Goal: Task Accomplishment & Management: Complete application form

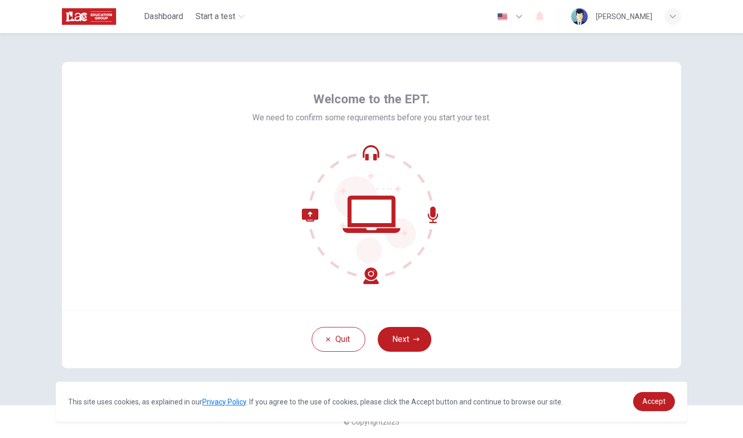
click at [366, 222] on icon at bounding box center [371, 214] width 139 height 139
click at [410, 339] on button "Next" at bounding box center [405, 339] width 54 height 25
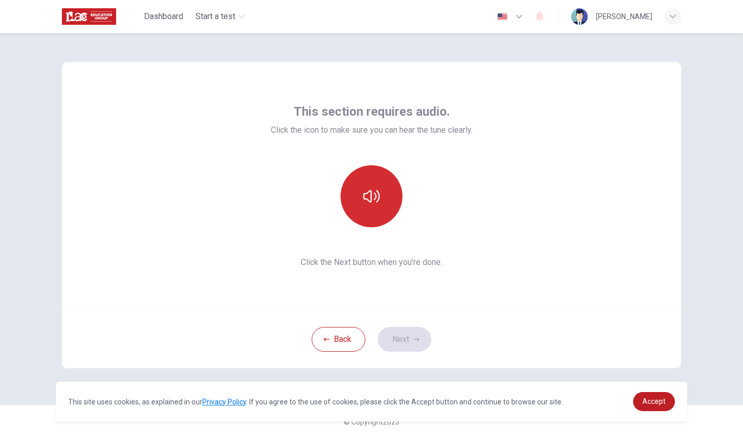
click at [373, 198] on icon "button" at bounding box center [371, 196] width 17 height 17
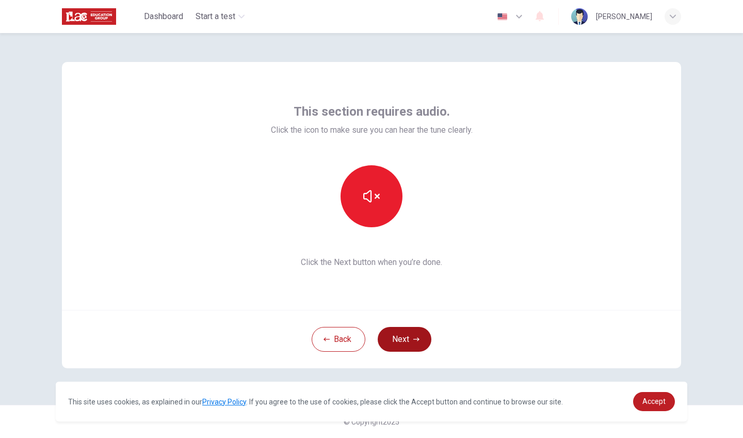
click at [404, 331] on button "Next" at bounding box center [405, 339] width 54 height 25
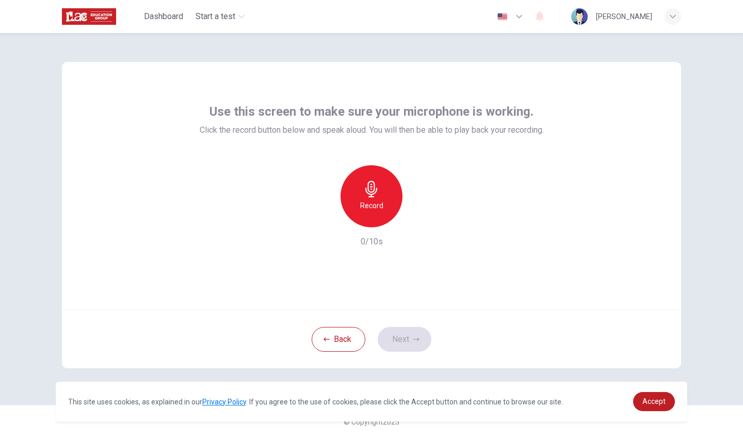
click at [371, 199] on div "Record" at bounding box center [372, 196] width 62 height 62
click at [373, 175] on div "Stop" at bounding box center [372, 196] width 62 height 62
click at [331, 220] on div "button" at bounding box center [324, 219] width 17 height 17
click at [252, 132] on span "Click the record button below and speak aloud. You will then be able to play ba…" at bounding box center [372, 130] width 344 height 12
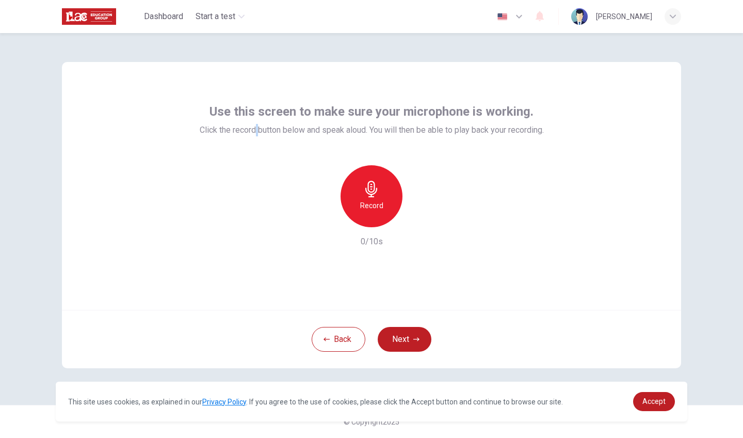
click at [252, 132] on span "Click the record button below and speak aloud. You will then be able to play ba…" at bounding box center [372, 130] width 344 height 12
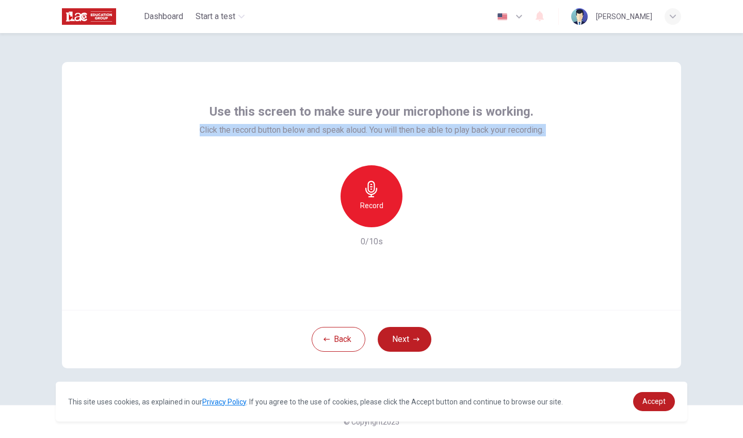
click at [223, 250] on div "Use this screen to make sure your microphone is working. Click the record butto…" at bounding box center [371, 186] width 619 height 248
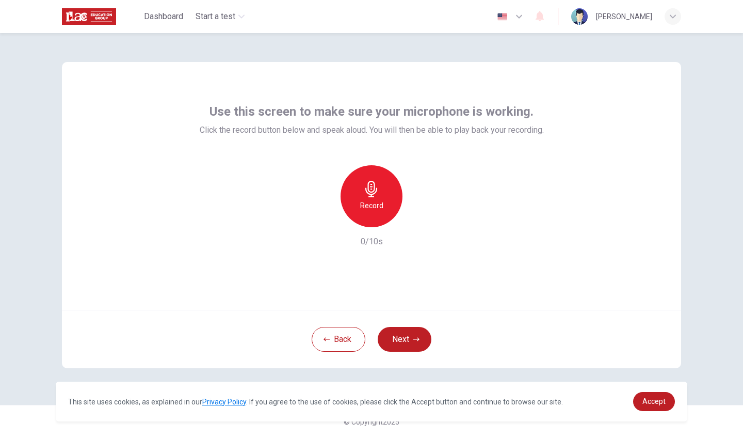
click at [371, 199] on h6 "Record" at bounding box center [371, 205] width 23 height 12
click at [371, 199] on h6 "Stop" at bounding box center [371, 205] width 15 height 12
click at [419, 217] on icon "button" at bounding box center [420, 219] width 5 height 6
click at [404, 342] on button "Next" at bounding box center [405, 339] width 54 height 25
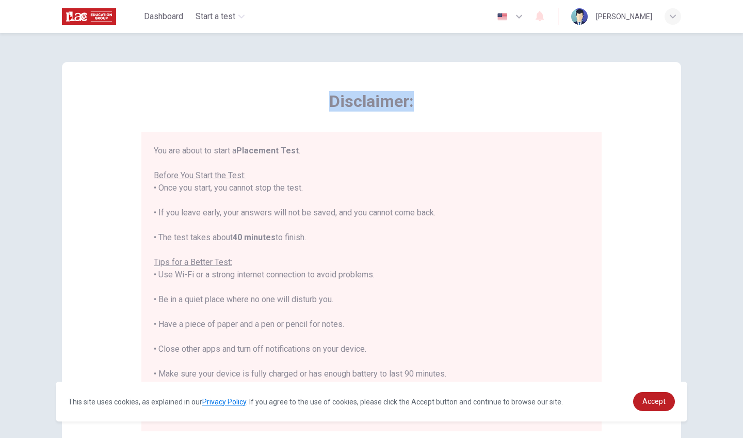
drag, startPoint x: 329, startPoint y: 101, endPoint x: 462, endPoint y: 101, distance: 133.7
click at [462, 101] on span "Disclaimer:" at bounding box center [371, 101] width 460 height 21
click at [356, 116] on div "Disclaimer: You are about to start a Placement Test . Before You Start the Test…" at bounding box center [371, 261] width 460 height 340
click at [186, 186] on div "You are about to start a Placement Test . Before You Start the Test: • Once you…" at bounding box center [372, 287] width 436 height 285
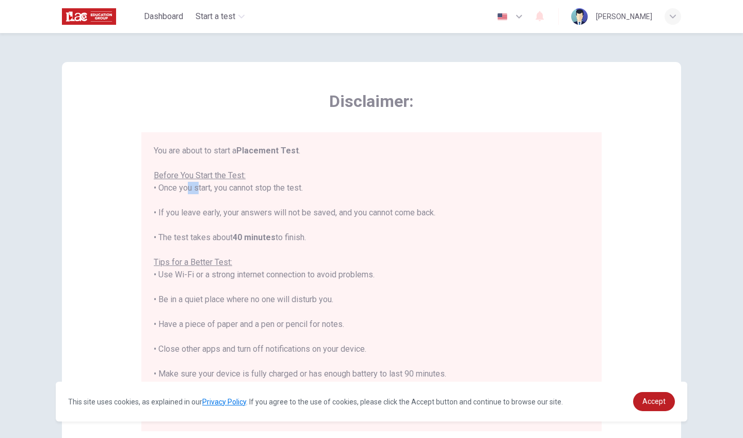
click at [186, 186] on div "You are about to start a Placement Test . Before You Start the Test: • Once you…" at bounding box center [372, 287] width 436 height 285
click at [193, 217] on div "You are about to start a Placement Test . Before You Start the Test: • Once you…" at bounding box center [372, 287] width 436 height 285
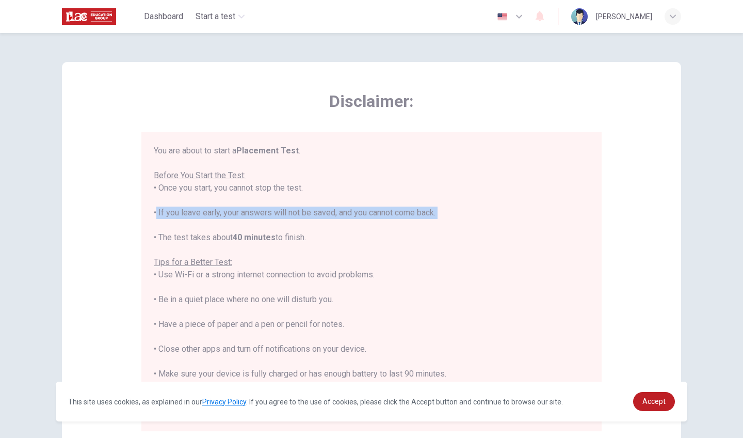
click at [243, 212] on div "You are about to start a Placement Test . Before You Start the Test: • Once you…" at bounding box center [372, 287] width 436 height 285
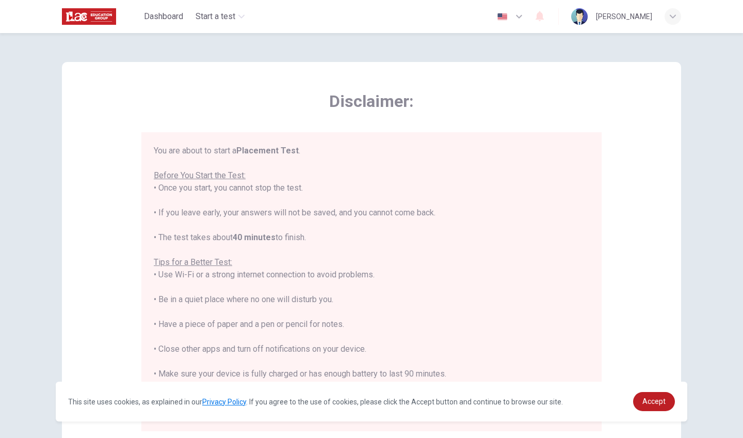
click at [243, 212] on div "You are about to start a Placement Test . Before You Start the Test: • Once you…" at bounding box center [372, 287] width 436 height 285
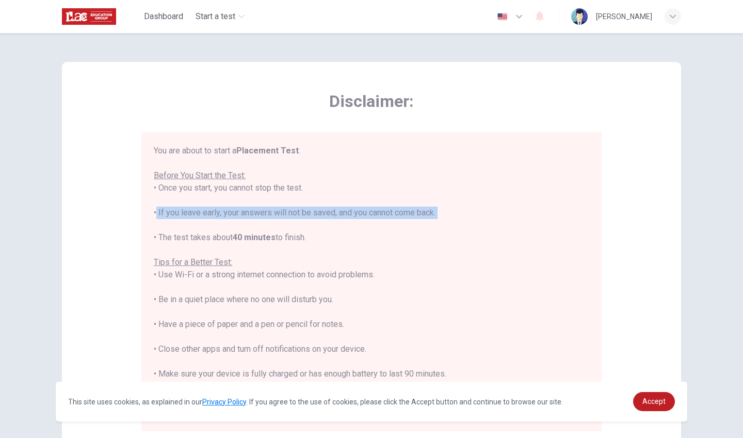
click at [320, 211] on div "You are about to start a Placement Test . Before You Start the Test: • Once you…" at bounding box center [372, 287] width 436 height 285
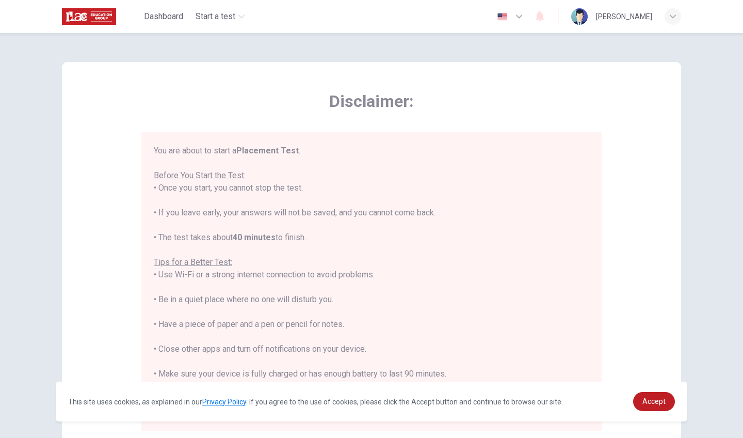
click at [203, 235] on div "You are about to start a Placement Test . Before You Start the Test: • Once you…" at bounding box center [372, 287] width 436 height 285
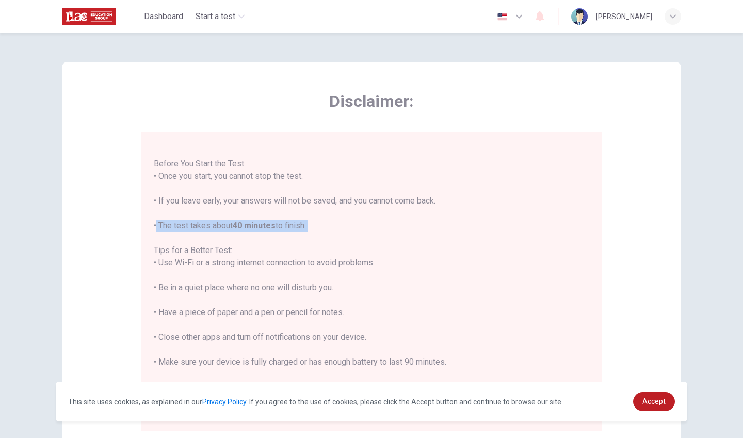
scroll to position [11, 0]
click at [282, 263] on div "You are about to start a Placement Test . Before You Start the Test: • Once you…" at bounding box center [372, 276] width 436 height 285
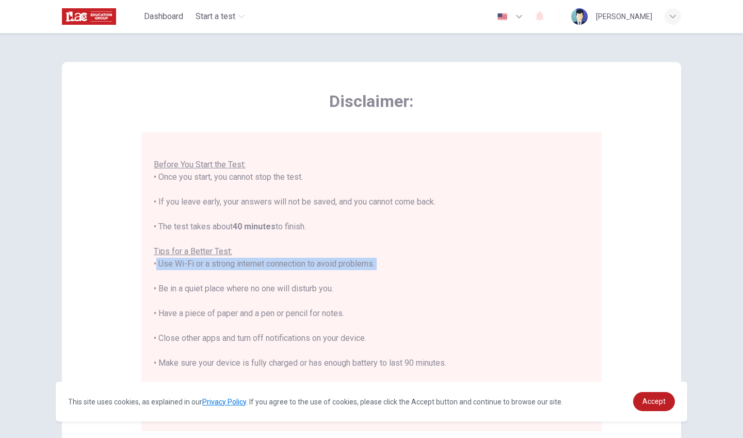
click at [264, 290] on div "You are about to start a Placement Test . Before You Start the Test: • Once you…" at bounding box center [372, 276] width 436 height 285
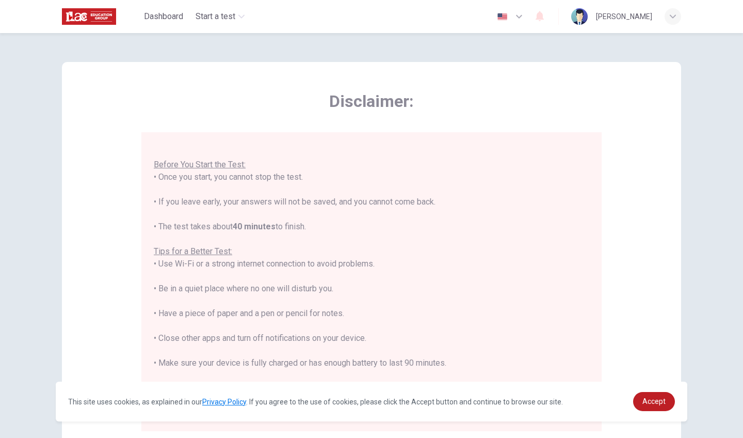
click at [264, 290] on div "You are about to start a Placement Test . Before You Start the Test: • Once you…" at bounding box center [372, 276] width 436 height 285
click at [250, 313] on div "You are about to start a Placement Test . Before You Start the Test: • Once you…" at bounding box center [372, 276] width 436 height 285
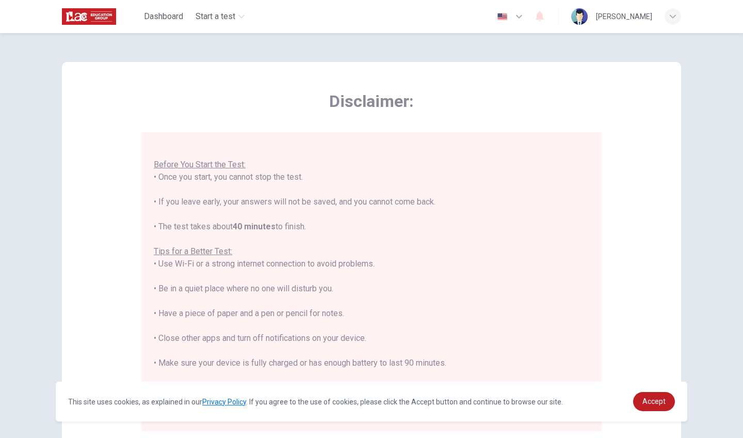
click at [301, 339] on div "You are about to start a Placement Test . Before You Start the Test: • Once you…" at bounding box center [372, 276] width 436 height 285
click at [655, 393] on link "Accept" at bounding box center [654, 401] width 42 height 19
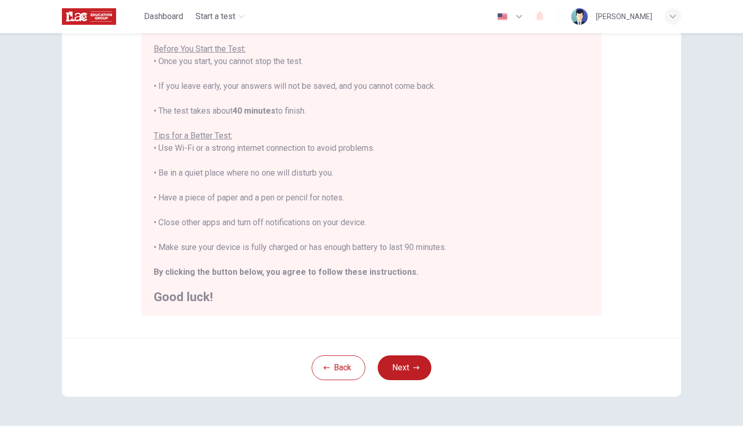
scroll to position [118, 0]
click at [397, 361] on button "Next" at bounding box center [405, 365] width 54 height 25
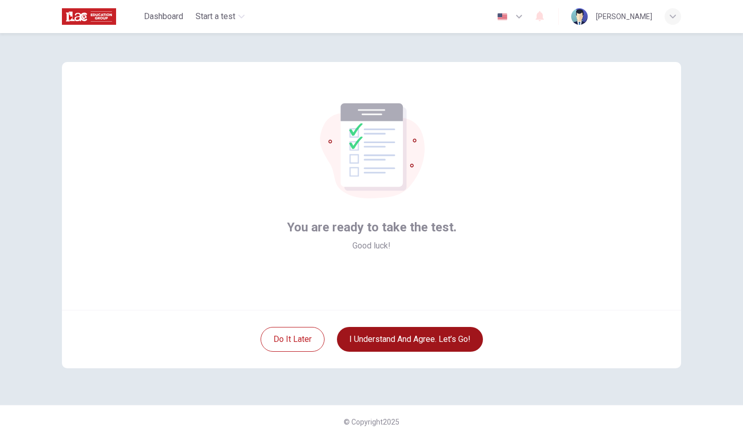
scroll to position [0, 0]
click at [438, 339] on button "I understand and agree. Let’s go!" at bounding box center [410, 339] width 146 height 25
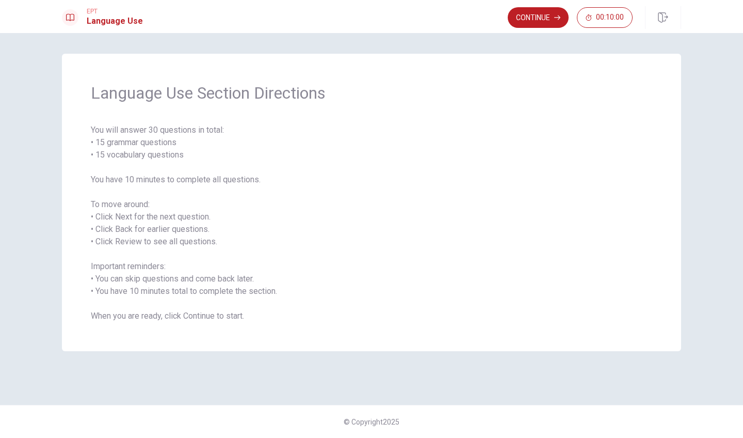
click at [135, 137] on span "You will answer 30 questions in total: • 15 grammar questions • 15 vocabulary q…" at bounding box center [372, 223] width 562 height 198
click at [139, 185] on span "You will answer 30 questions in total: • 15 grammar questions • 15 vocabulary q…" at bounding box center [372, 223] width 562 height 198
click at [133, 205] on span "You will answer 30 questions in total: • 15 grammar questions • 15 vocabulary q…" at bounding box center [372, 223] width 562 height 198
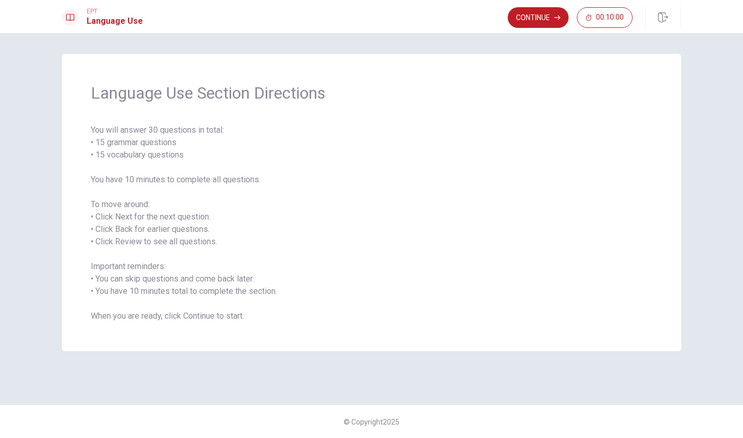
click at [133, 205] on span "You will answer 30 questions in total: • 15 grammar questions • 15 vocabulary q…" at bounding box center [372, 223] width 562 height 198
click at [118, 215] on span "You will answer 30 questions in total: • 15 grammar questions • 15 vocabulary q…" at bounding box center [372, 223] width 562 height 198
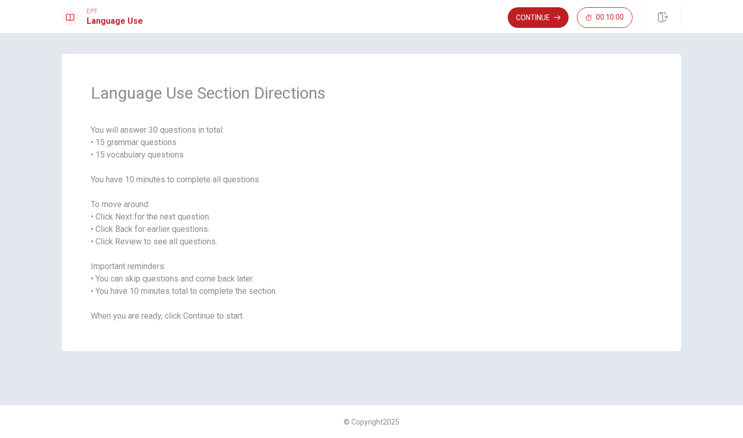
drag, startPoint x: 118, startPoint y: 215, endPoint x: 221, endPoint y: 219, distance: 102.8
click at [221, 219] on span "You will answer 30 questions in total: • 15 grammar questions • 15 vocabulary q…" at bounding box center [372, 223] width 562 height 198
drag, startPoint x: 198, startPoint y: 221, endPoint x: 103, endPoint y: 239, distance: 96.8
click at [103, 239] on span "You will answer 30 questions in total: • 15 grammar questions • 15 vocabulary q…" at bounding box center [372, 223] width 562 height 198
drag, startPoint x: 109, startPoint y: 276, endPoint x: 189, endPoint y: 293, distance: 81.3
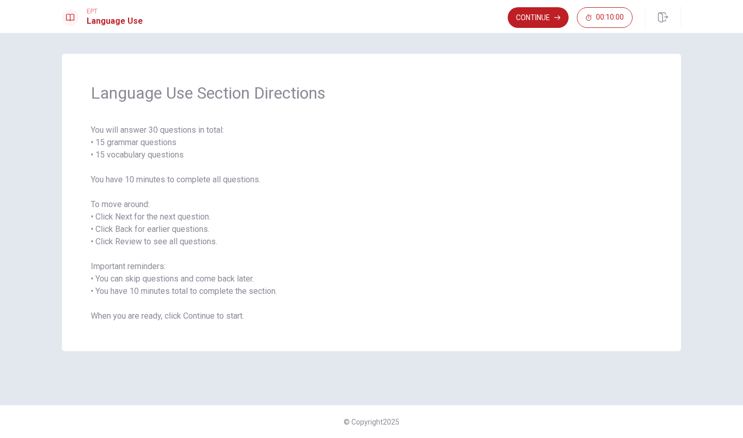
click at [189, 293] on span "You will answer 30 questions in total: • 15 grammar questions • 15 vocabulary q…" at bounding box center [372, 223] width 562 height 198
click at [557, 16] on icon "button" at bounding box center [557, 17] width 6 height 6
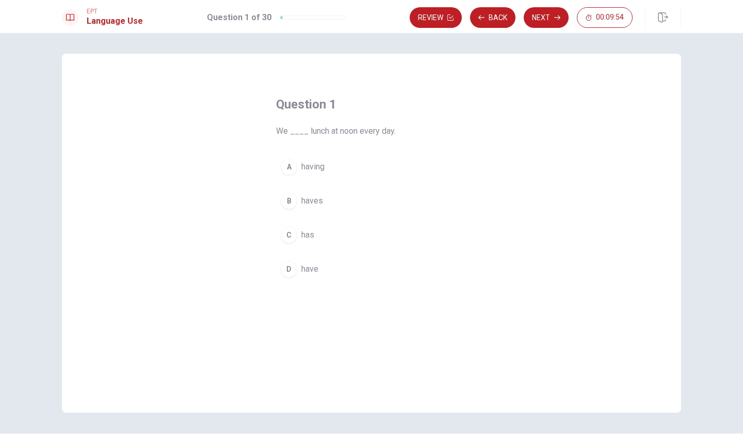
click at [291, 270] on div "D" at bounding box center [289, 269] width 17 height 17
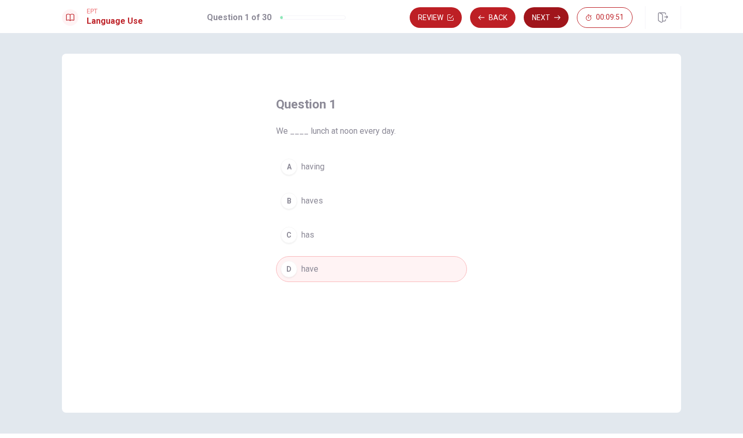
click at [545, 20] on button "Next" at bounding box center [546, 17] width 45 height 21
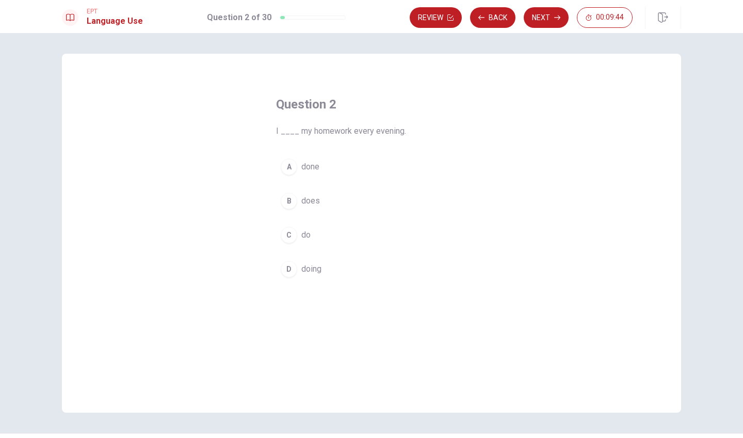
click at [291, 234] on div "C" at bounding box center [289, 235] width 17 height 17
click at [557, 24] on button "Next" at bounding box center [546, 17] width 45 height 21
click at [290, 164] on div "A" at bounding box center [289, 166] width 17 height 17
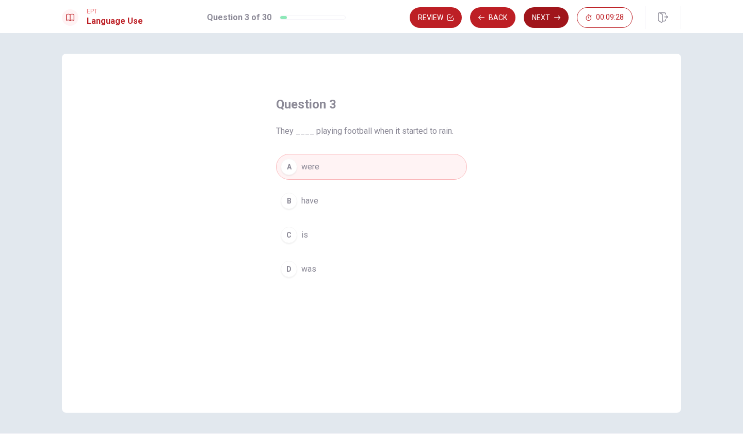
click at [553, 21] on button "Next" at bounding box center [546, 17] width 45 height 21
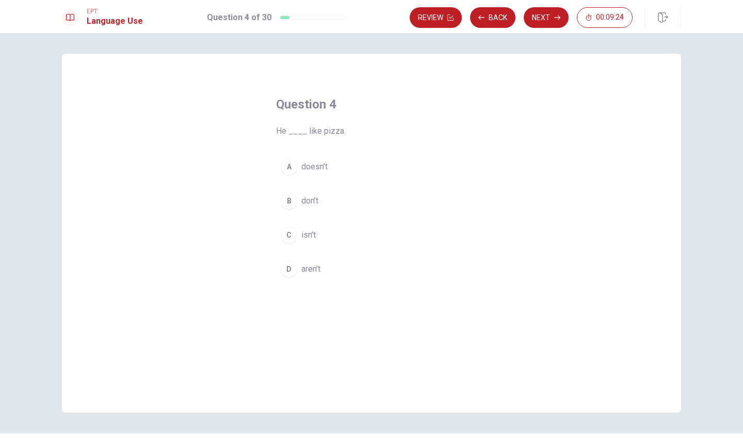
click at [285, 235] on div "C" at bounding box center [289, 235] width 17 height 17
click at [544, 23] on button "Next" at bounding box center [546, 17] width 45 height 21
click at [288, 270] on div "D" at bounding box center [289, 269] width 17 height 17
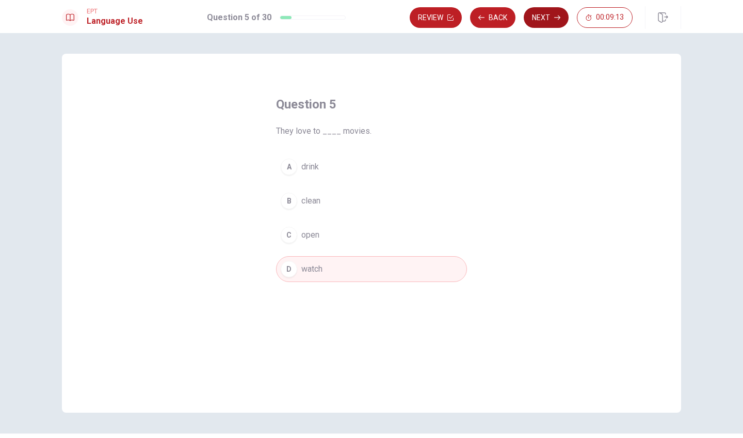
click at [545, 17] on button "Next" at bounding box center [546, 17] width 45 height 21
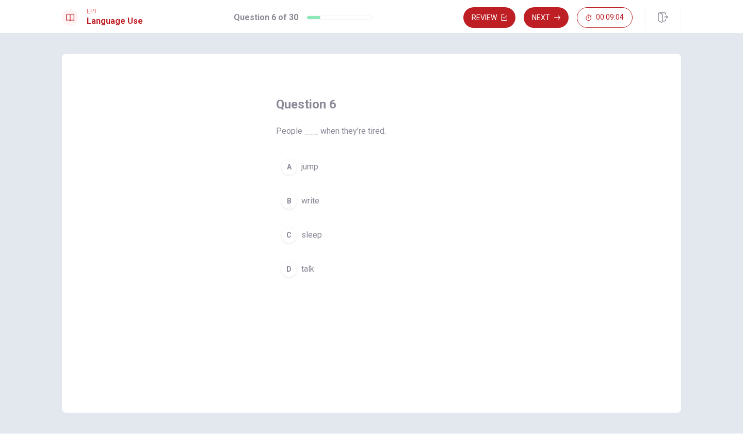
click at [290, 234] on div "C" at bounding box center [289, 235] width 17 height 17
click at [554, 19] on button "Next" at bounding box center [546, 17] width 45 height 21
click at [292, 168] on div "A" at bounding box center [289, 166] width 17 height 17
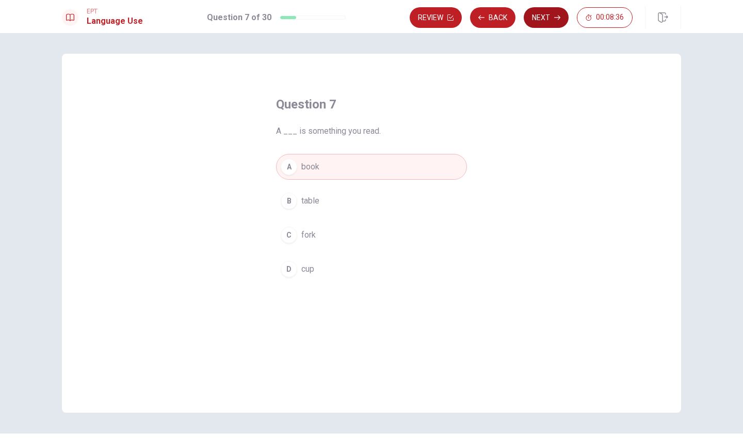
click at [549, 18] on button "Next" at bounding box center [546, 17] width 45 height 21
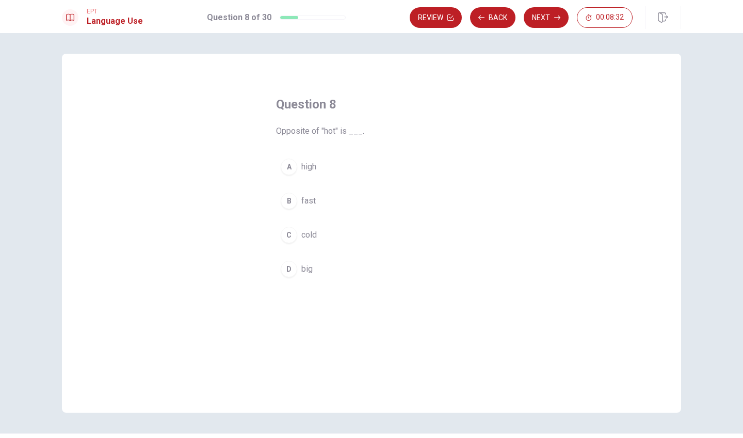
click at [289, 233] on div "C" at bounding box center [289, 235] width 17 height 17
click at [548, 12] on button "Next" at bounding box center [546, 17] width 45 height 21
click at [291, 201] on div "B" at bounding box center [289, 201] width 17 height 17
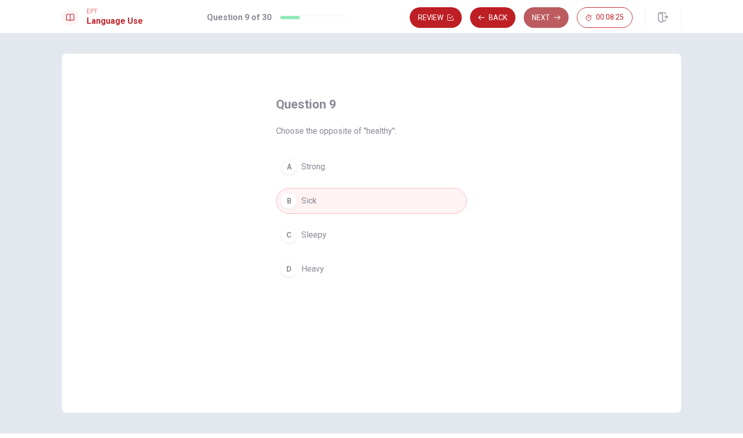
click at [541, 15] on button "Next" at bounding box center [546, 17] width 45 height 21
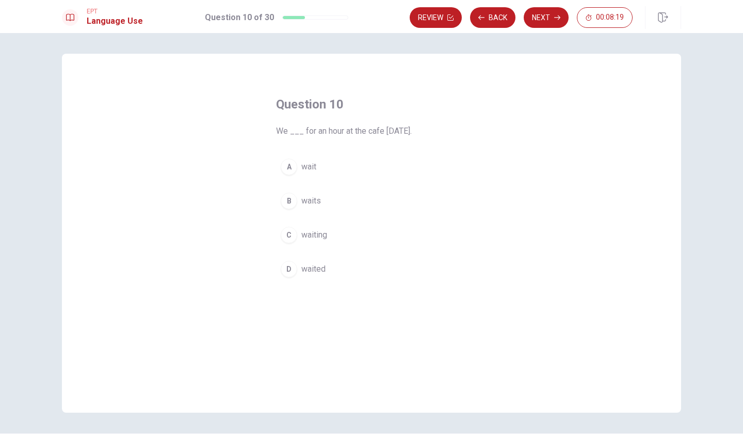
click at [288, 268] on div "D" at bounding box center [289, 269] width 17 height 17
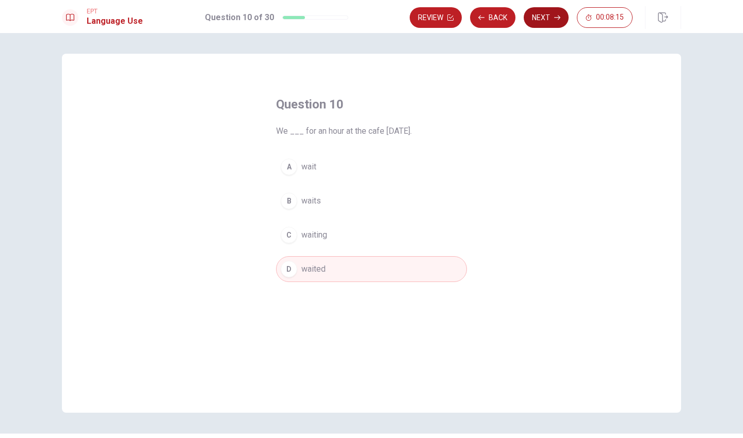
click at [545, 15] on button "Next" at bounding box center [546, 17] width 45 height 21
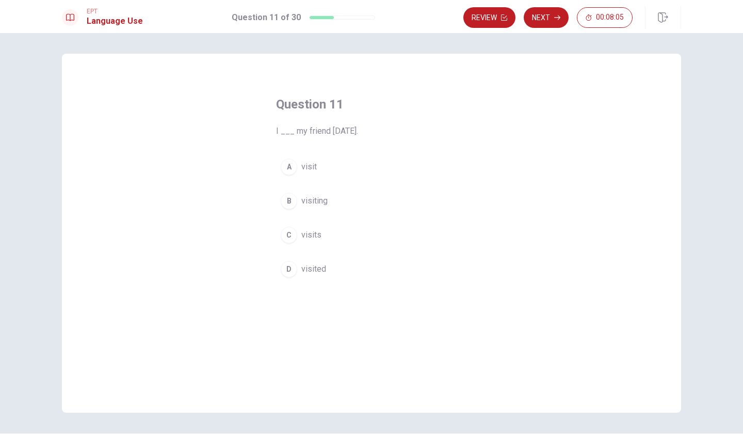
click at [288, 264] on div "D" at bounding box center [289, 269] width 17 height 17
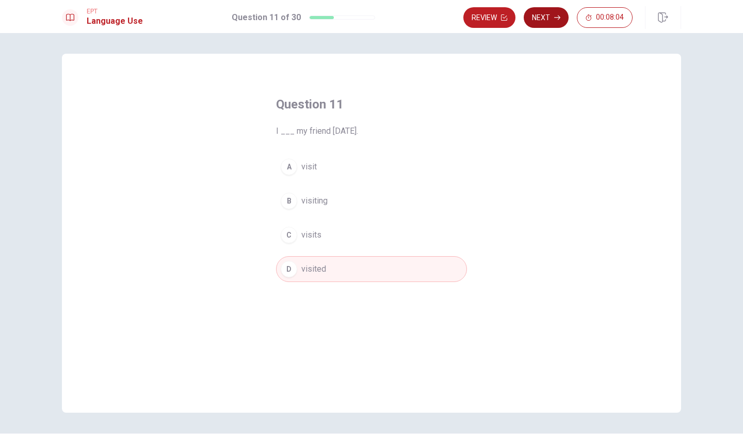
click at [551, 21] on button "Next" at bounding box center [546, 17] width 45 height 21
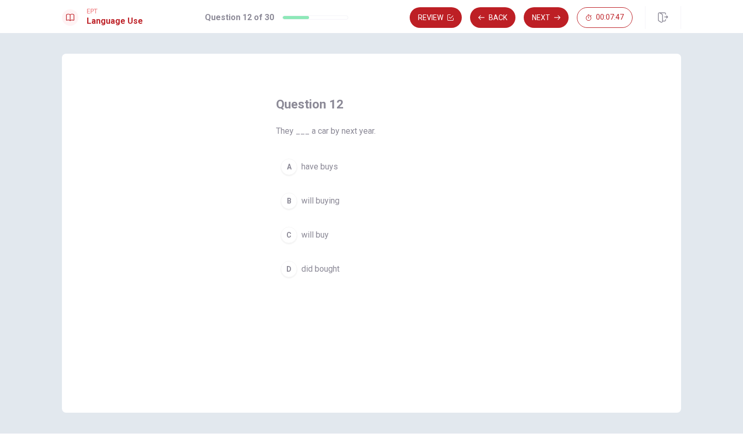
click at [288, 231] on div "C" at bounding box center [289, 235] width 17 height 17
click at [545, 19] on button "Next" at bounding box center [546, 17] width 45 height 21
click at [290, 201] on div "B" at bounding box center [289, 201] width 17 height 17
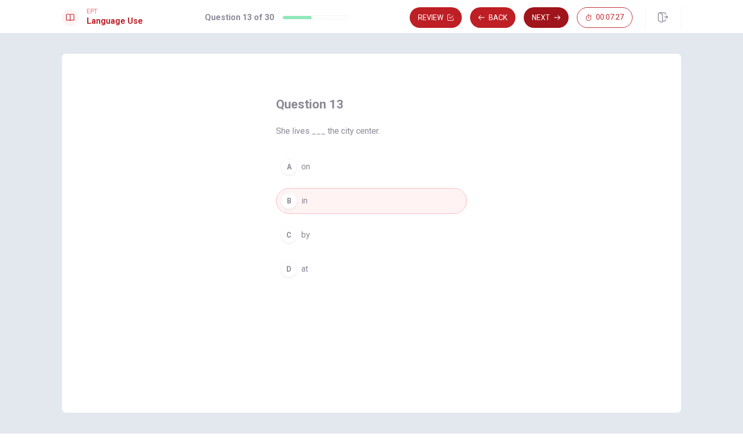
click at [546, 21] on button "Next" at bounding box center [546, 17] width 45 height 21
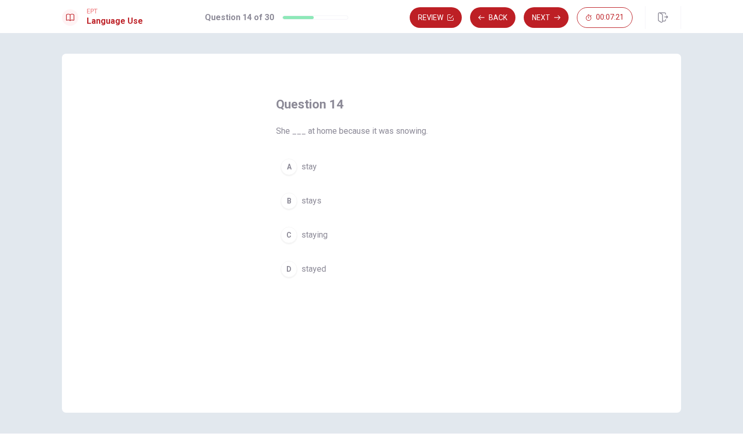
click at [286, 198] on div "B" at bounding box center [289, 201] width 17 height 17
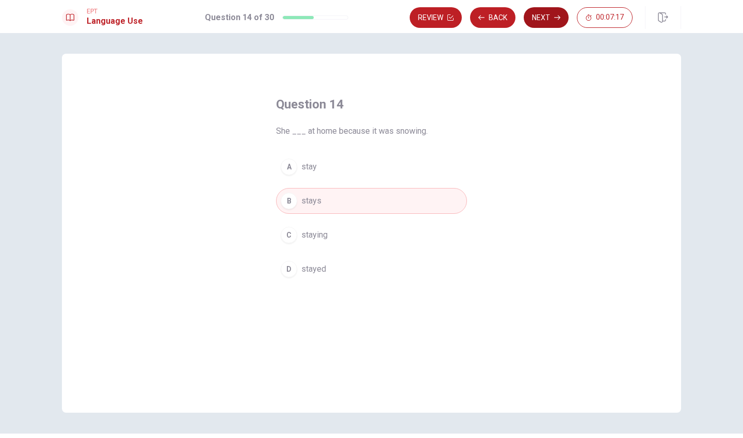
click at [549, 18] on button "Next" at bounding box center [546, 17] width 45 height 21
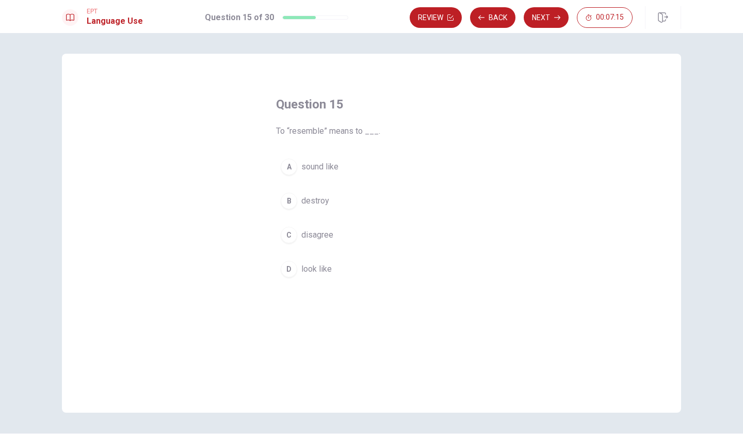
click at [301, 132] on span "To “resemble” means to ___." at bounding box center [371, 131] width 191 height 12
click at [290, 269] on div "D" at bounding box center [289, 269] width 17 height 17
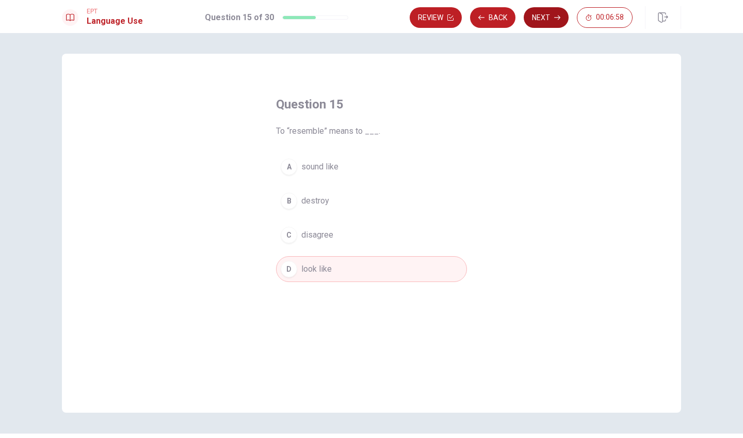
click at [549, 23] on button "Next" at bounding box center [546, 17] width 45 height 21
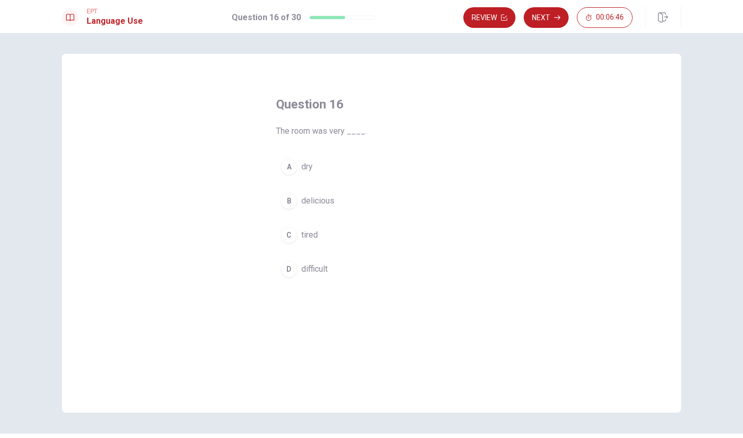
drag, startPoint x: 294, startPoint y: 132, endPoint x: 361, endPoint y: 131, distance: 67.6
click at [361, 131] on span "The room was very ____." at bounding box center [371, 131] width 191 height 12
click at [288, 168] on div "A" at bounding box center [289, 166] width 17 height 17
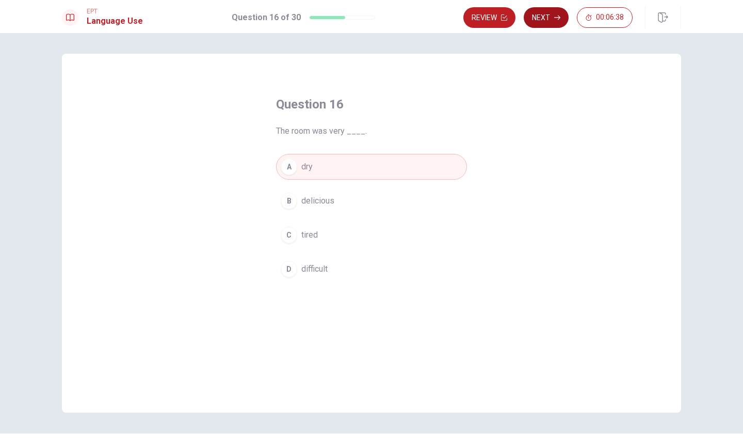
click at [552, 14] on button "Next" at bounding box center [546, 17] width 45 height 21
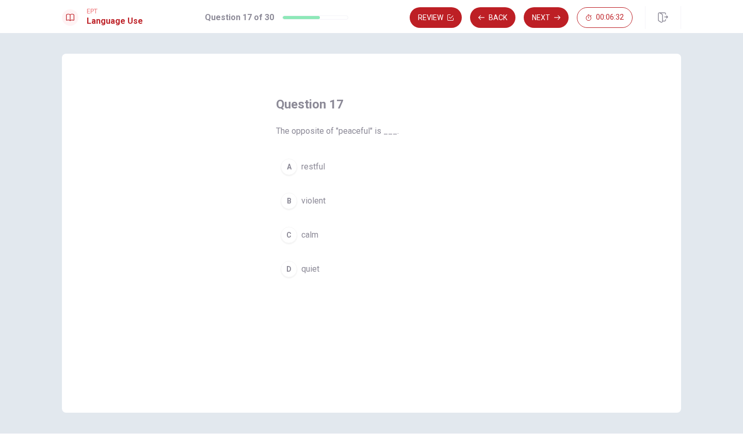
click at [292, 199] on div "B" at bounding box center [289, 201] width 17 height 17
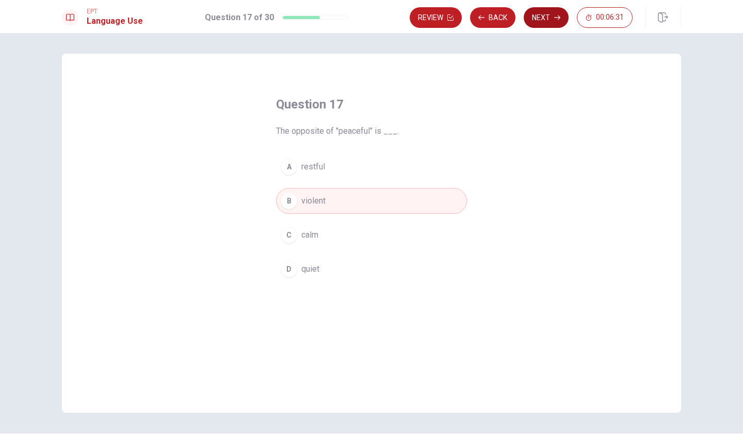
click at [550, 21] on button "Next" at bounding box center [546, 17] width 45 height 21
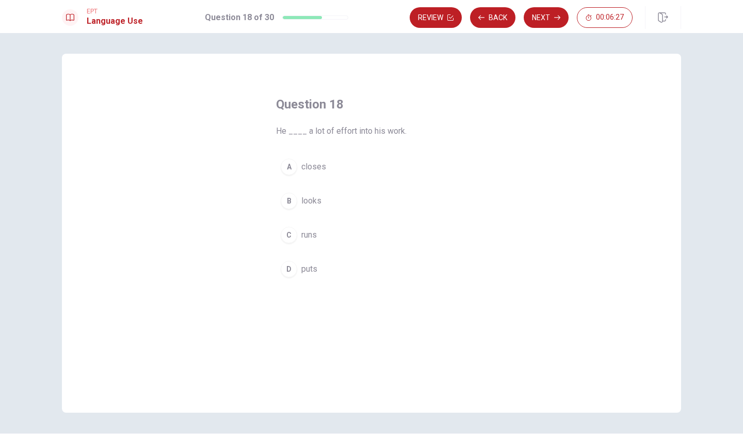
drag, startPoint x: 398, startPoint y: 127, endPoint x: 322, endPoint y: 127, distance: 76.9
click at [322, 127] on span "He ____ a lot of effort into his work." at bounding box center [371, 131] width 191 height 12
click at [291, 263] on div "D" at bounding box center [289, 269] width 17 height 17
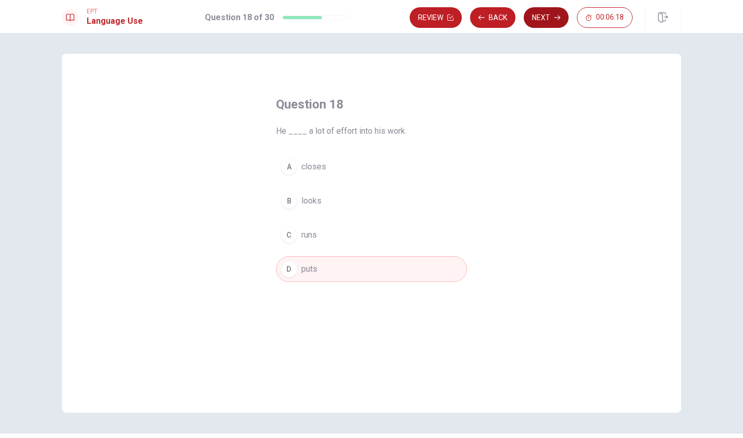
click at [537, 19] on button "Next" at bounding box center [546, 17] width 45 height 21
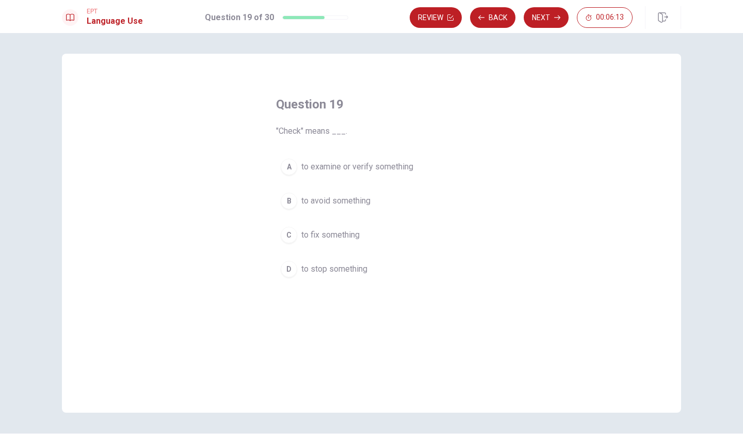
click at [288, 169] on div "A" at bounding box center [289, 166] width 17 height 17
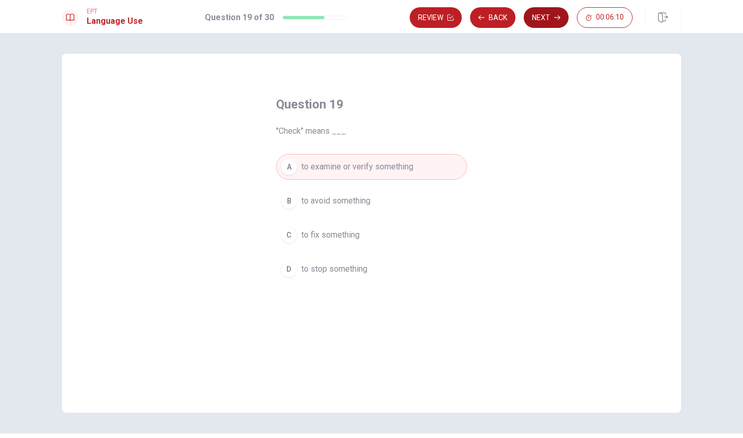
click at [551, 18] on button "Next" at bounding box center [546, 17] width 45 height 21
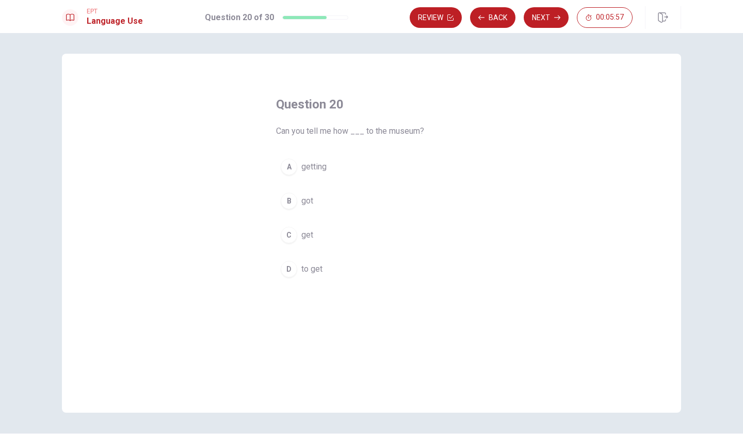
click at [291, 266] on div "D" at bounding box center [289, 269] width 17 height 17
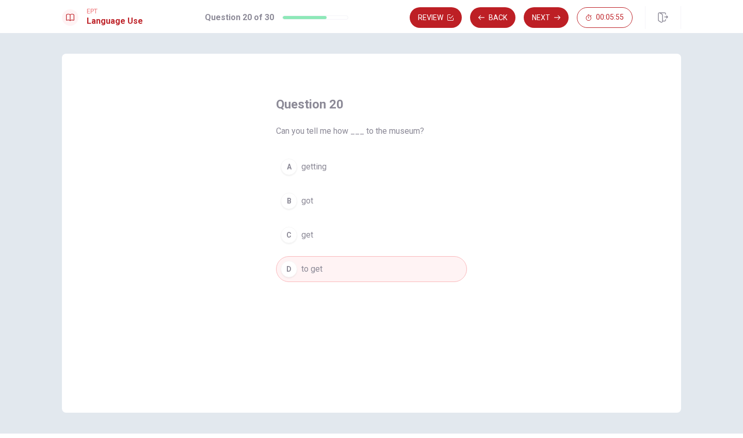
click at [285, 233] on div "C" at bounding box center [289, 235] width 17 height 17
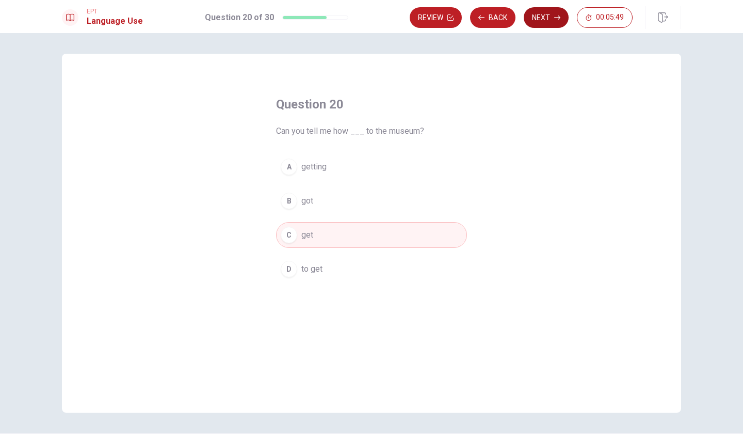
click at [553, 19] on button "Next" at bounding box center [546, 17] width 45 height 21
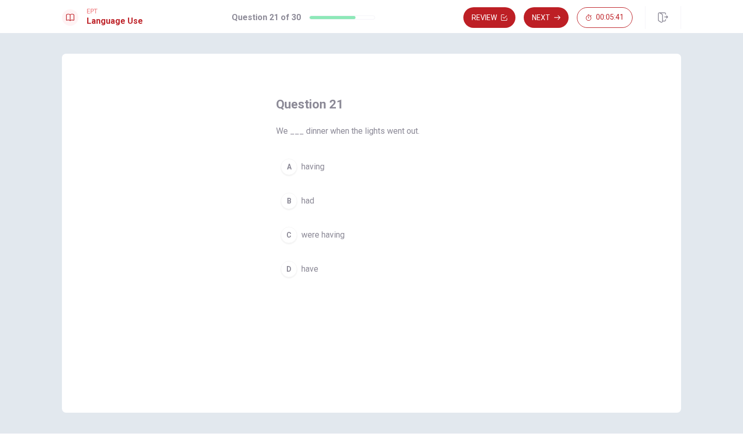
click at [290, 235] on div "C" at bounding box center [289, 235] width 17 height 17
click at [554, 20] on icon "button" at bounding box center [557, 17] width 6 height 6
drag, startPoint x: 346, startPoint y: 134, endPoint x: 415, endPoint y: 138, distance: 69.3
click at [415, 138] on div "Question 22 She ___ play the piano when she was five. A could B would C can D m…" at bounding box center [371, 188] width 232 height 219
click at [290, 167] on div "A" at bounding box center [289, 166] width 17 height 17
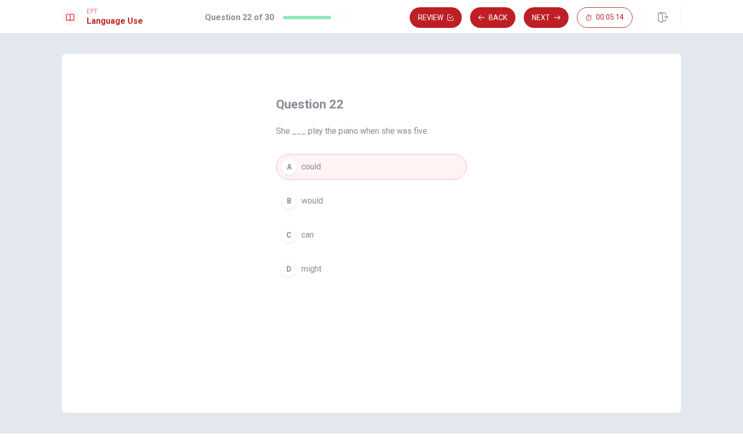
click at [290, 270] on div "D" at bounding box center [289, 269] width 17 height 17
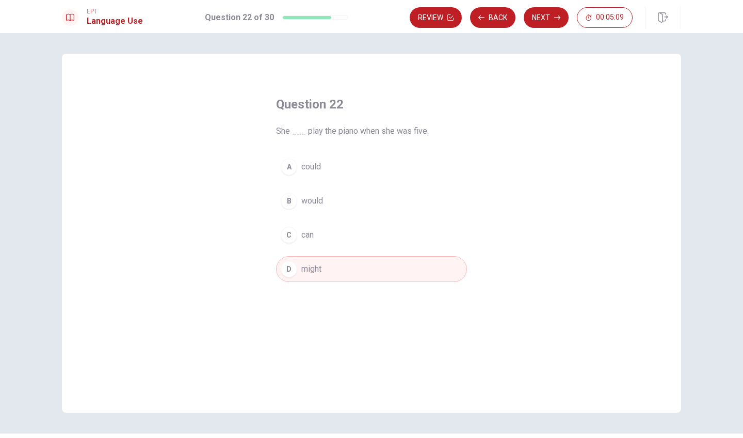
click at [291, 200] on div "B" at bounding box center [289, 201] width 17 height 17
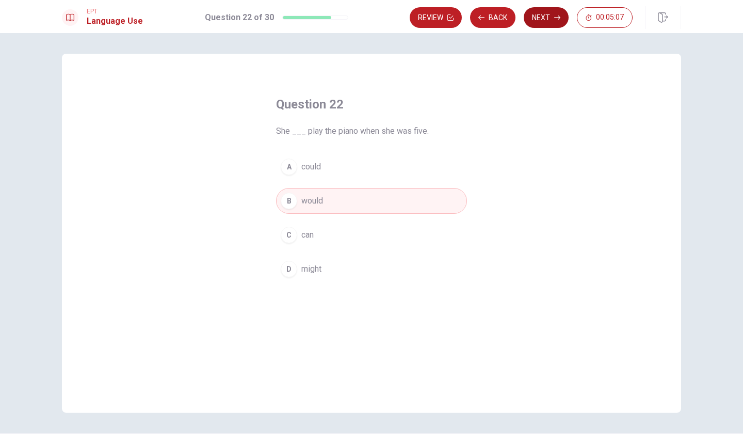
click at [544, 23] on button "Next" at bounding box center [546, 17] width 45 height 21
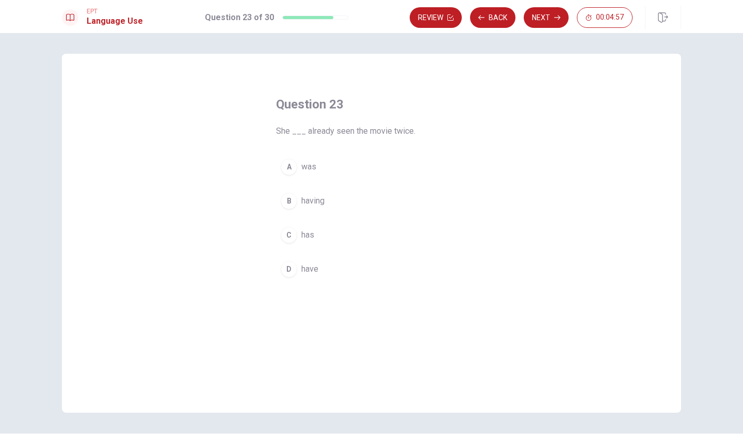
click at [289, 237] on div "C" at bounding box center [289, 235] width 17 height 17
click at [560, 18] on button "Next" at bounding box center [546, 17] width 45 height 21
click at [290, 270] on div "D" at bounding box center [289, 269] width 17 height 17
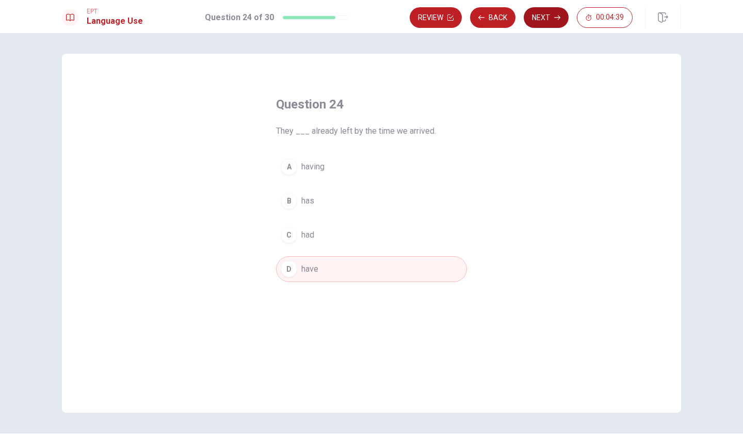
click at [558, 14] on button "Next" at bounding box center [546, 17] width 45 height 21
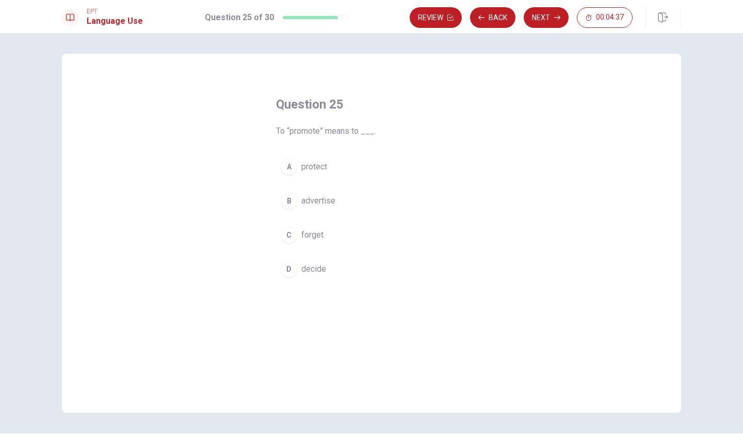
click at [311, 127] on span "To “promote” means to ___." at bounding box center [371, 131] width 191 height 12
click at [291, 202] on div "B" at bounding box center [289, 201] width 17 height 17
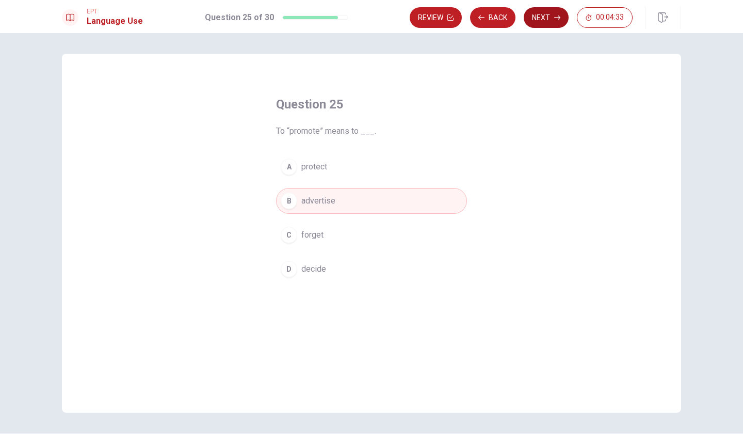
click at [548, 21] on button "Next" at bounding box center [546, 17] width 45 height 21
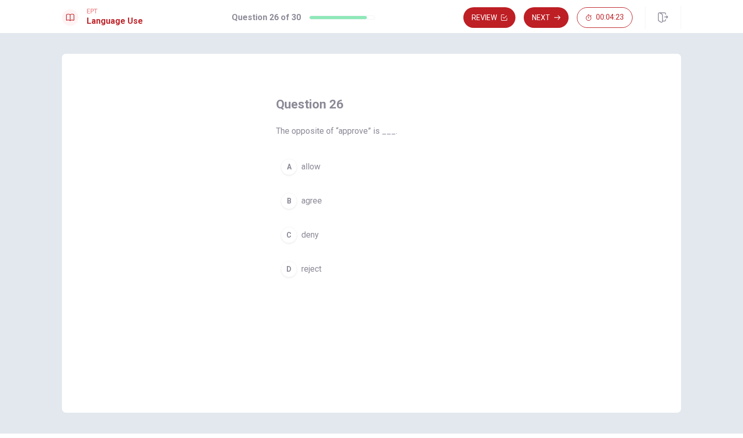
click at [291, 270] on div "D" at bounding box center [289, 269] width 17 height 17
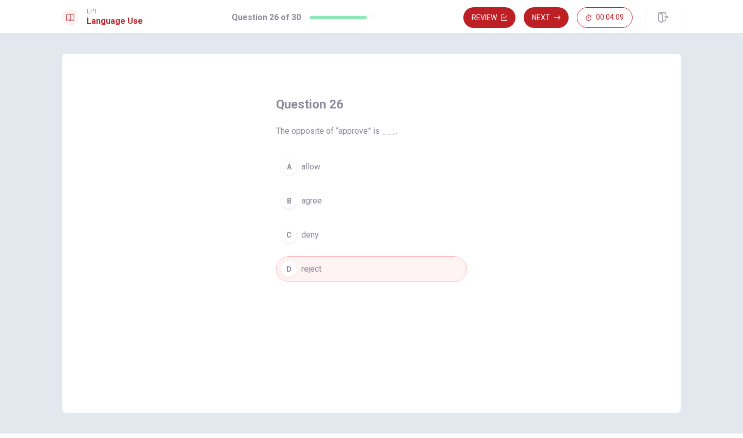
click at [294, 233] on div "C" at bounding box center [289, 235] width 17 height 17
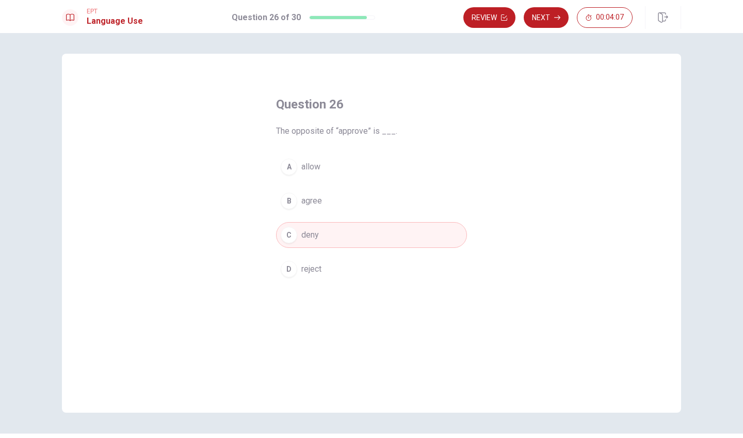
click at [292, 267] on div "D" at bounding box center [289, 269] width 17 height 17
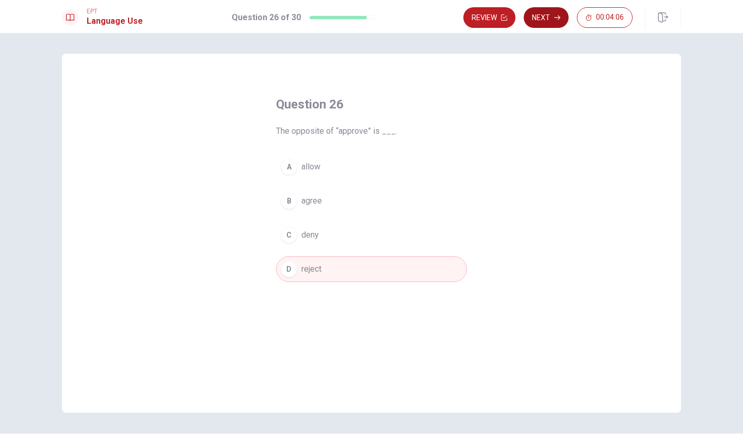
click at [557, 19] on icon "button" at bounding box center [557, 17] width 6 height 6
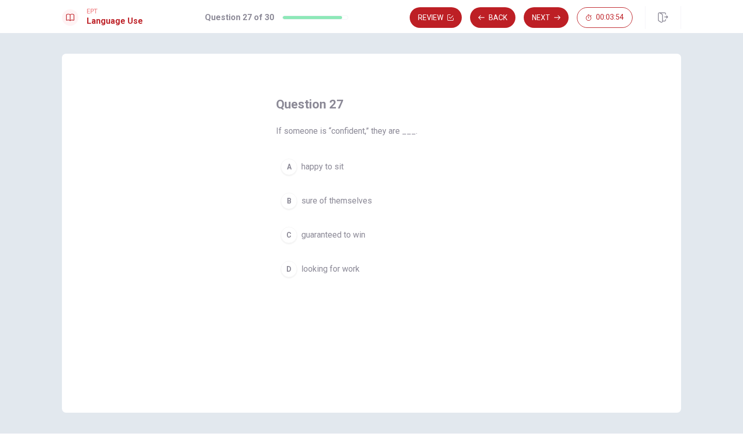
click at [290, 234] on div "C" at bounding box center [289, 235] width 17 height 17
click at [290, 198] on div "B" at bounding box center [289, 201] width 17 height 17
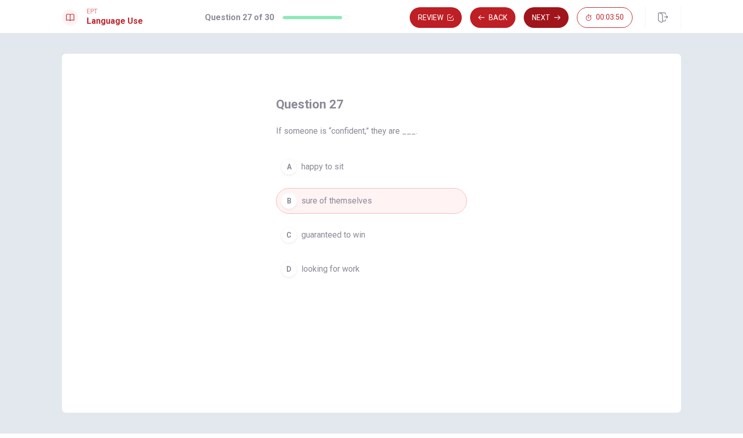
click at [552, 19] on button "Next" at bounding box center [546, 17] width 45 height 21
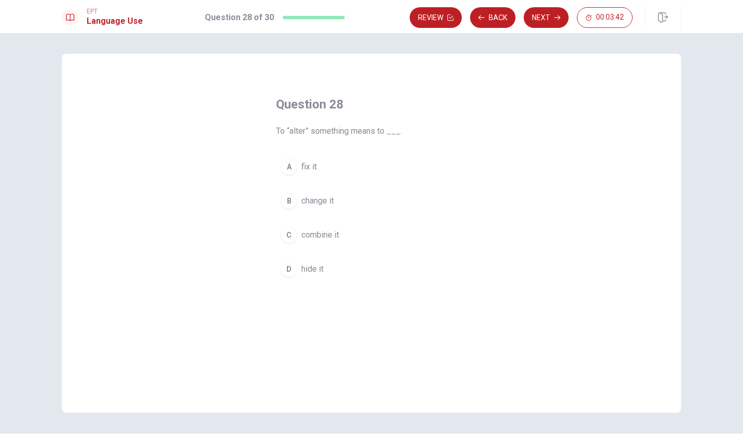
click at [286, 168] on div "A" at bounding box center [289, 166] width 17 height 17
click at [284, 201] on div "B" at bounding box center [289, 201] width 17 height 17
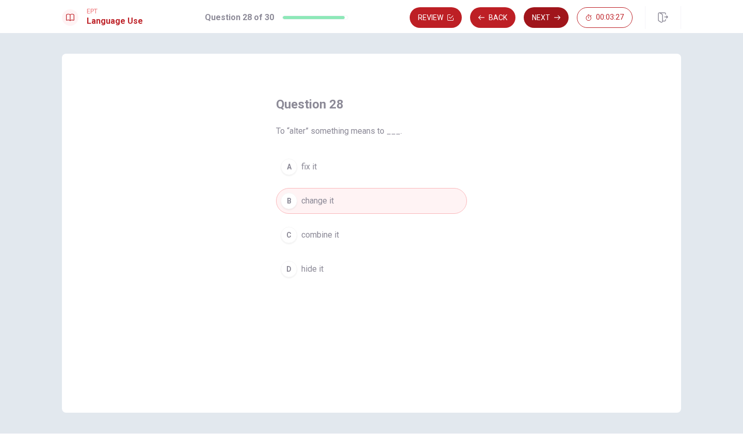
click at [558, 19] on icon "button" at bounding box center [557, 17] width 6 height 6
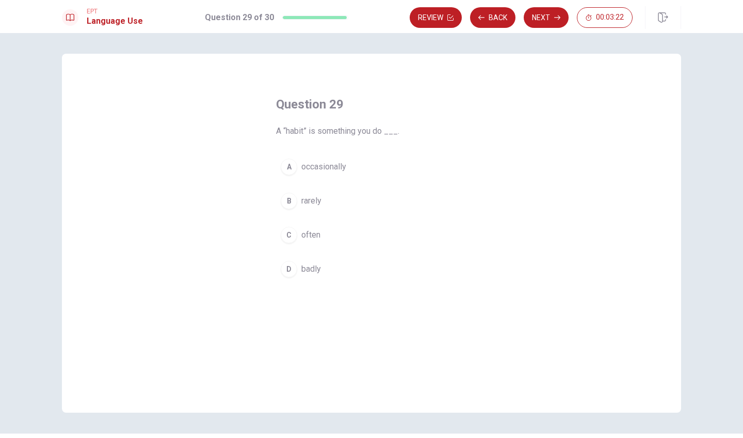
click at [289, 233] on div "C" at bounding box center [289, 235] width 17 height 17
click at [545, 21] on button "Next" at bounding box center [546, 17] width 45 height 21
click at [289, 237] on div "C" at bounding box center [289, 235] width 17 height 17
click at [289, 163] on div "A" at bounding box center [289, 166] width 17 height 17
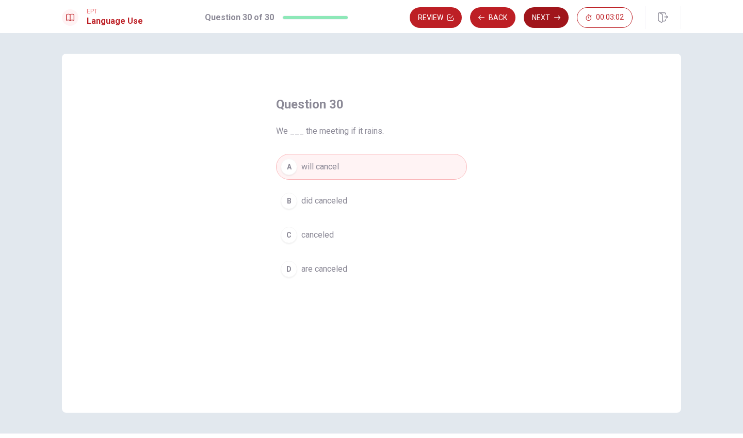
click at [553, 17] on button "Next" at bounding box center [546, 17] width 45 height 21
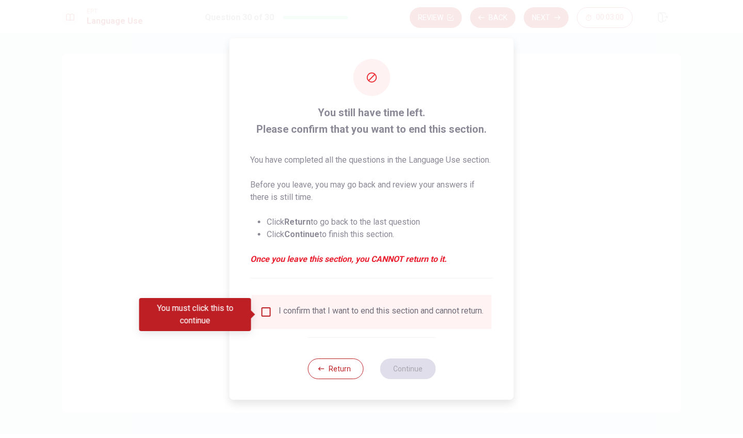
click at [270, 312] on input "You must click this to continue" at bounding box center [266, 312] width 12 height 12
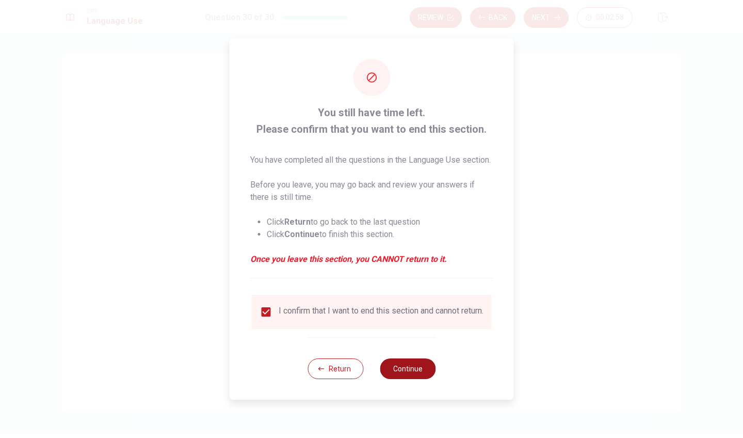
click at [408, 378] on button "Continue" at bounding box center [408, 368] width 56 height 21
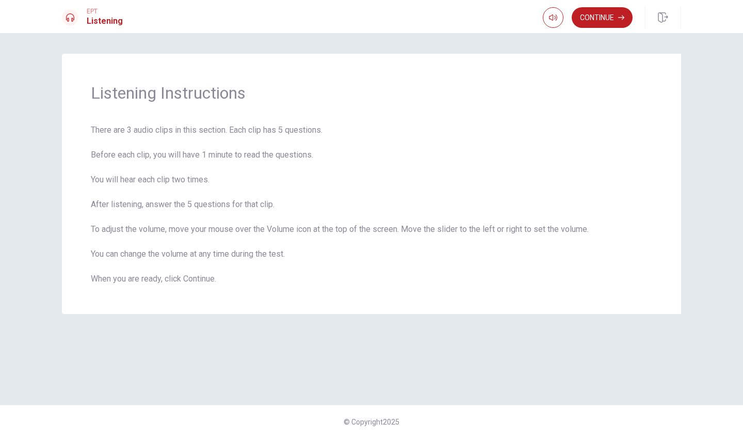
drag, startPoint x: 91, startPoint y: 129, endPoint x: 301, endPoint y: 320, distance: 284.6
click at [307, 325] on div "Listening Instructions There are 3 audio clips in this section. Each clip has 5…" at bounding box center [371, 219] width 652 height 330
click at [313, 228] on span "There are 3 audio clips in this section. Each clip has 5 questions. Before each…" at bounding box center [372, 204] width 562 height 161
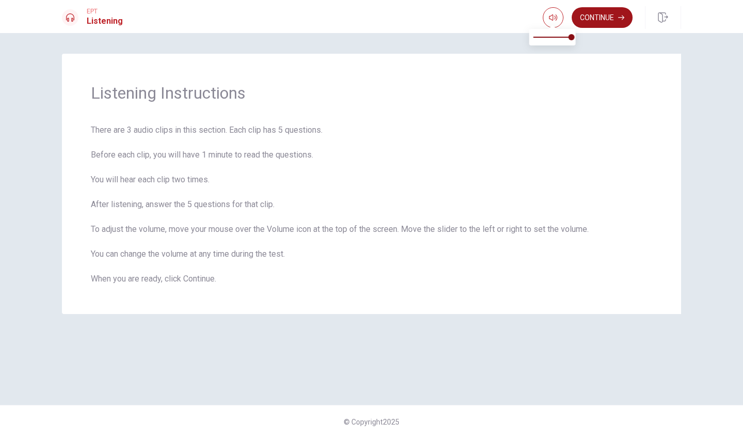
click at [592, 23] on button "Continue" at bounding box center [602, 17] width 61 height 21
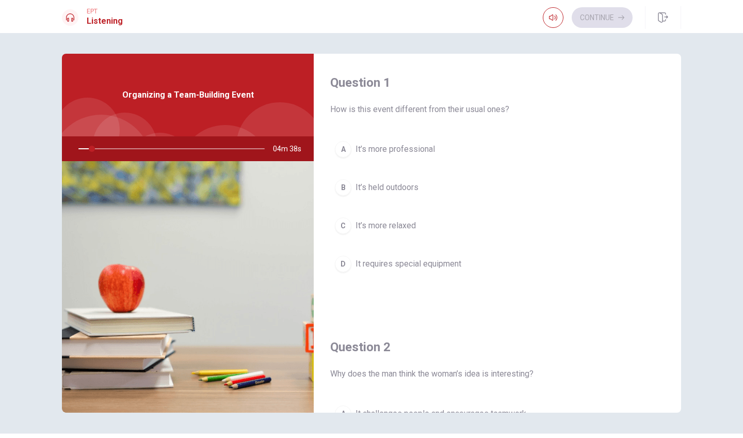
drag, startPoint x: 434, startPoint y: 109, endPoint x: 461, endPoint y: 110, distance: 27.9
click at [461, 110] on span "How is this event different from their usual ones?" at bounding box center [497, 109] width 334 height 12
drag, startPoint x: 352, startPoint y: 109, endPoint x: 477, endPoint y: 123, distance: 125.2
click at [477, 123] on div "Question 1 How is this event different from their usual ones? A It’s more profe…" at bounding box center [497, 186] width 367 height 264
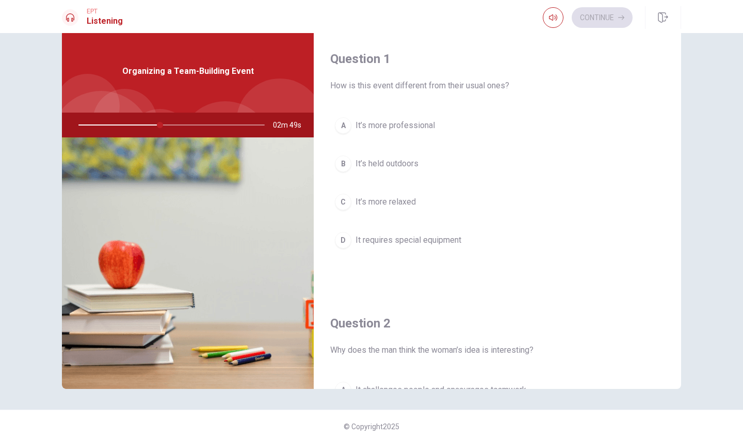
click at [344, 164] on div "B" at bounding box center [343, 163] width 17 height 17
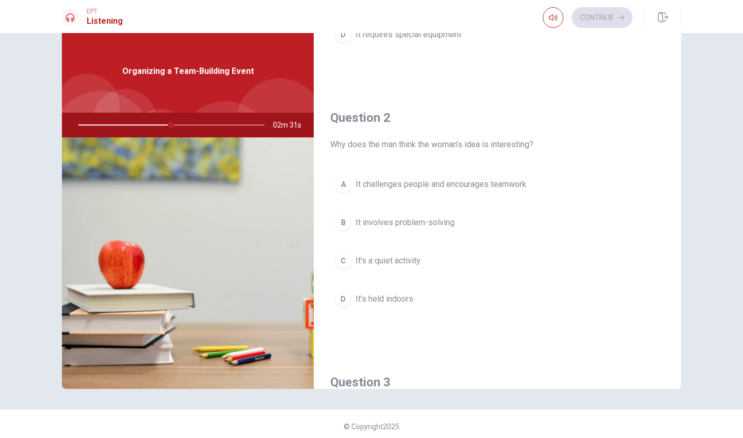
scroll to position [208, 0]
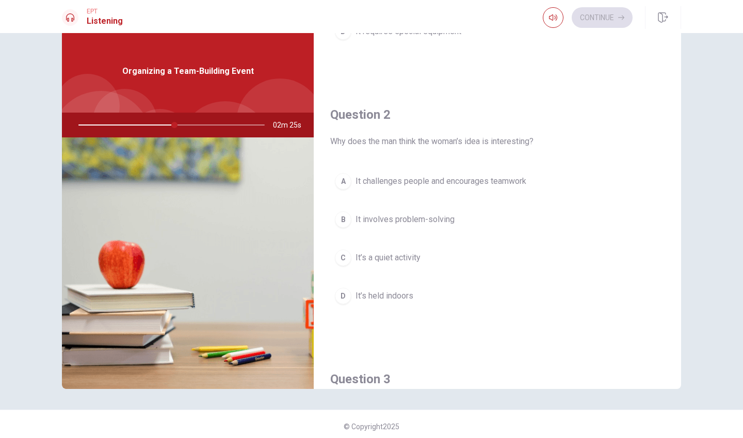
click at [340, 182] on div "A" at bounding box center [343, 181] width 17 height 17
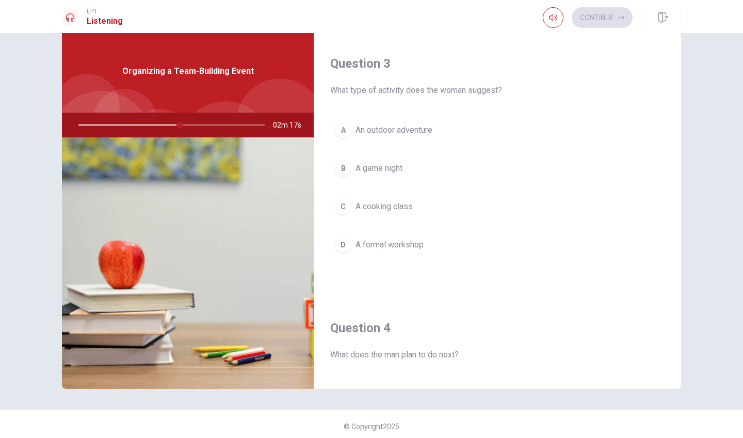
scroll to position [524, 0]
click at [346, 130] on div "A" at bounding box center [343, 129] width 17 height 17
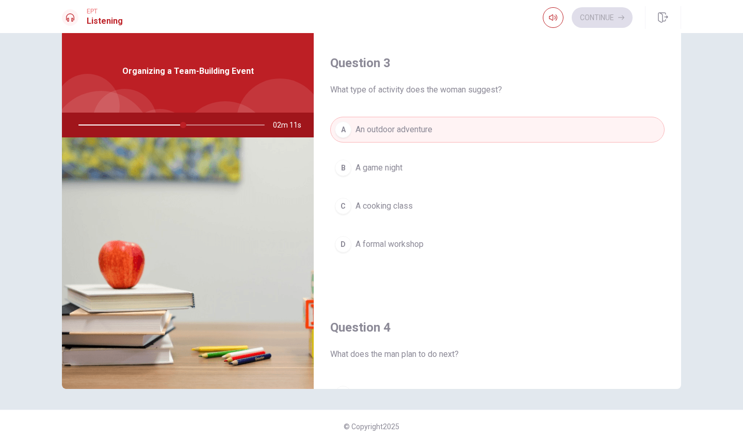
click at [340, 246] on div "D" at bounding box center [343, 244] width 17 height 17
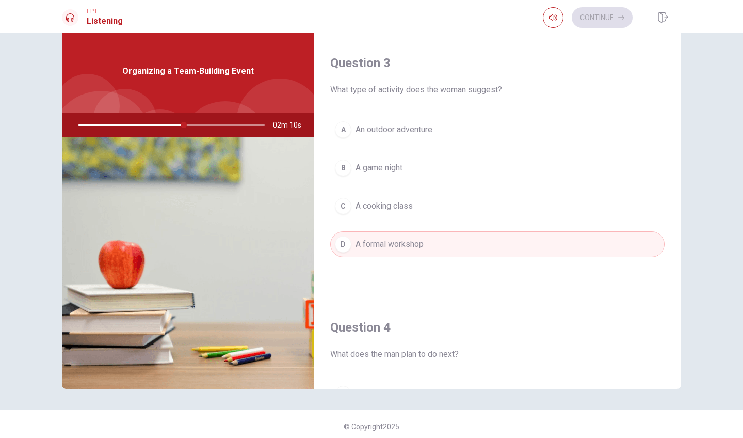
click at [160, 125] on div at bounding box center [169, 125] width 207 height 25
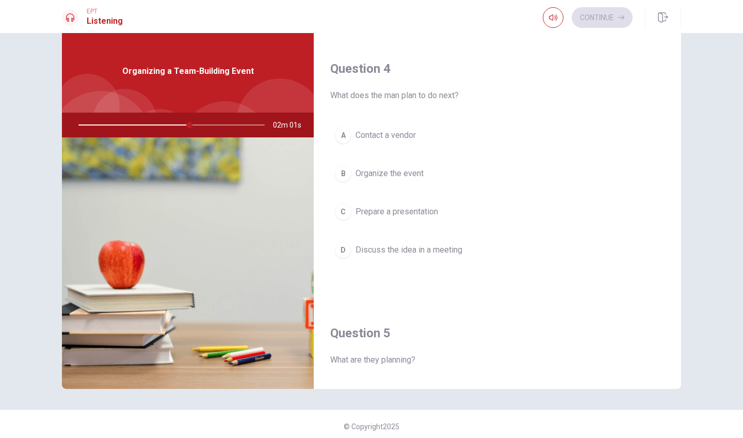
scroll to position [784, 0]
click at [343, 171] on div "B" at bounding box center [343, 172] width 17 height 17
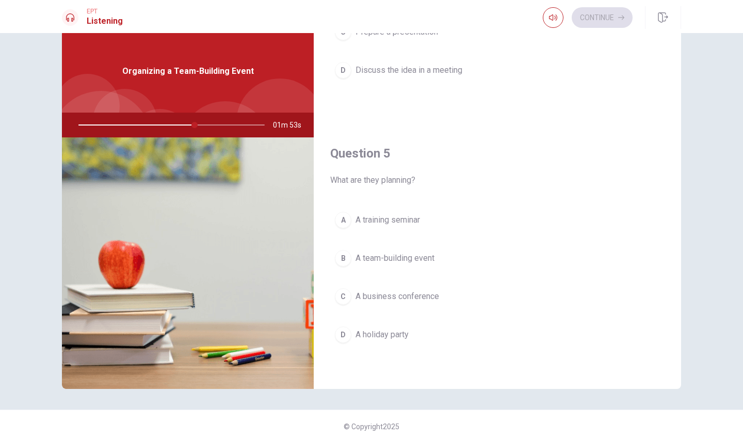
scroll to position [963, 0]
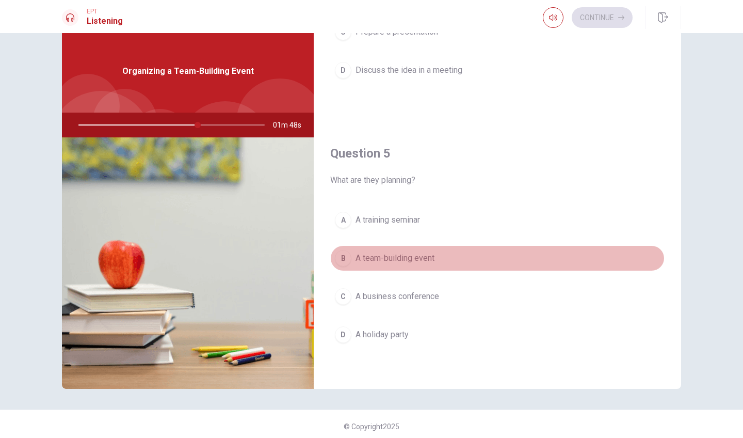
click at [345, 254] on div "B" at bounding box center [343, 258] width 17 height 17
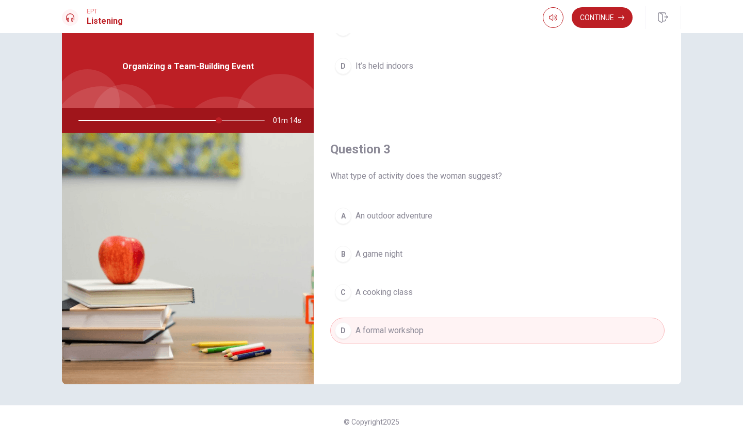
scroll to position [435, 0]
drag, startPoint x: 393, startPoint y: 177, endPoint x: 485, endPoint y: 180, distance: 91.9
click at [485, 180] on span "What type of activity does the woman suggest?" at bounding box center [497, 175] width 334 height 12
click at [399, 188] on div "Question 3 What type of activity does the woman suggest? A An outdoor adventure…" at bounding box center [497, 251] width 367 height 264
click at [387, 211] on span "An outdoor adventure" at bounding box center [394, 214] width 77 height 12
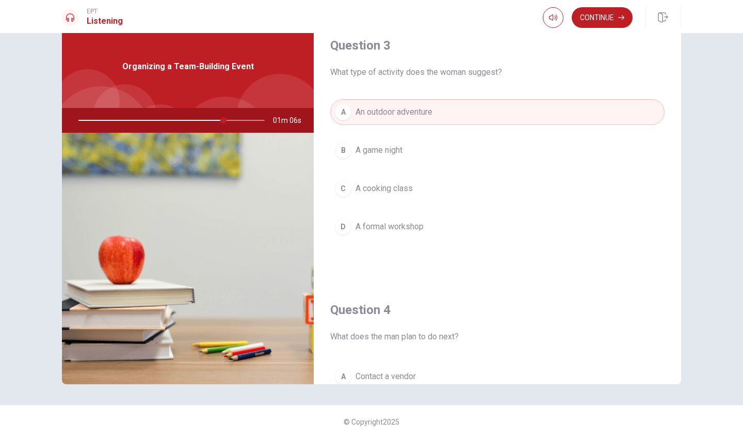
scroll to position [538, 0]
click at [385, 231] on span "A formal workshop" at bounding box center [390, 226] width 68 height 12
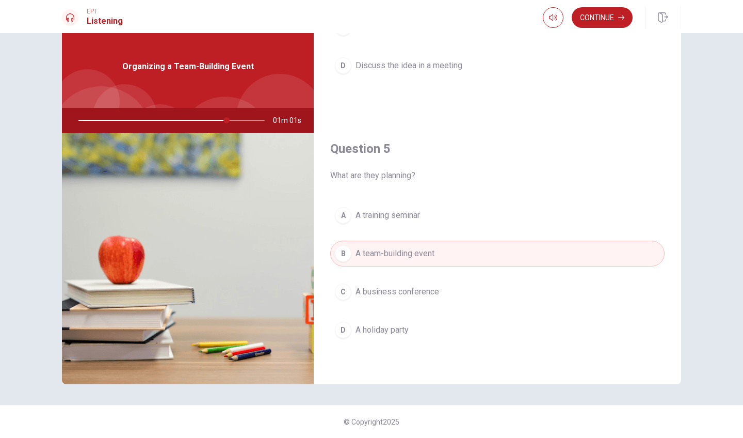
scroll to position [963, 0]
click at [601, 15] on button "Continue" at bounding box center [602, 17] width 61 height 21
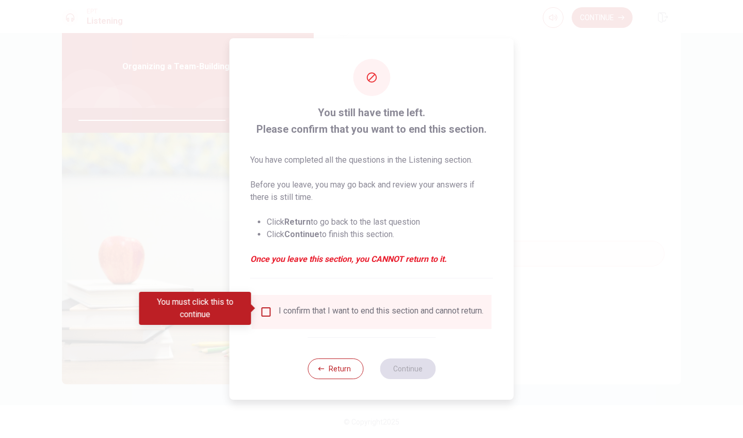
click at [263, 312] on input "You must click this to continue" at bounding box center [266, 312] width 12 height 12
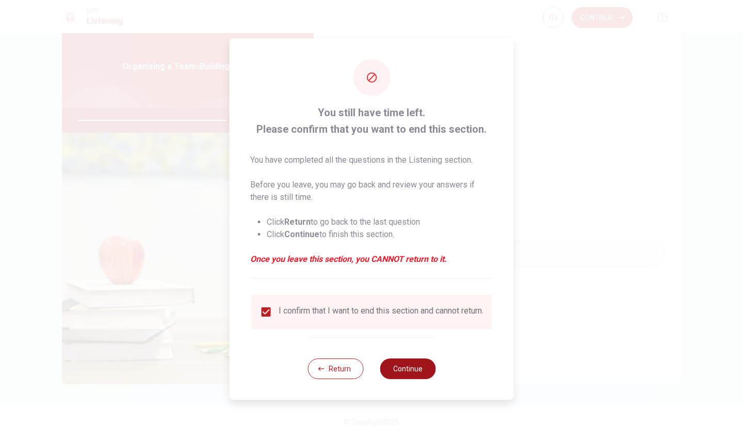
click at [412, 370] on button "Continue" at bounding box center [408, 368] width 56 height 21
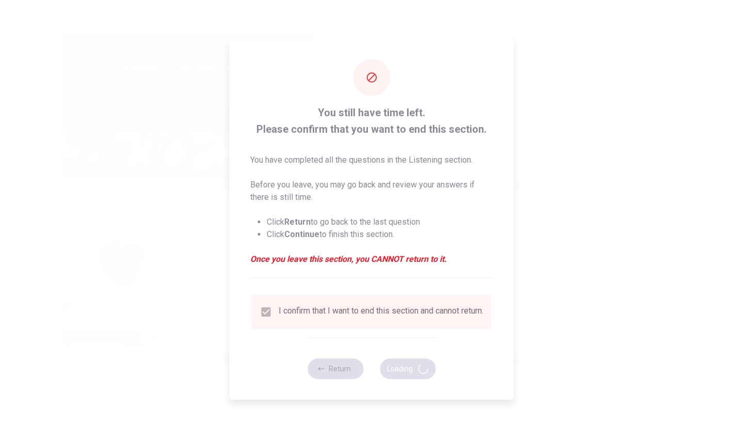
type input "82"
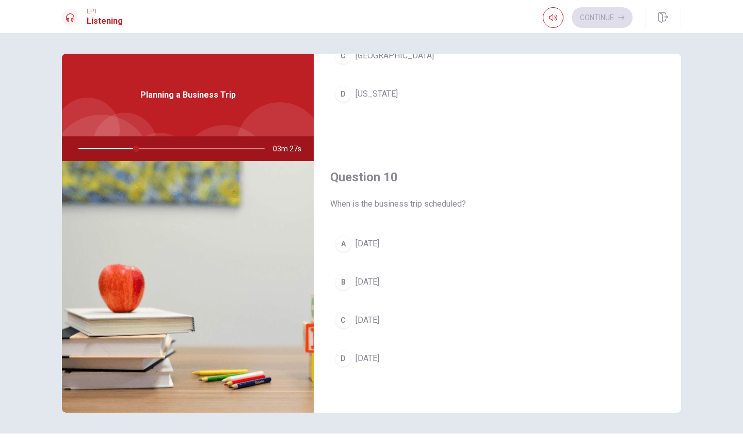
click at [345, 246] on div "A" at bounding box center [343, 243] width 17 height 17
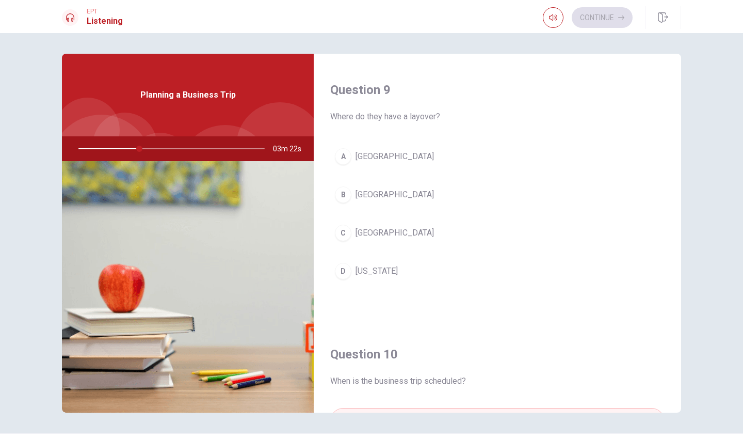
scroll to position [810, 0]
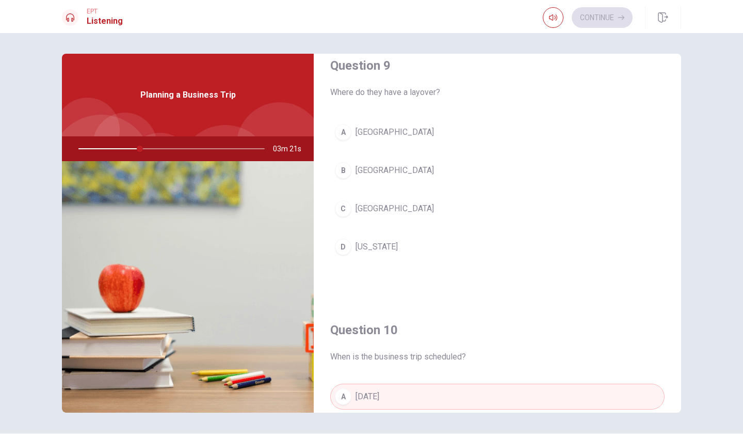
click at [344, 169] on div "B" at bounding box center [343, 170] width 17 height 17
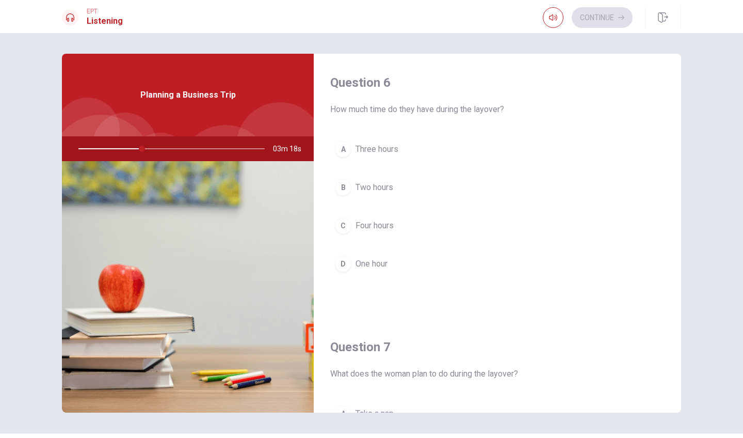
scroll to position [0, 0]
click at [344, 189] on div "B" at bounding box center [343, 187] width 17 height 17
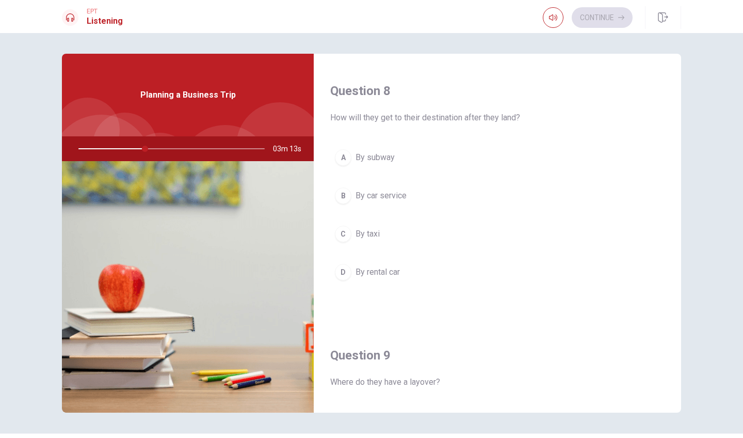
scroll to position [521, 0]
click at [340, 194] on div "B" at bounding box center [343, 194] width 17 height 17
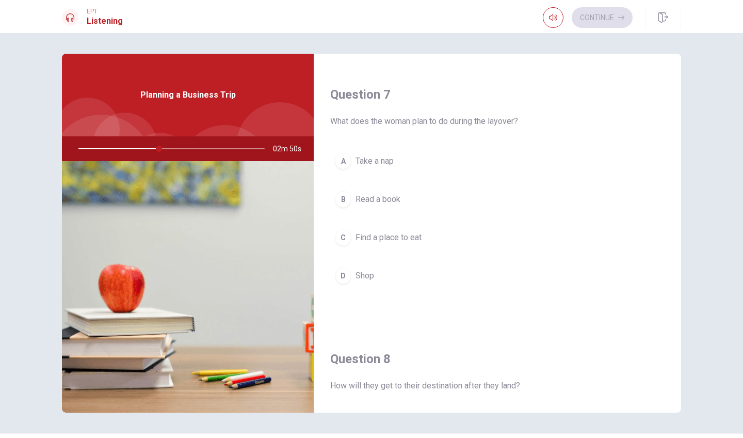
scroll to position [246, 0]
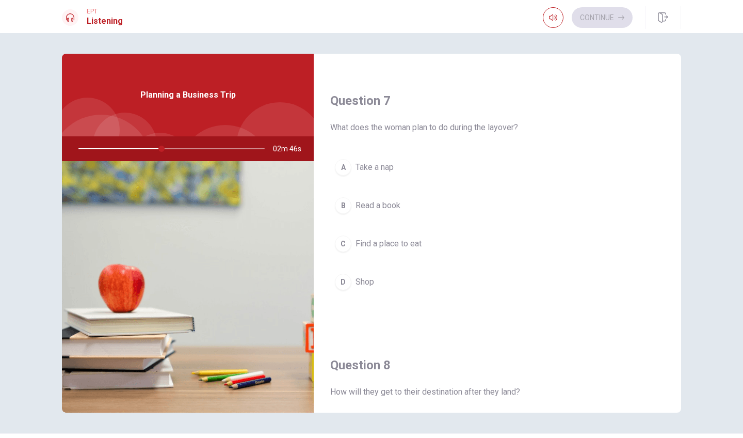
click at [343, 245] on div "C" at bounding box center [343, 243] width 17 height 17
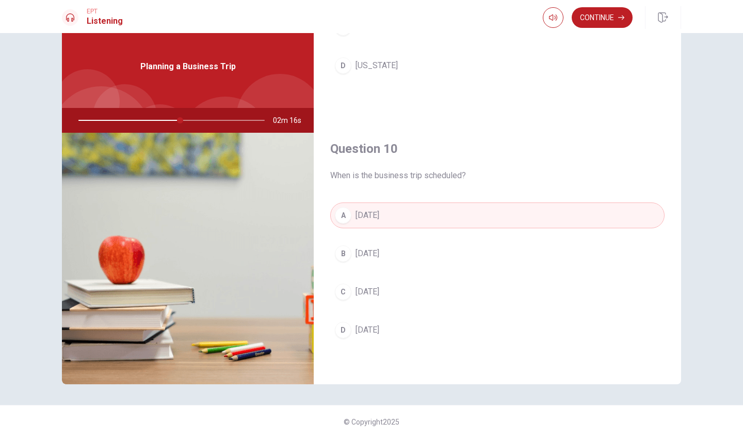
scroll to position [0, 0]
click at [601, 24] on button "Continue" at bounding box center [602, 17] width 61 height 21
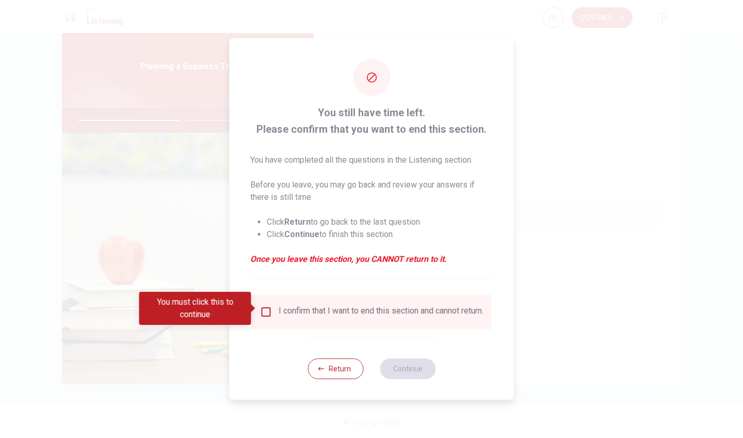
click at [263, 308] on input "You must click this to continue" at bounding box center [266, 312] width 12 height 12
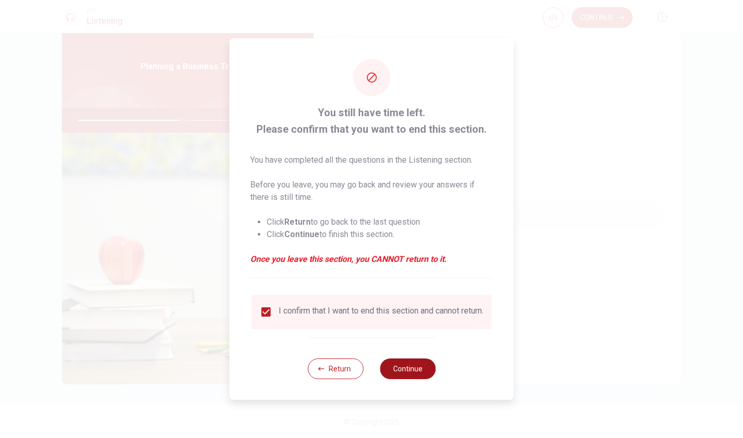
click at [396, 369] on button "Continue" at bounding box center [408, 368] width 56 height 21
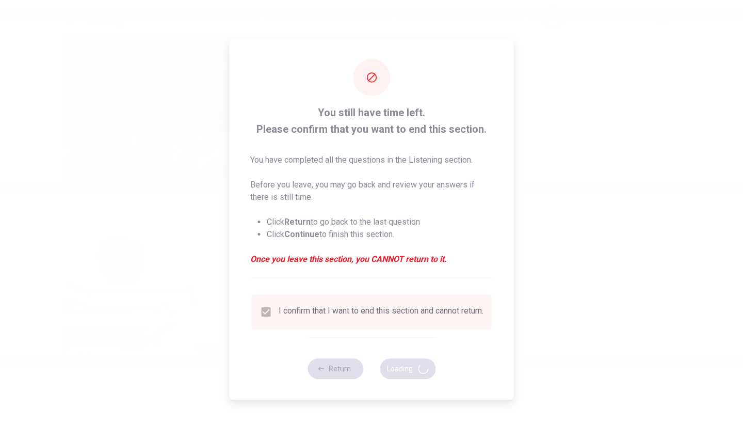
type input "57"
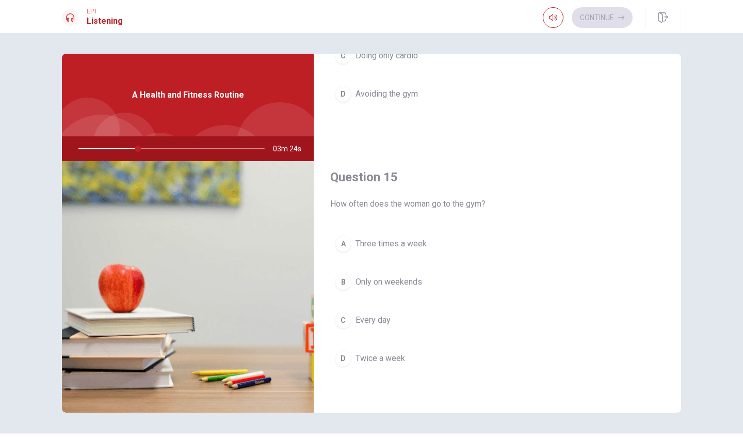
scroll to position [963, 0]
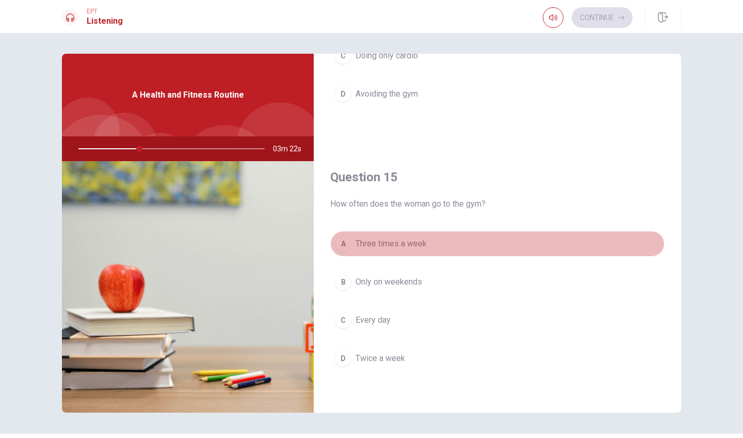
click at [346, 240] on div "A" at bounding box center [343, 243] width 17 height 17
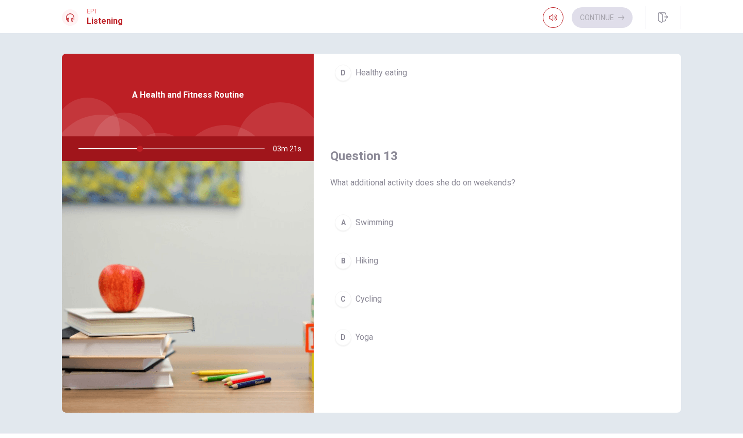
scroll to position [453, 0]
click at [345, 340] on div "D" at bounding box center [343, 339] width 17 height 17
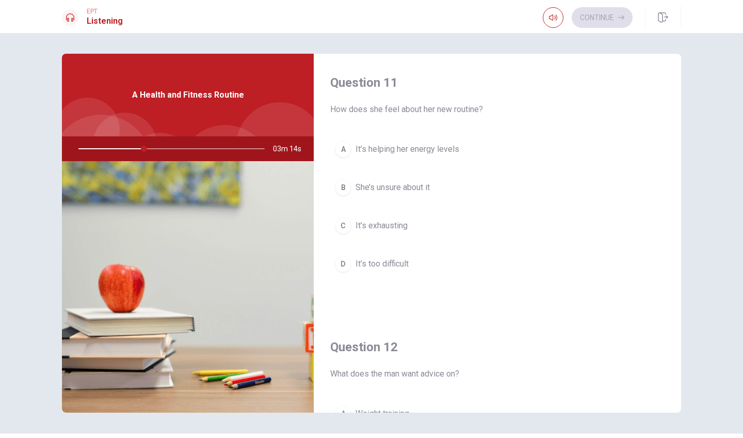
scroll to position [0, 0]
click at [341, 148] on div "A" at bounding box center [343, 149] width 17 height 17
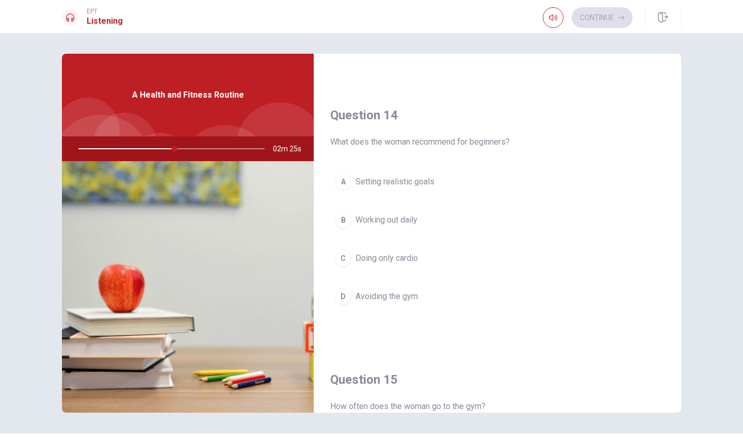
scroll to position [762, 0]
click at [346, 298] on div "D" at bounding box center [343, 294] width 17 height 17
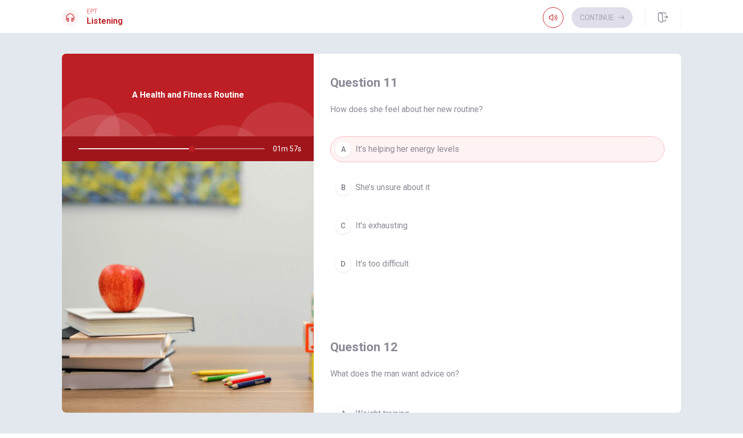
scroll to position [0, 0]
click at [405, 108] on span "How does she feel about her new routine?" at bounding box center [497, 109] width 334 height 12
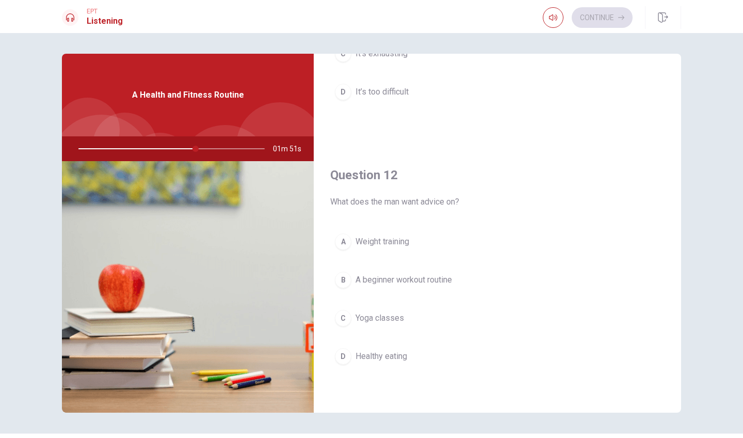
scroll to position [172, 0]
click at [388, 203] on span "What does the man want advice on?" at bounding box center [497, 201] width 334 height 12
click at [342, 279] on div "B" at bounding box center [343, 279] width 17 height 17
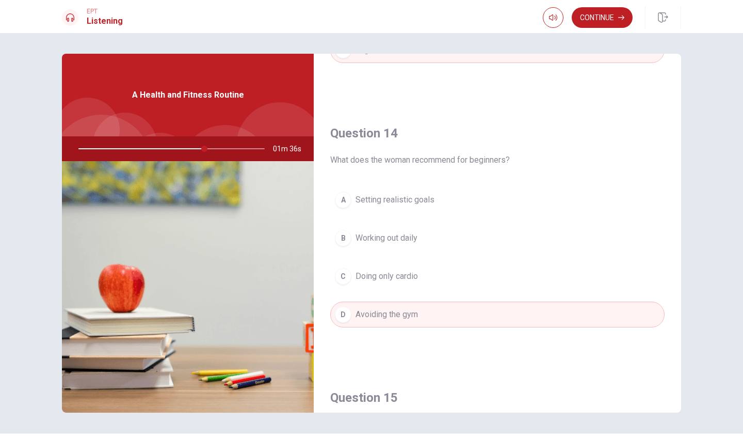
scroll to position [744, 0]
click at [359, 196] on span "Setting realistic goals" at bounding box center [395, 197] width 79 height 12
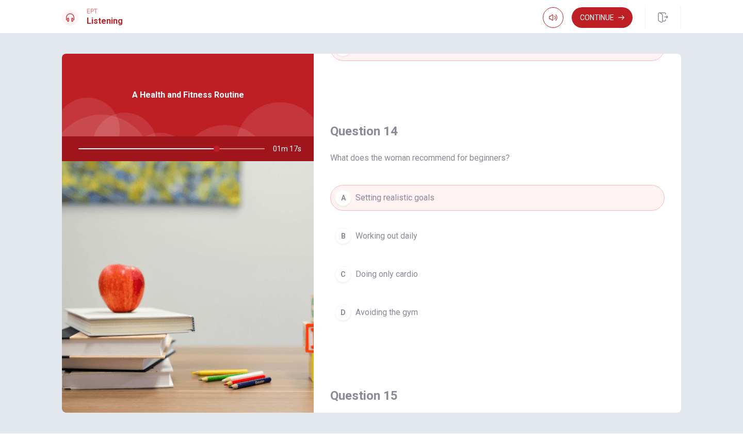
click at [424, 156] on span "What does the woman recommend for beginners?" at bounding box center [497, 158] width 334 height 12
click at [340, 238] on div "B" at bounding box center [343, 236] width 17 height 17
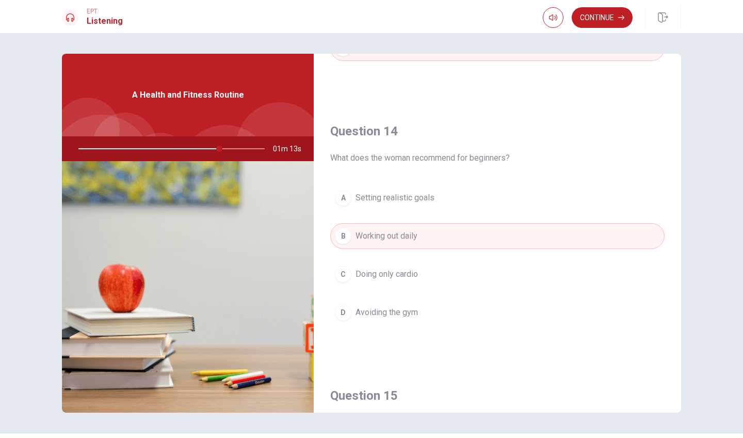
click at [345, 276] on div "C" at bounding box center [343, 274] width 17 height 17
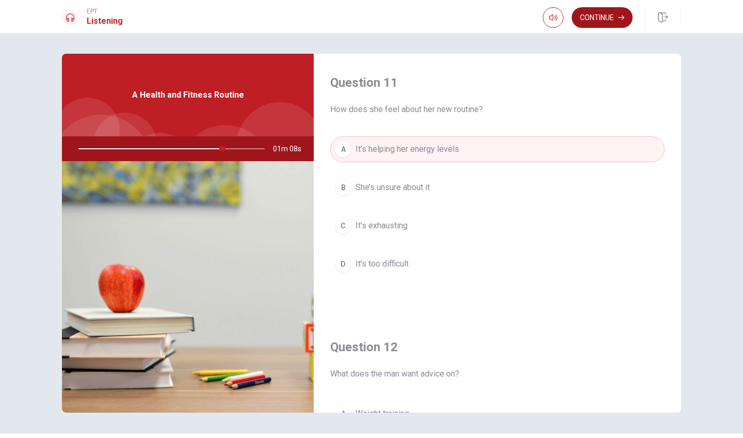
scroll to position [0, 0]
click at [610, 23] on button "Continue" at bounding box center [602, 17] width 61 height 21
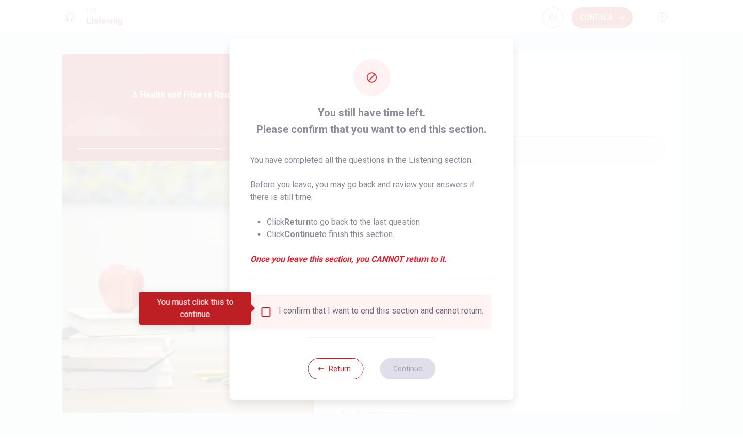
click at [260, 307] on input "You must click this to continue" at bounding box center [266, 312] width 12 height 12
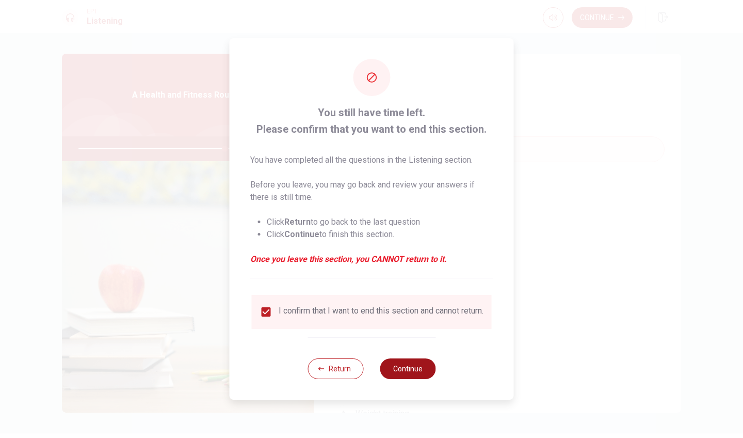
click at [416, 372] on button "Continue" at bounding box center [408, 368] width 56 height 21
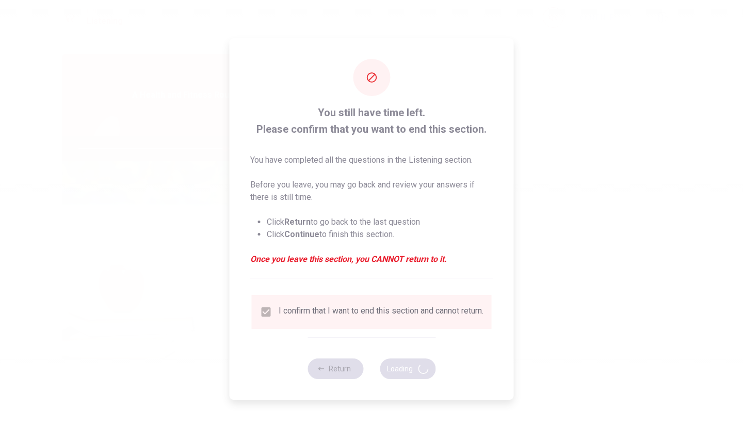
type input "79"
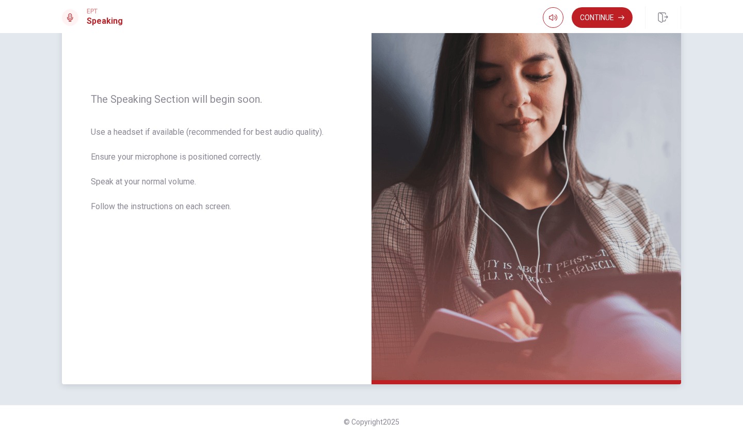
scroll to position [120, 0]
click at [617, 15] on button "Continue" at bounding box center [602, 17] width 61 height 21
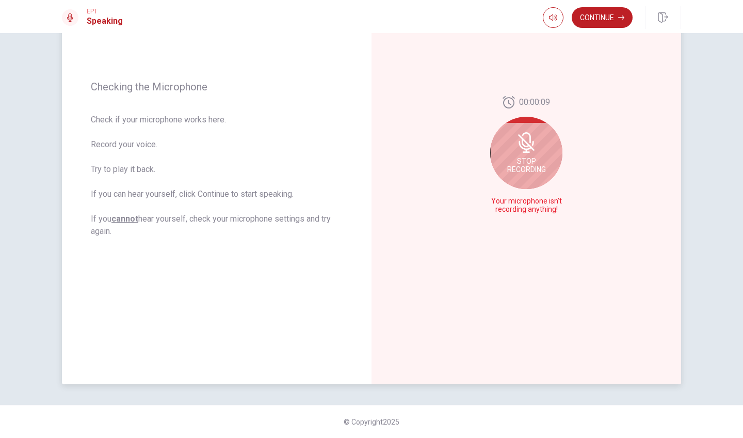
click at [103, 142] on span "Check if your microphone works here. Record your voice. Try to play it back. If…" at bounding box center [217, 176] width 252 height 124
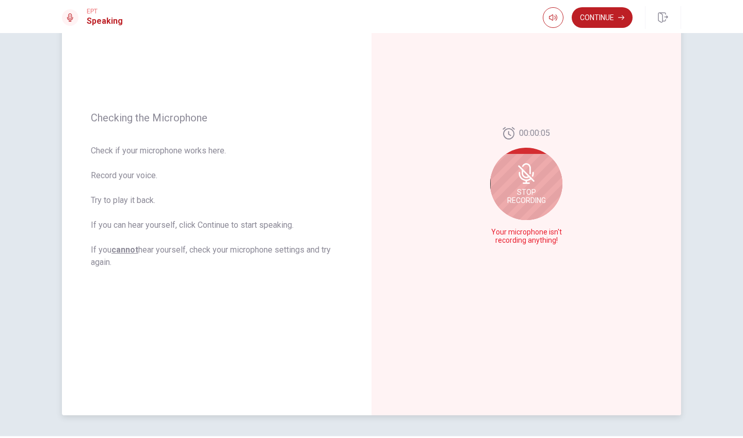
scroll to position [97, 0]
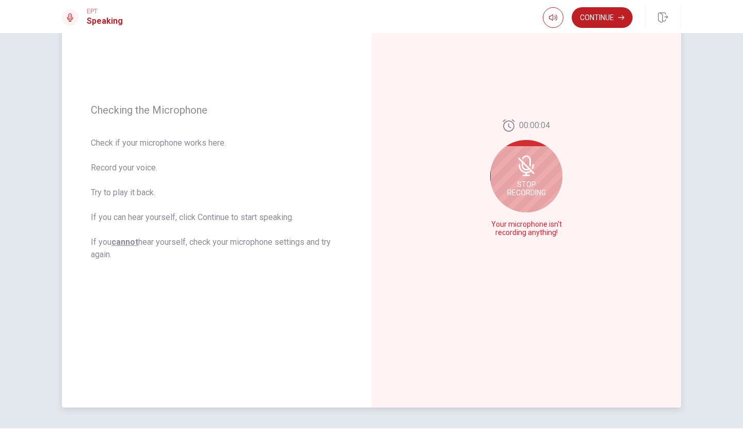
click at [546, 187] on span "Stop Recording" at bounding box center [526, 188] width 39 height 17
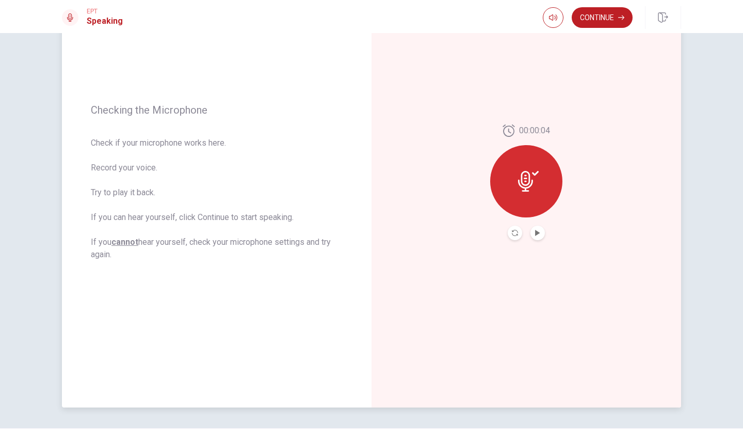
click at [531, 181] on icon at bounding box center [528, 181] width 21 height 21
click at [542, 228] on button "Play Audio" at bounding box center [538, 233] width 14 height 14
click at [518, 228] on button "Record Again" at bounding box center [515, 233] width 14 height 14
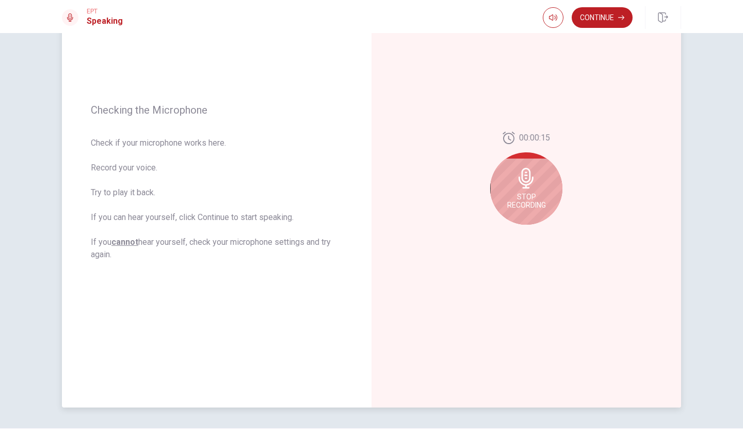
click at [525, 168] on icon at bounding box center [526, 178] width 15 height 21
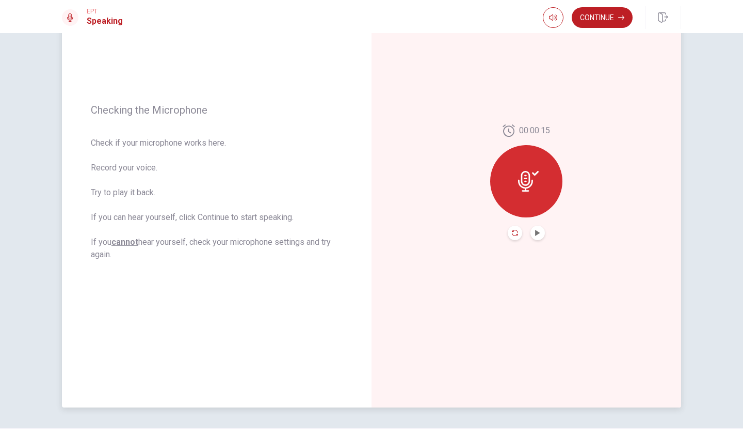
click at [516, 233] on icon "Record Again" at bounding box center [515, 233] width 6 height 6
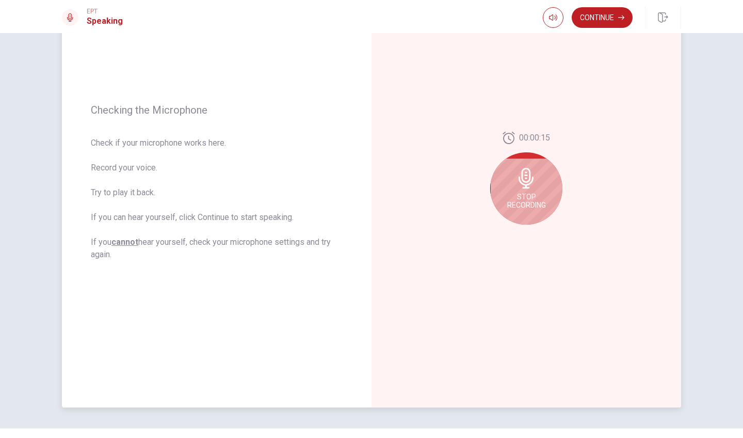
click at [519, 210] on div "Stop Recording" at bounding box center [526, 188] width 72 height 72
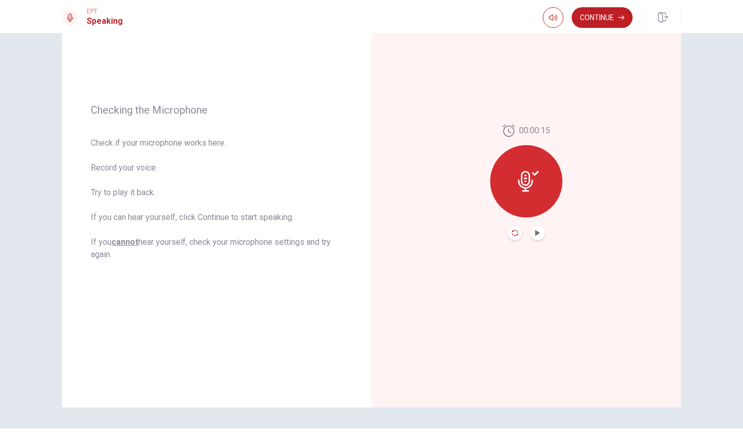
click at [514, 234] on icon "Record Again" at bounding box center [515, 233] width 6 height 6
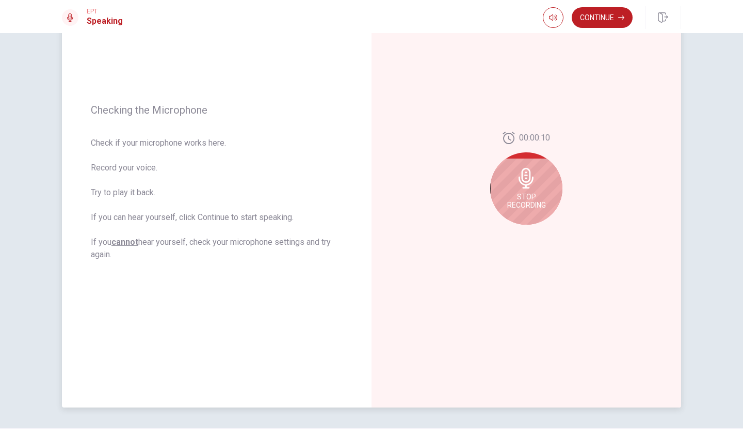
click at [541, 187] on div "Stop Recording" at bounding box center [526, 188] width 72 height 72
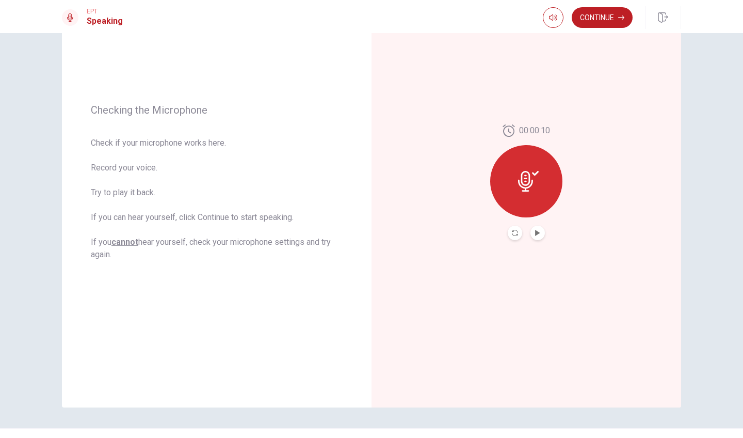
click at [541, 237] on button "Play Audio" at bounding box center [538, 233] width 14 height 14
click at [514, 231] on icon "Record Again" at bounding box center [515, 233] width 6 height 6
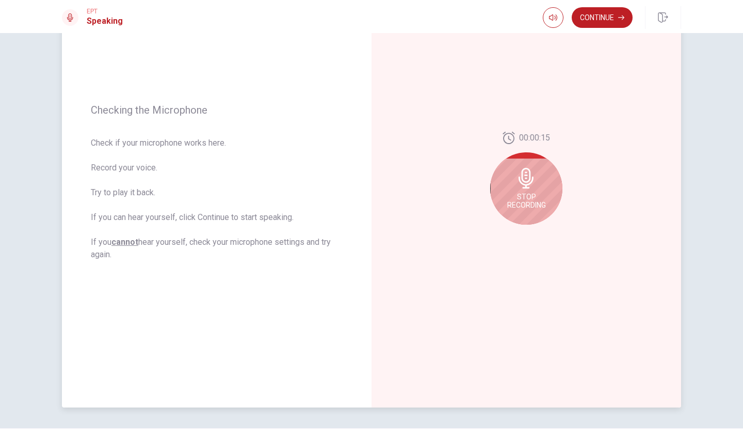
click at [526, 195] on span "Stop Recording" at bounding box center [526, 201] width 39 height 17
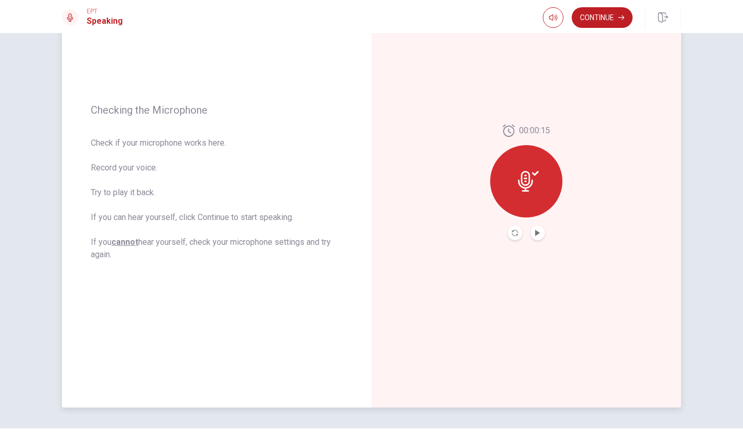
click at [541, 233] on button "Play Audio" at bounding box center [538, 233] width 14 height 14
click at [519, 233] on button "Record Again" at bounding box center [515, 233] width 14 height 14
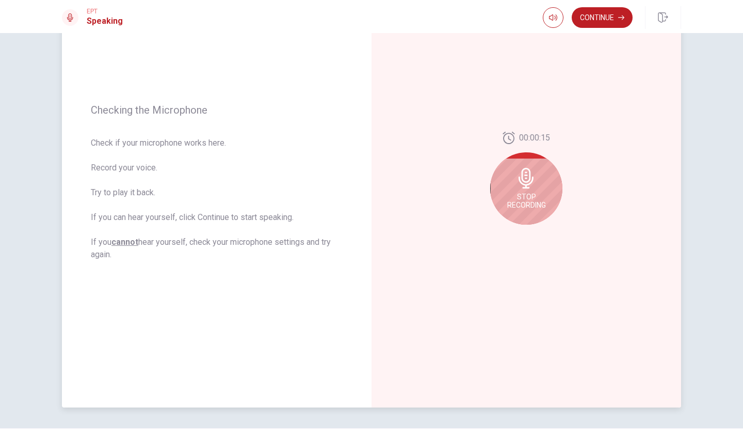
click at [522, 196] on span "Stop Recording" at bounding box center [526, 201] width 39 height 17
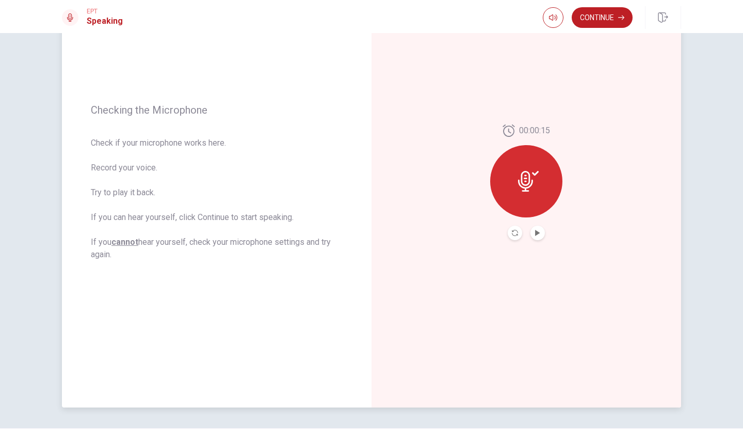
click at [541, 240] on div "00:00:15" at bounding box center [527, 182] width 310 height 450
click at [519, 234] on button "Record Again" at bounding box center [515, 233] width 14 height 14
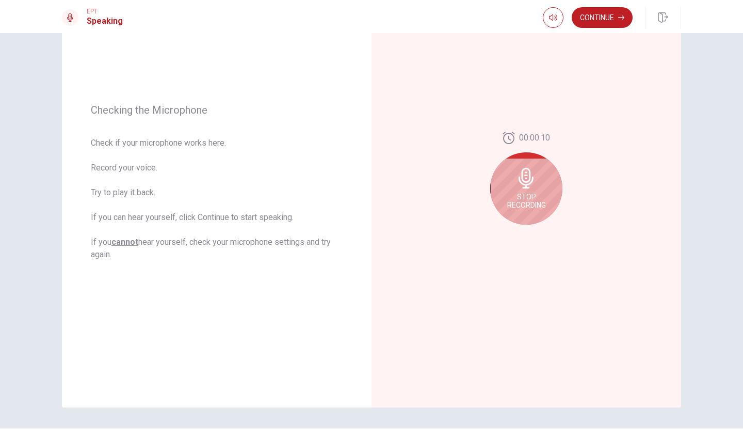
click at [540, 198] on span "Stop Recording" at bounding box center [526, 201] width 39 height 17
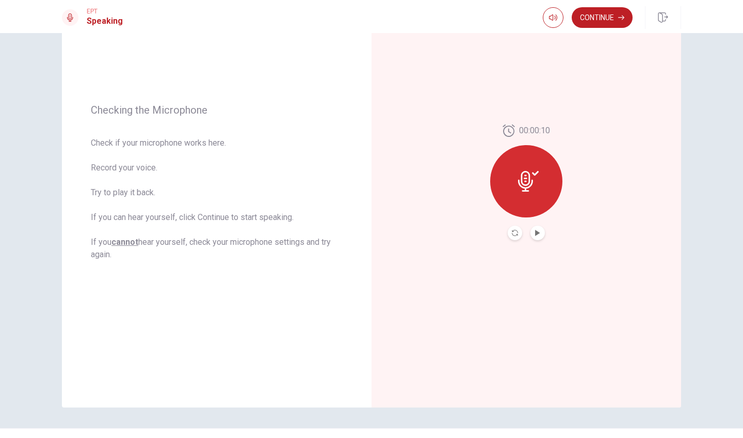
click at [541, 234] on button "Play Audio" at bounding box center [538, 233] width 14 height 14
click at [610, 19] on button "Continue" at bounding box center [602, 17] width 61 height 21
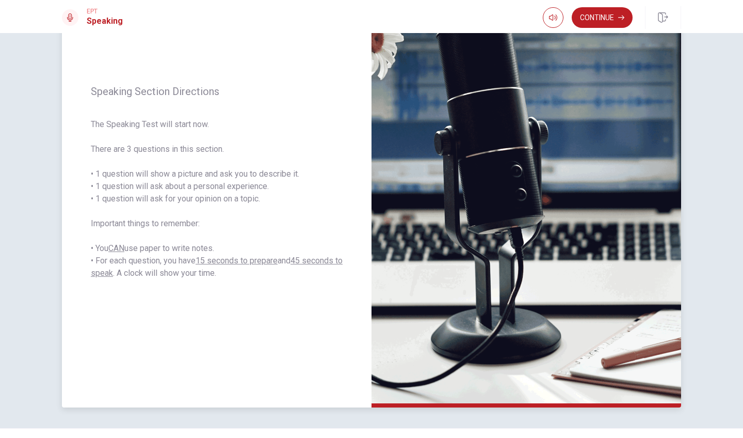
drag, startPoint x: 173, startPoint y: 176, endPoint x: 310, endPoint y: 171, distance: 136.3
click at [310, 171] on span "The Speaking Test will start now. There are 3 questions in this section. • 1 qu…" at bounding box center [217, 198] width 252 height 161
drag, startPoint x: 101, startPoint y: 262, endPoint x: 272, endPoint y: 288, distance: 172.9
click at [271, 288] on div "Speaking Section Directions The Speaking Test will start now. There are 3 quest…" at bounding box center [217, 182] width 310 height 450
click at [272, 288] on div "Speaking Section Directions The Speaking Test will start now. There are 3 quest…" at bounding box center [217, 182] width 310 height 450
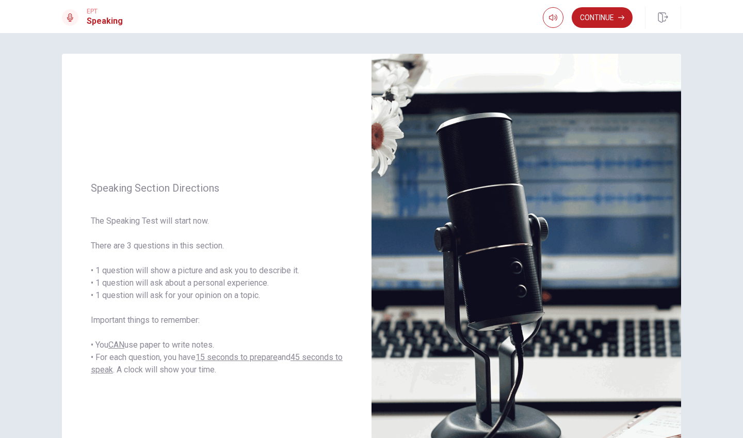
scroll to position [0, 0]
click at [614, 21] on button "Continue" at bounding box center [602, 17] width 61 height 21
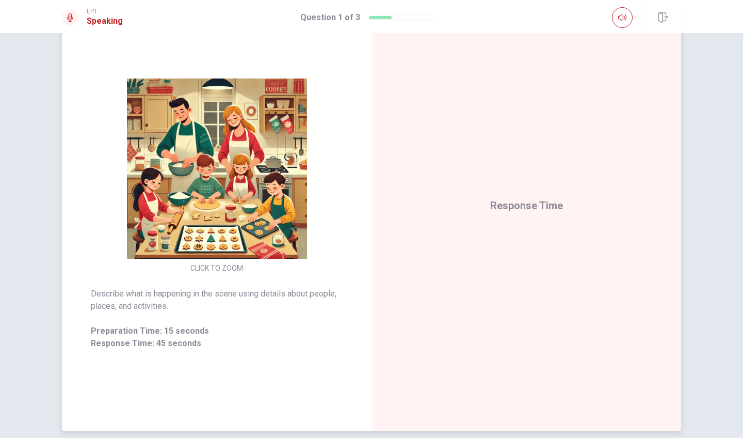
scroll to position [78, 0]
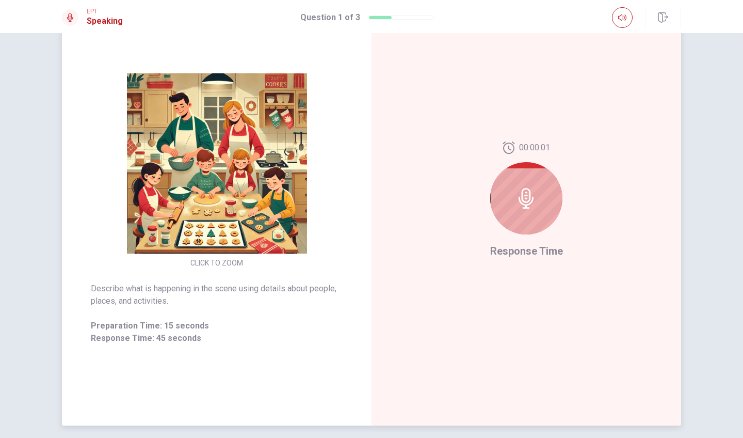
click at [530, 198] on icon at bounding box center [526, 198] width 15 height 21
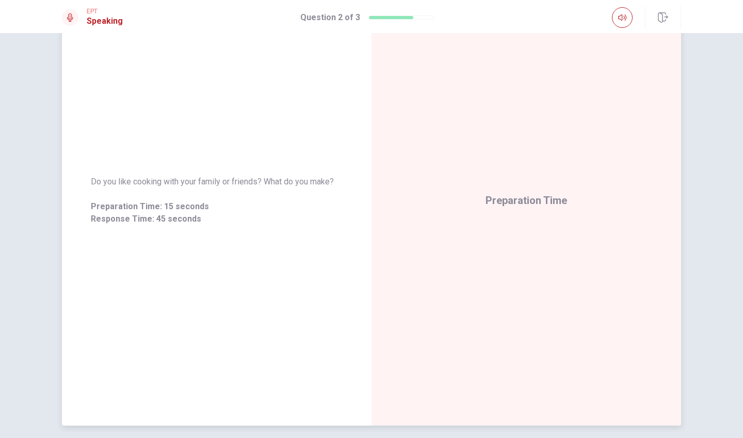
drag, startPoint x: 95, startPoint y: 184, endPoint x: 284, endPoint y: 177, distance: 189.0
click at [283, 177] on span "Do you like cooking with your family or friends? What do you make?" at bounding box center [217, 181] width 252 height 12
drag, startPoint x: 115, startPoint y: 181, endPoint x: 285, endPoint y: 186, distance: 170.9
click at [285, 186] on span "Why is cooking together a good way to spend time?" at bounding box center [217, 181] width 252 height 12
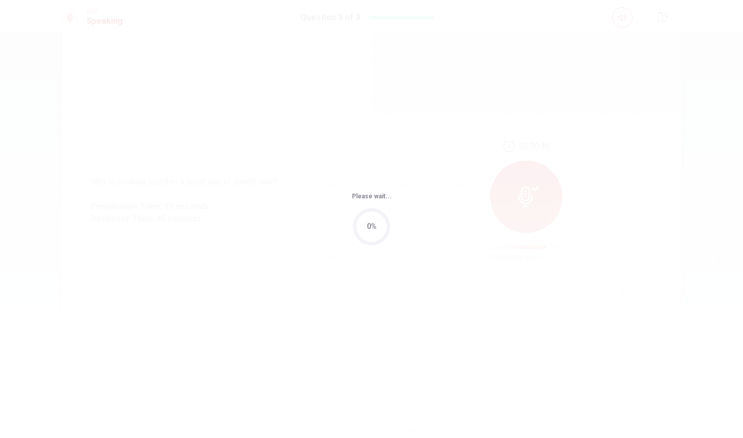
scroll to position [0, 0]
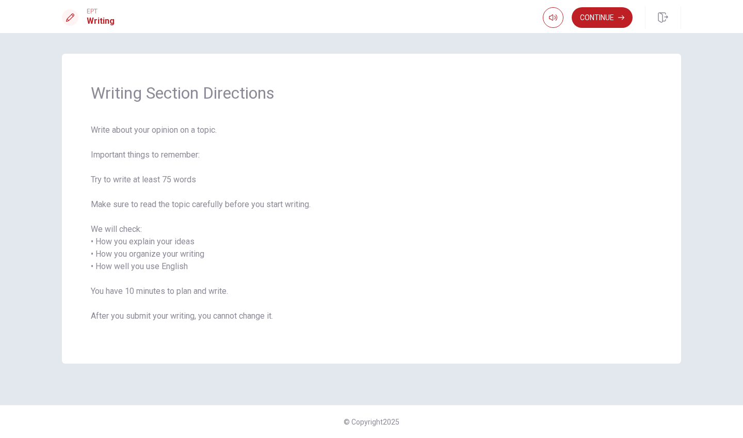
drag, startPoint x: 95, startPoint y: 185, endPoint x: 252, endPoint y: 243, distance: 167.2
click at [251, 243] on span "Write about your opinion on a topic. Important things to remember: Try to write…" at bounding box center [372, 229] width 562 height 211
click at [614, 18] on button "Continue" at bounding box center [602, 17] width 61 height 21
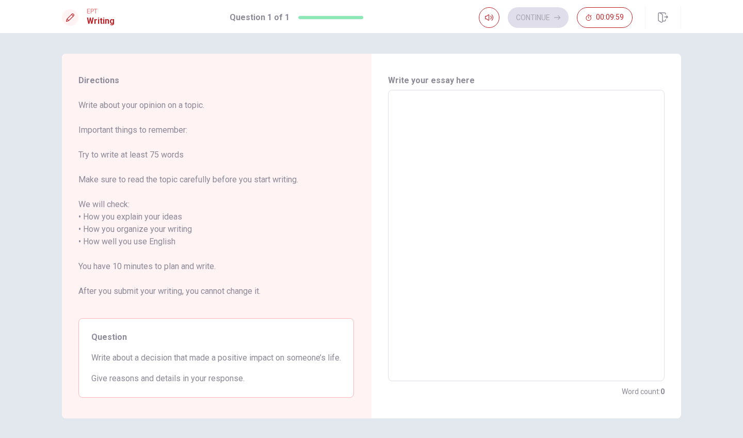
click at [402, 155] on textarea at bounding box center [526, 236] width 262 height 274
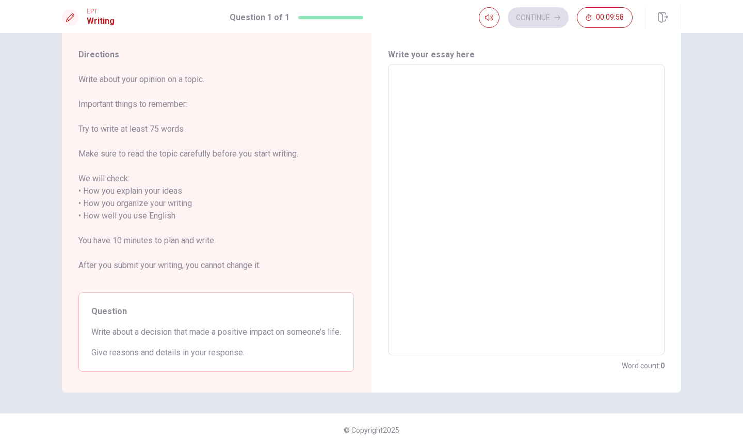
scroll to position [28, 0]
drag, startPoint x: 98, startPoint y: 189, endPoint x: 180, endPoint y: 220, distance: 87.7
click at [180, 220] on span "Write about your opinion on a topic. Important things to remember: Try to write…" at bounding box center [216, 176] width 276 height 211
drag, startPoint x: 100, startPoint y: 330, endPoint x: 119, endPoint y: 331, distance: 19.1
click at [114, 331] on span "Write about a decision that made a positive impact on someone’s life." at bounding box center [216, 330] width 250 height 12
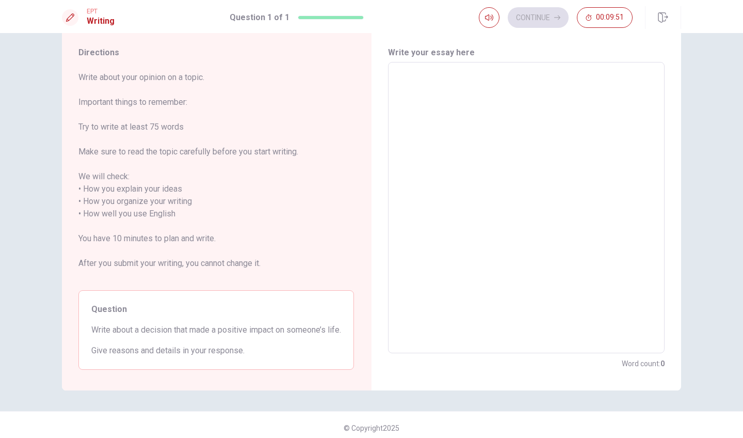
click at [255, 349] on div "Question Write about a decision that made a positive impact on someone’s life. …" at bounding box center [216, 329] width 276 height 79
click at [415, 211] on textarea at bounding box center [526, 208] width 262 height 274
type textarea "I"
type textarea "x"
type textarea "I"
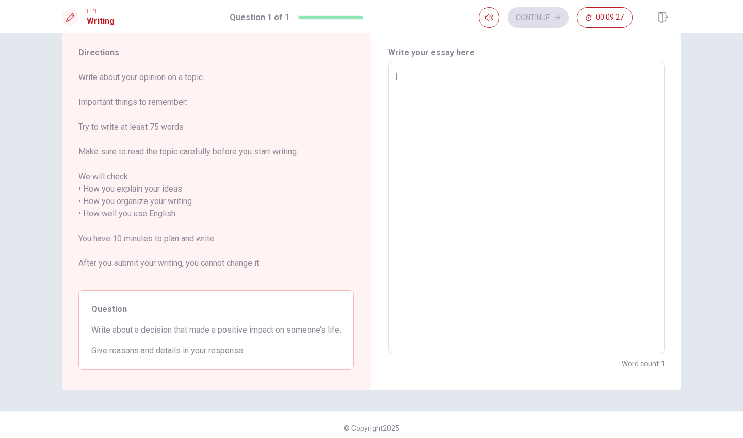
type textarea "x"
type textarea "I a"
type textarea "x"
type textarea "I am"
type textarea "x"
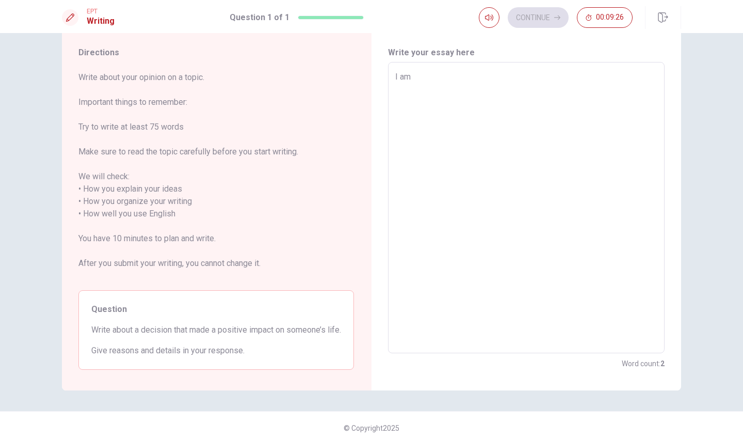
type textarea "I am"
type textarea "x"
type textarea "I am a"
type textarea "x"
type textarea "I am a"
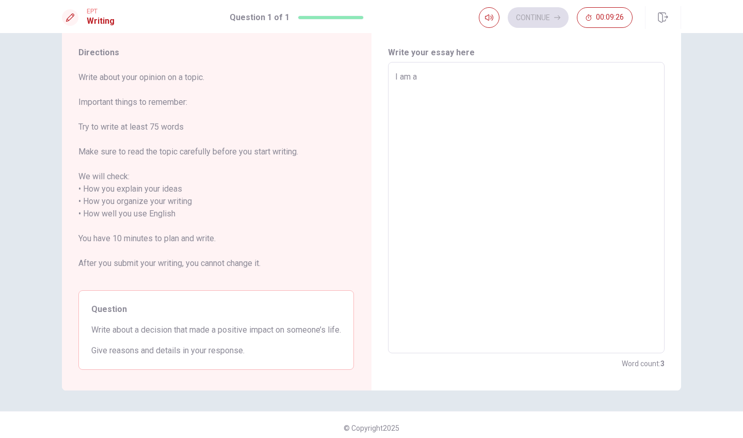
type textarea "x"
type textarea "I am a t"
type textarea "x"
type textarea "I am a th"
type textarea "x"
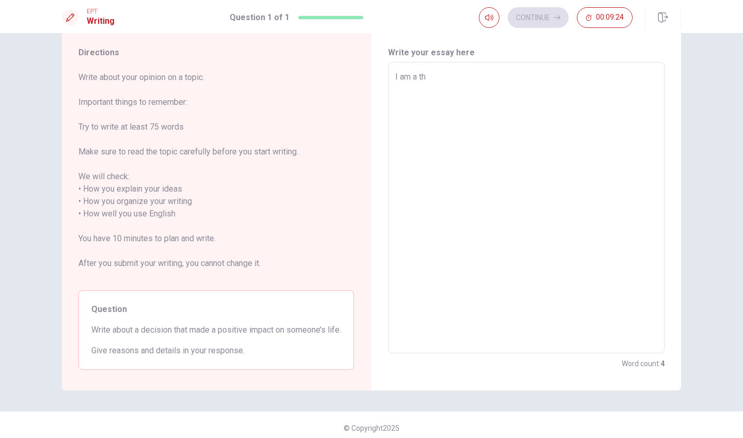
type textarea "I am a t"
type textarea "x"
type textarea "I am a"
type textarea "x"
type textarea "I am a a"
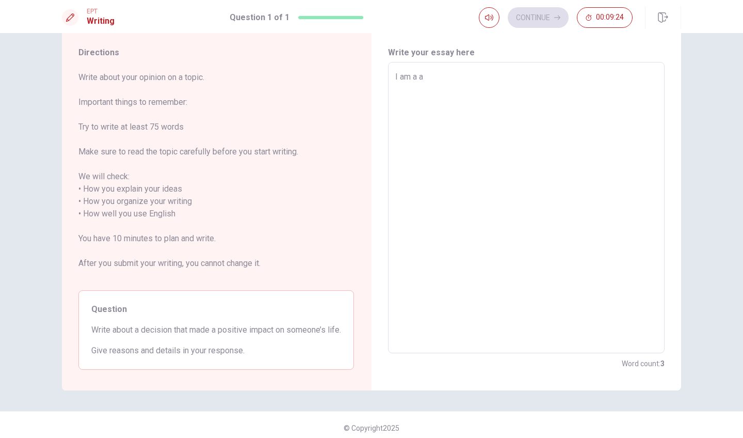
type textarea "x"
type textarea "I am a ar"
type textarea "x"
type textarea "I am a aro"
type textarea "x"
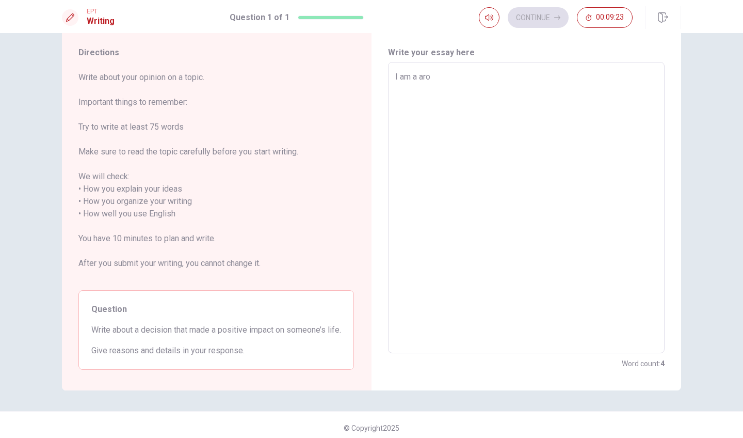
type textarea "I am a arom"
type textarea "x"
type textarea "I am a aroma"
type textarea "x"
type textarea "I am a aromat"
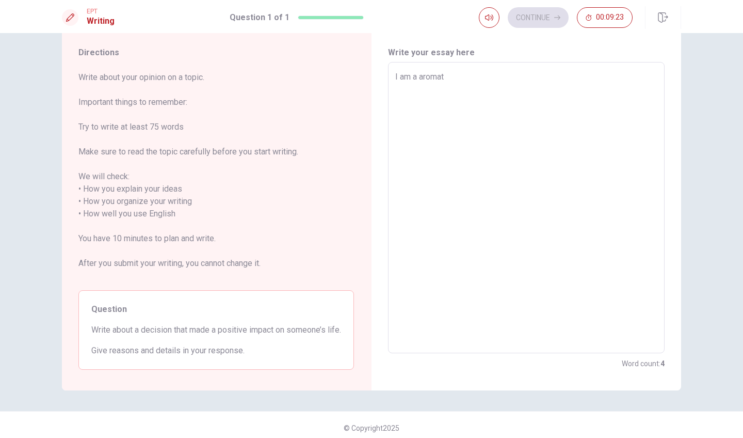
type textarea "x"
type textarea "I am a aromath"
type textarea "x"
type textarea "I am a aromathe"
type textarea "x"
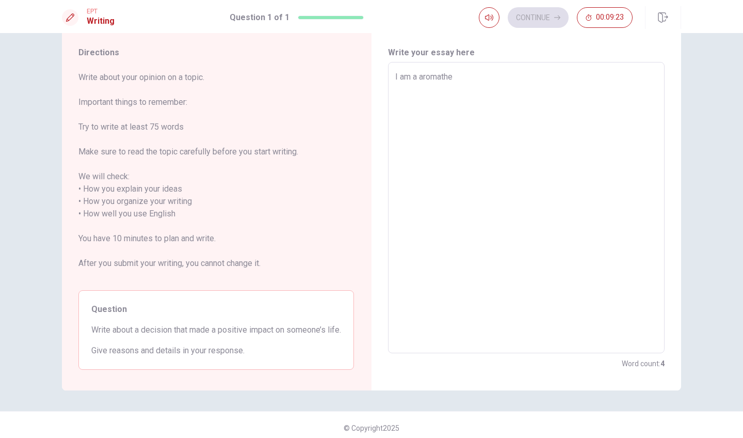
type textarea "I am a aromather"
type textarea "x"
type textarea "I am a aromathera"
type textarea "x"
type textarea "I am a aromatherap"
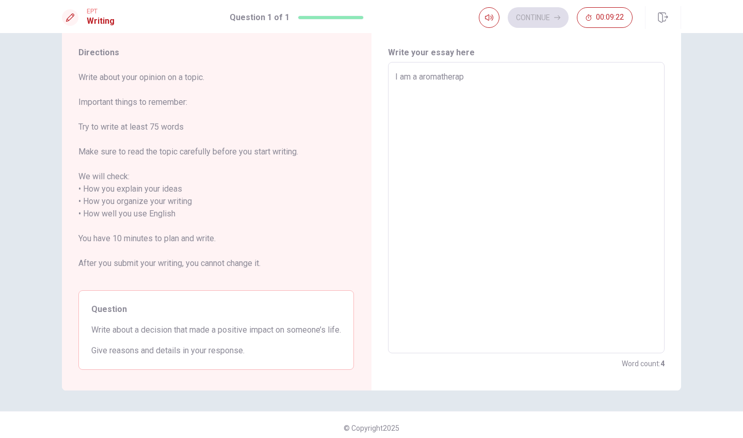
type textarea "x"
type textarea "I am a aromatherapi"
type textarea "x"
type textarea "I am a aromatherapis"
type textarea "x"
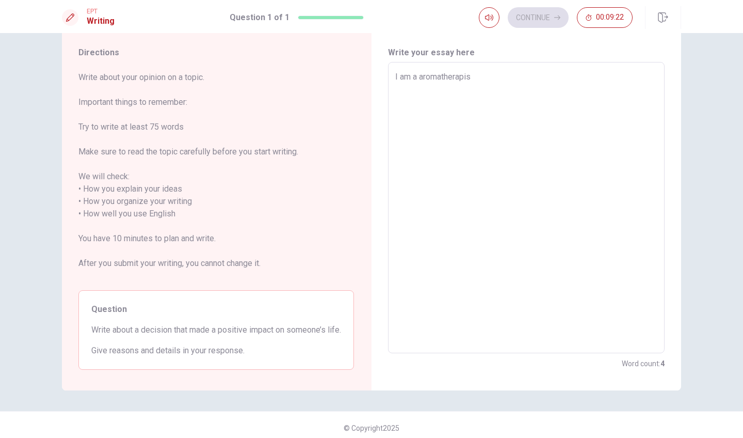
type textarea "I am a aromatherapist"
type textarea "x"
type textarea "I am a aromatherapist"
type textarea "x"
type textarea "I am a aromatherapist s"
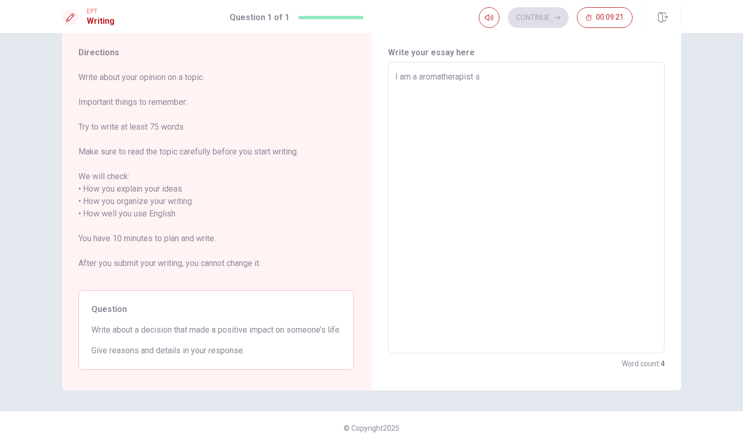
type textarea "x"
type textarea "I am a aromatherapist so"
type textarea "x"
type textarea "I am a aromatherapist so"
type textarea "x"
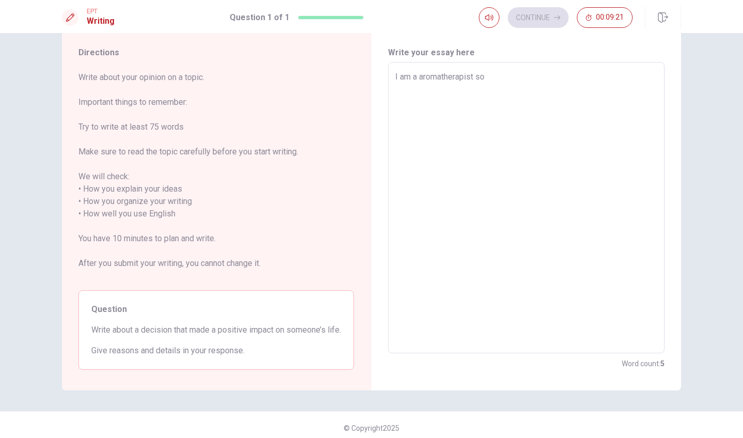
type textarea "I am a aromatherapist so I"
type textarea "x"
type textarea "I am a aromatherapist so I"
type textarea "x"
type textarea "I am a aromatherapist so I h"
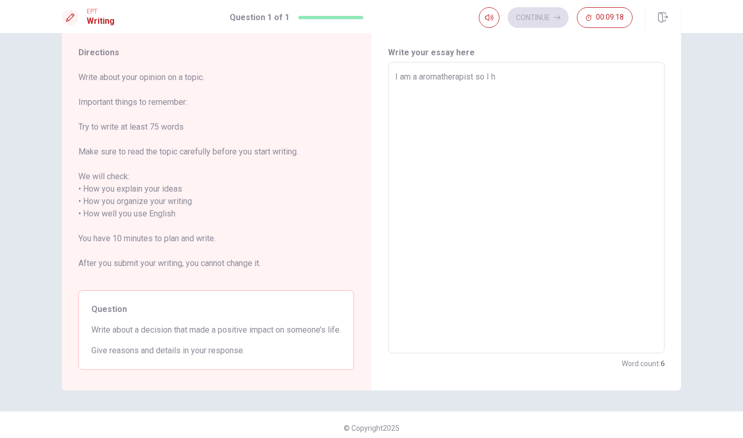
type textarea "x"
type textarea "I am a aromatherapist so I he"
type textarea "x"
type textarea "I am a aromatherapist so I hel"
type textarea "x"
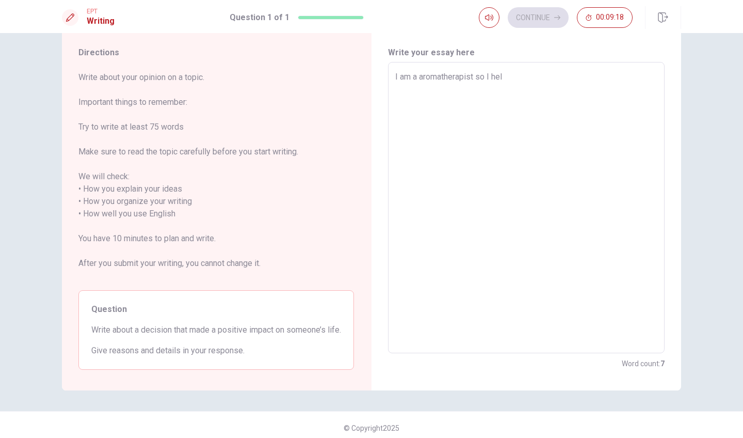
type textarea "I am a aromatherapist so I help"
type textarea "x"
type textarea "I am a aromatherapist so I help"
type textarea "x"
type textarea "I am a aromatherapist so I help m"
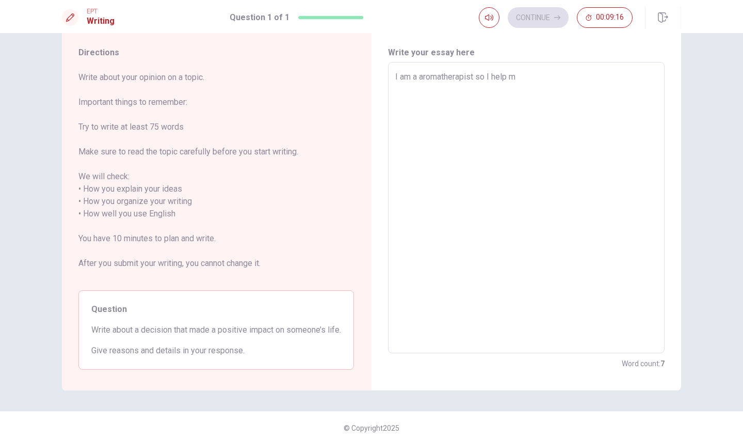
type textarea "x"
type textarea "I am a aromatherapist so I help my"
type textarea "x"
type textarea "I am a aromatherapist so I help my"
type textarea "x"
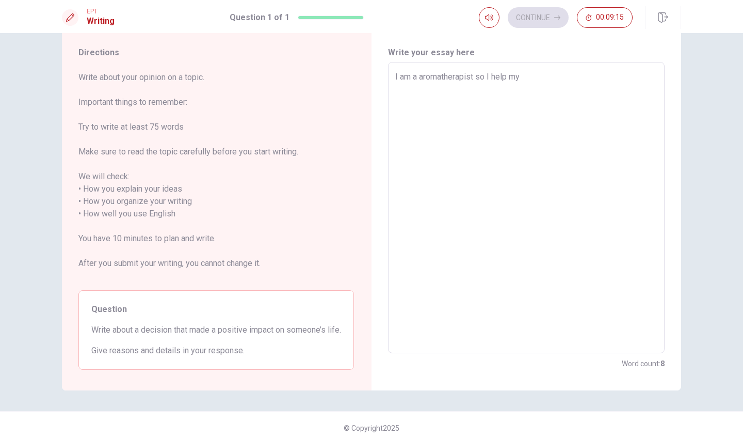
type textarea "I am a aromatherapist so I help my c"
type textarea "x"
type textarea "I am a aromatherapist so I help my cl"
type textarea "x"
type textarea "I am a aromatherapist so I help my cli"
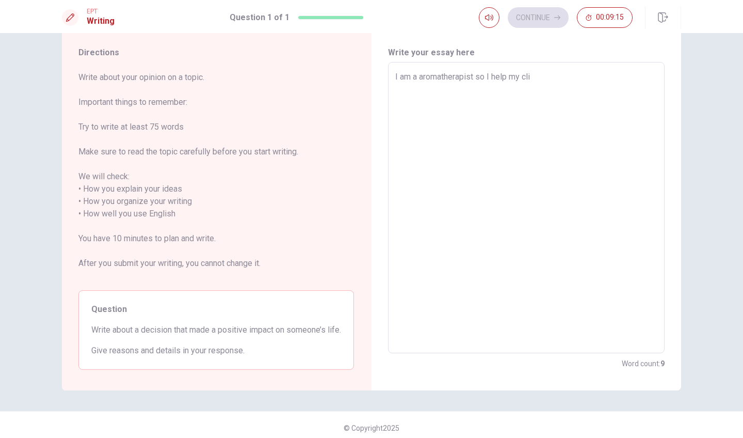
type textarea "x"
type textarea "I am a aromatherapist so I help my clie"
type textarea "x"
type textarea "I am a aromatherapist so I help my clien"
type textarea "x"
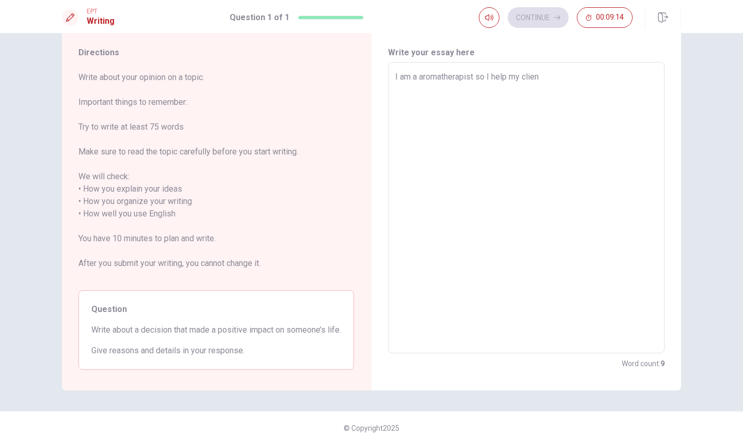
type textarea "I am a aromatherapist so I help my client"
type textarea "x"
type textarea "I am a aromatherapist so I help my client"
type textarea "x"
type textarea "I am a aromatherapist so I help my client"
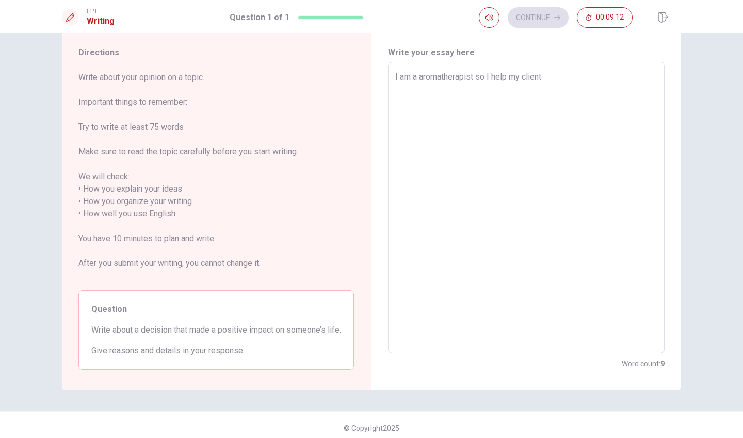
type textarea "x"
type textarea "I am a aromatherapist so I help my clien"
type textarea "x"
type textarea "I am a aromatherapist so I help my clie"
type textarea "x"
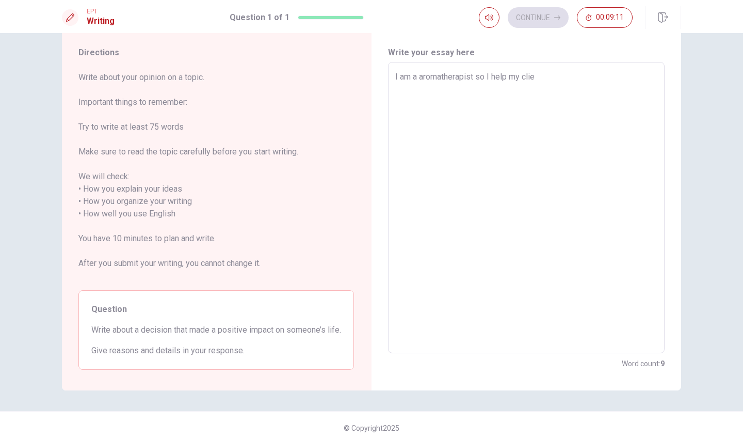
type textarea "I am a aromatherapist so I help my cli"
type textarea "x"
type textarea "I am a aromatherapist so I help my cl"
type textarea "x"
type textarea "I am a aromatherapist so I help my c"
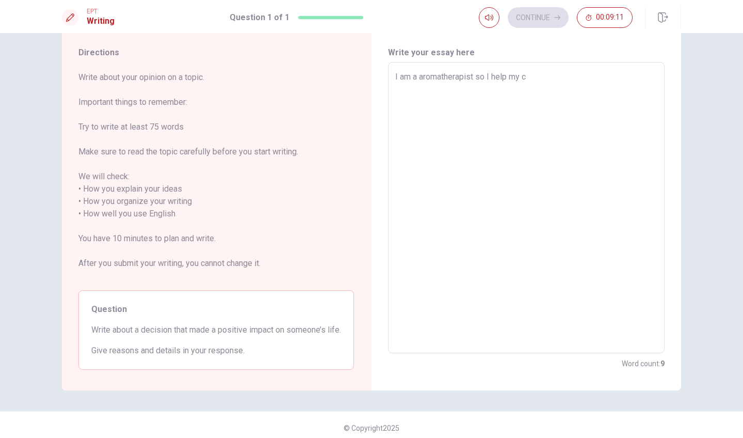
type textarea "x"
type textarea "I am a aromatherapist so I help my"
type textarea "x"
type textarea "I am a aromatherapist so I help my"
type textarea "x"
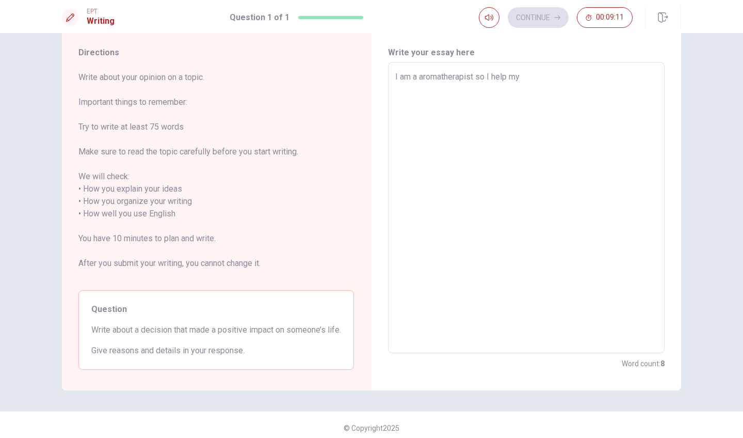
type textarea "I am a aromatherapist so I help m"
type textarea "x"
type textarea "I am a aromatherapist so I help"
type textarea "x"
type textarea "I am a aromatherapist so I help"
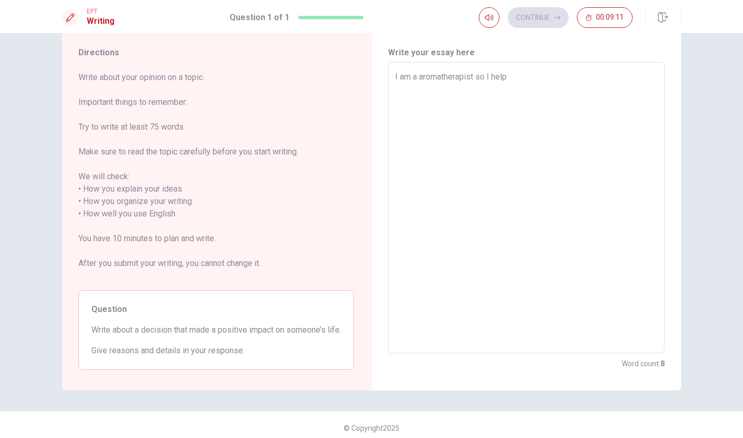
type textarea "x"
type textarea "I am a aromatherapist so I hel"
type textarea "x"
type textarea "I am a aromatherapist so I he"
type textarea "x"
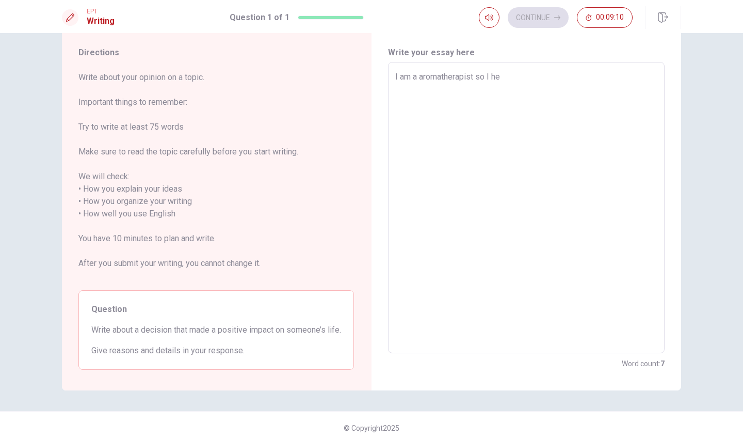
type textarea "I am a aromatherapist so I h"
type textarea "x"
type textarea "I am a aromatherapist so I"
type textarea "x"
type textarea "I am a aromatherapist so I s"
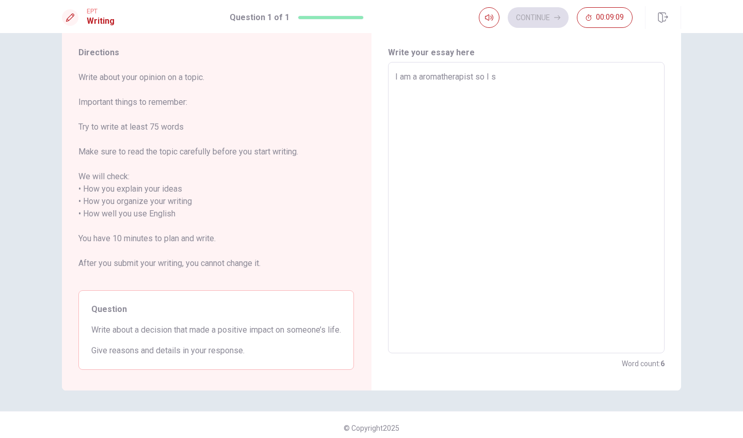
type textarea "x"
type textarea "I am a aromatherapist so I su"
type textarea "x"
type textarea "I am a aromatherapist so I sup"
type textarea "x"
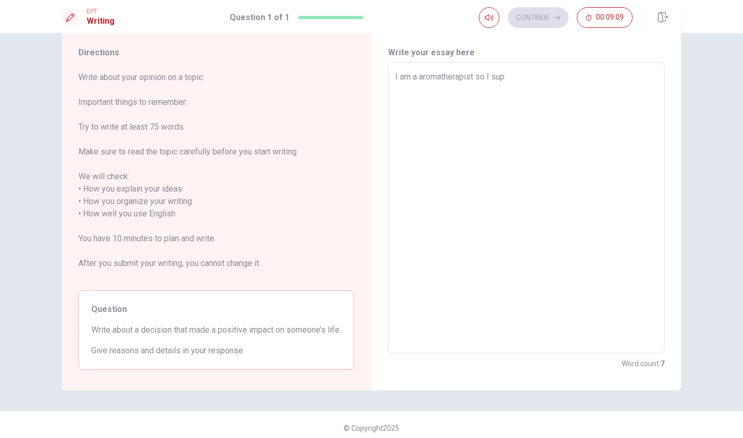
type textarea "I am a aromatherapist so I supp"
type textarea "x"
type textarea "I am a aromatherapist so I suppo"
type textarea "x"
type textarea "I am a aromatherapist so I suppor"
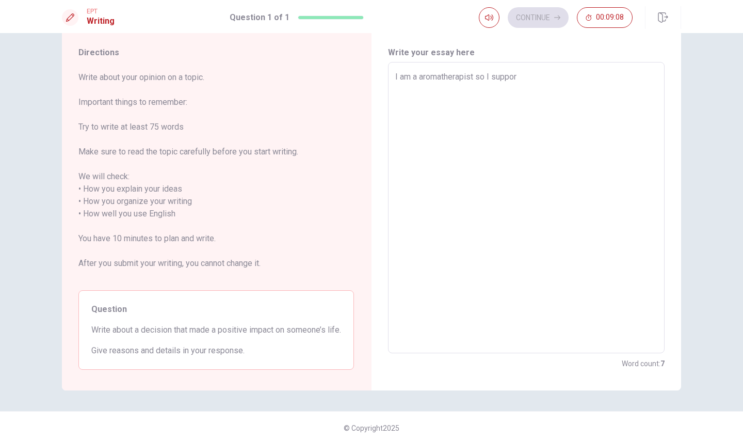
type textarea "x"
type textarea "I am a aromatherapist so I support"
type textarea "x"
type textarea "I am a aromatherapist so I support"
type textarea "x"
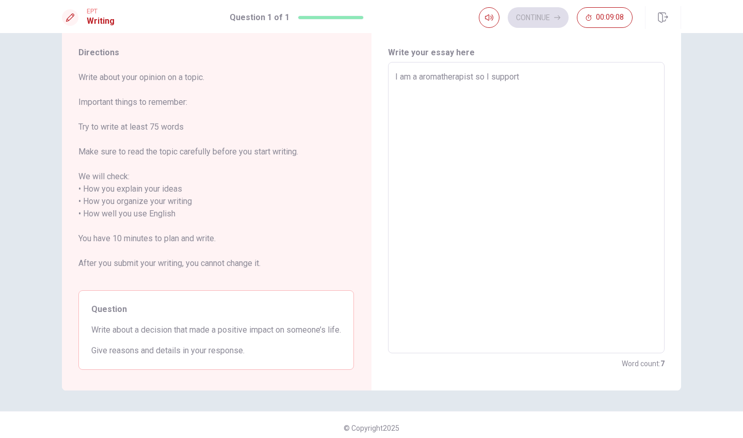
type textarea "I am a aromatherapist so I support m"
type textarea "x"
type textarea "I am a aromatherapist so I support my"
type textarea "x"
type textarea "I am a aromatherapist so I support my"
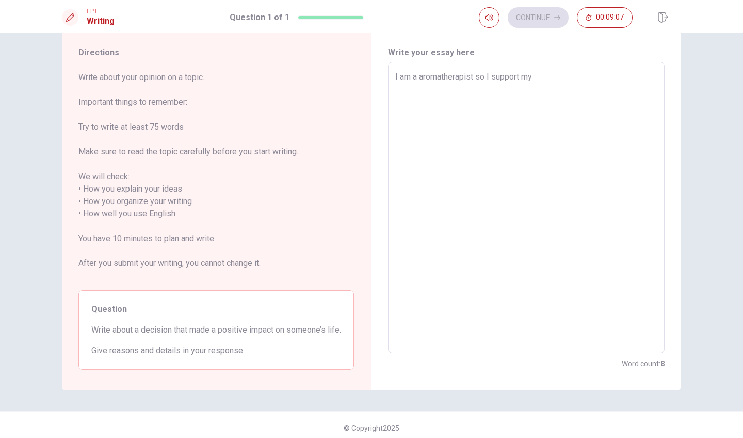
type textarea "x"
type textarea "I am a aromatherapist so I support my c"
type textarea "x"
type textarea "I am a aromatherapist so I support my cl"
type textarea "x"
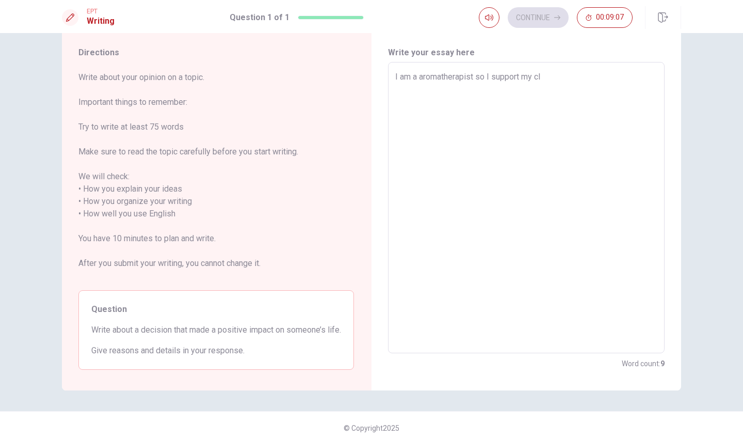
type textarea "I am a aromatherapist so I support my cli"
type textarea "x"
type textarea "I am a aromatherapist so I support my clie"
type textarea "x"
type textarea "I am a aromatherapist so I support my clien"
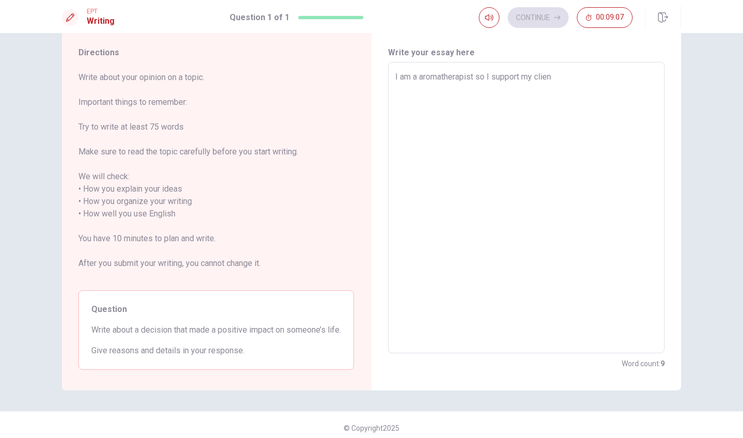
type textarea "x"
type textarea "I am a aromatherapist so I support my client"
type textarea "x"
type textarea "I am a aromatherapist so I support my clients"
type textarea "x"
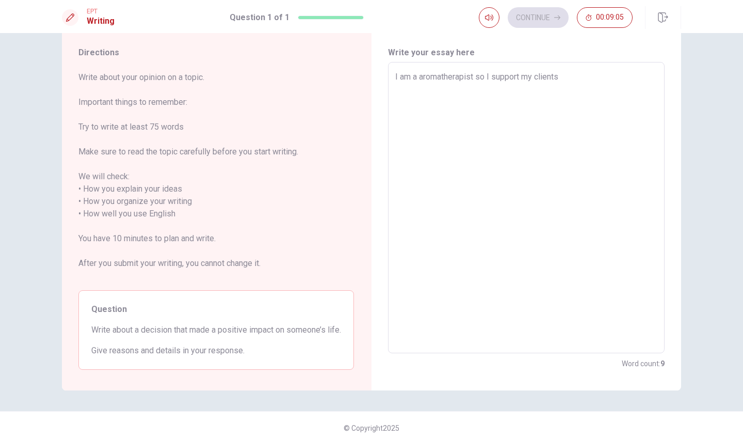
type textarea "I am a aromatherapist so I support my clients"
type textarea "x"
type textarea "I am a aromatherapist so I support my clients h"
type textarea "x"
type textarea "I am a aromatherapist so I support my clients ha"
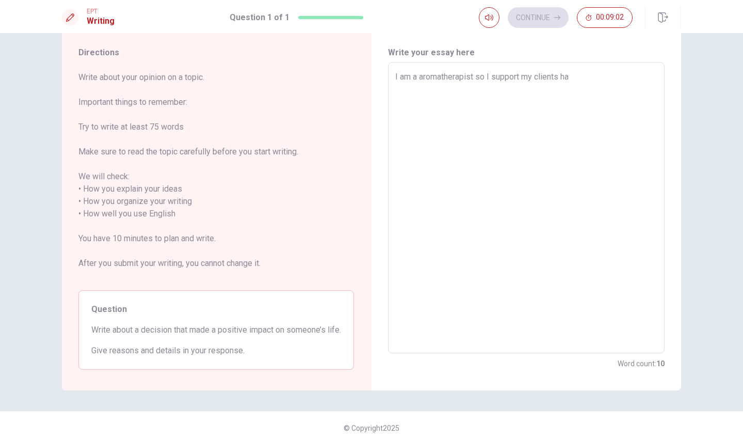
type textarea "x"
type textarea "I am a aromatherapist so I support my clients hav"
type textarea "x"
type textarea "I am a aromatherapist so I support my clients have"
type textarea "x"
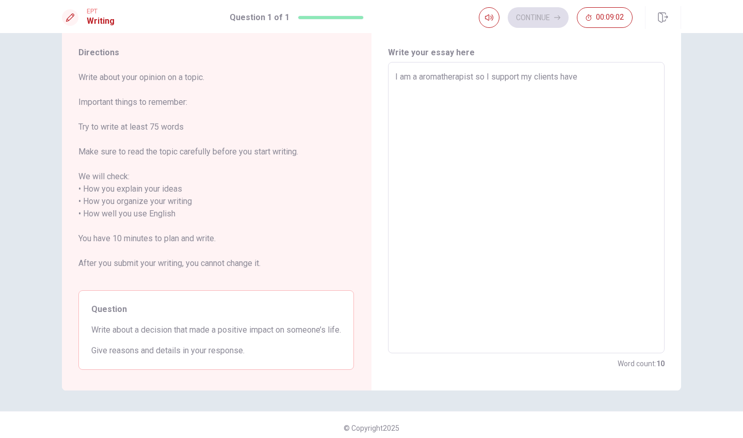
type textarea "I am a aromatherapist so I support my clients have"
type textarea "x"
type textarea "I am a aromatherapist so I support my clients have a"
type textarea "x"
type textarea "I am a aromatherapist so I support my clients have a"
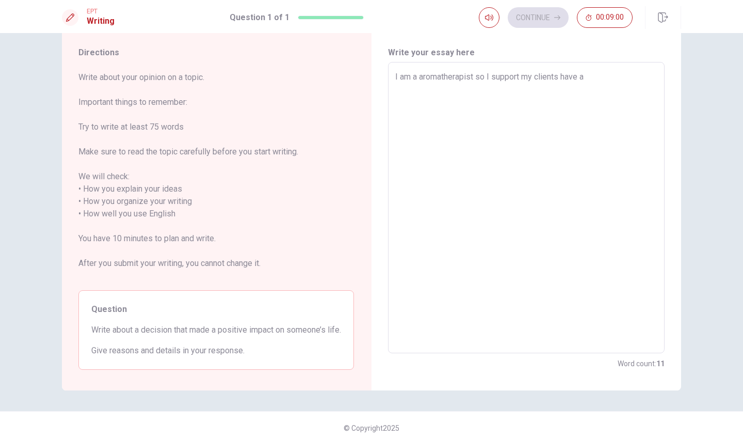
type textarea "x"
type textarea "I am a aromatherapist so I support my clients have a b"
type textarea "x"
type textarea "I am a aromatherapist so I support my clients have a be"
type textarea "x"
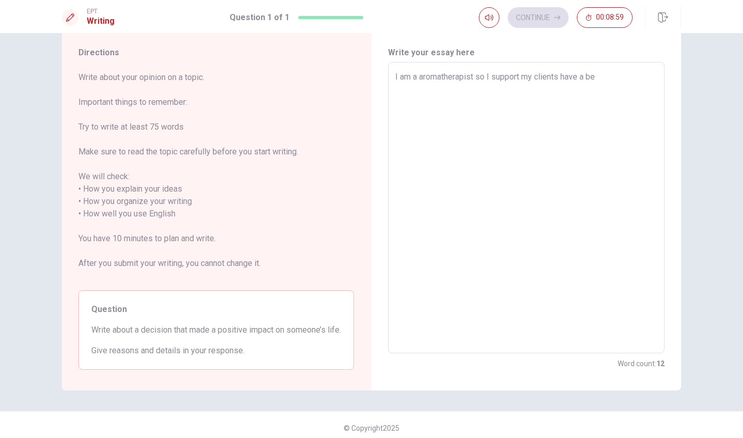
type textarea "I am a aromatherapist so I support my clients have a bet"
type textarea "x"
type textarea "I am a aromatherapist so I support my clients have a bett"
type textarea "x"
type textarea "I am a aromatherapist so I support my clients have a [PERSON_NAME]"
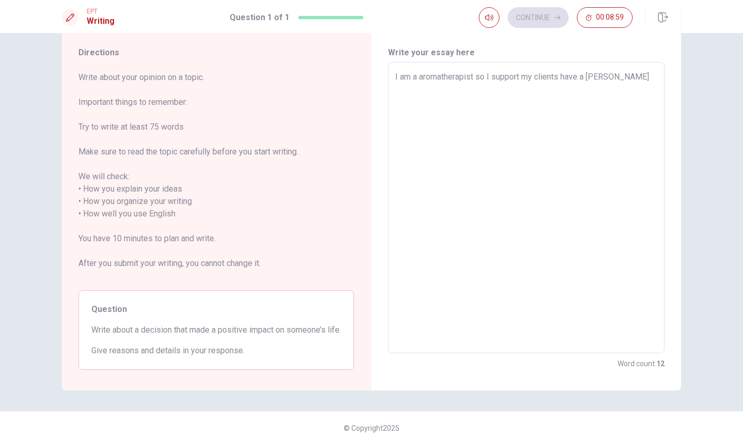
type textarea "x"
type textarea "I am a aromatherapist so I support my clients have a better"
type textarea "x"
type textarea "I am a aromatherapist so I support my clients have a better"
type textarea "x"
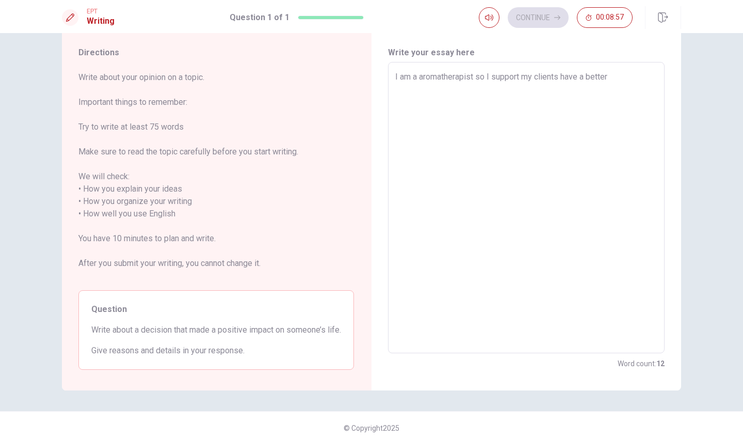
type textarea "I am a aromatherapist so I support my clients have a better t"
type textarea "x"
type textarea "I am a aromatherapist so I support my clients have a better ti"
type textarea "x"
type textarea "I am a aromatherapist so I support my clients have a better [PERSON_NAME]"
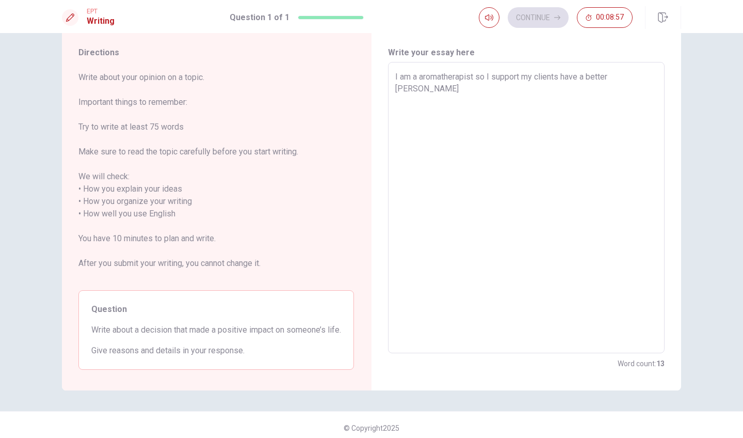
type textarea "x"
type textarea "I am a aromatherapist so I support my clients have a better time"
type textarea "x"
type textarea "I am a aromatherapist so I support my clients have a better time"
drag, startPoint x: 484, startPoint y: 97, endPoint x: 378, endPoint y: 60, distance: 111.8
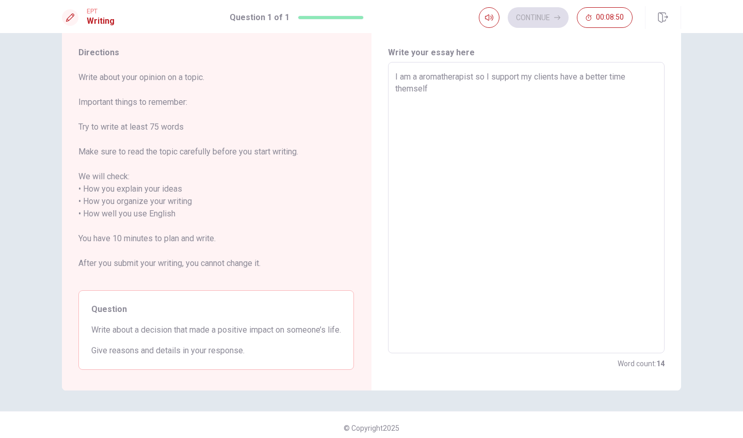
click at [378, 60] on div "Write your essay here I am a aromatherapist so I support my clients have a bett…" at bounding box center [527, 208] width 310 height 364
click at [458, 101] on textarea "I am a aromatherapist so I support my clients have a better time themself" at bounding box center [526, 208] width 262 height 274
click at [420, 77] on textarea "I am a aromatherapist so I support my clients have a better time themself" at bounding box center [526, 208] width 262 height 274
click at [455, 90] on textarea "I am a aromatherapist so I support my clients have a better time themself" at bounding box center [526, 208] width 262 height 274
click at [443, 78] on textarea "I am a aromatherapist so I support my clients have a better time themself and f…" at bounding box center [526, 208] width 262 height 274
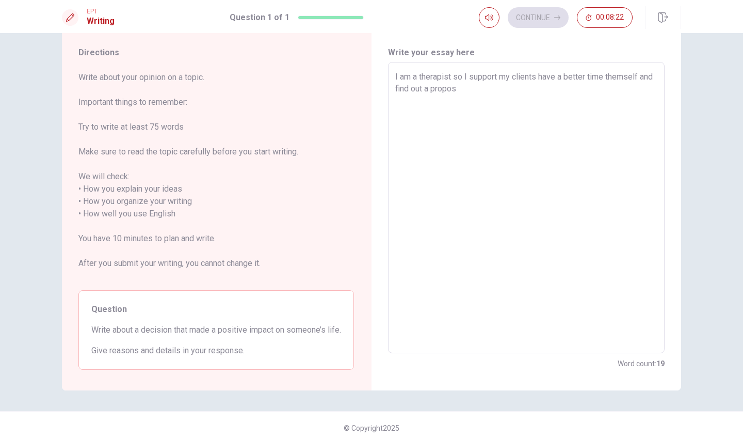
click at [455, 77] on textarea "I am a therapist so I support my clients have a better time themself and find o…" at bounding box center [526, 208] width 262 height 274
click at [420, 78] on textarea "I am a therapist so I support my clients have a better time themself and find o…" at bounding box center [526, 208] width 262 height 274
click at [435, 88] on textarea "I am a aromatherapist so I support my clients have a better time themself and f…" at bounding box center [526, 208] width 262 height 274
click at [516, 89] on textarea "I am a aromatherapist so I support my clients have a better time themself and f…" at bounding box center [526, 208] width 262 height 274
click at [528, 77] on textarea "I am a aromatherapist so I support my clients have a better time themself and f…" at bounding box center [526, 208] width 262 height 274
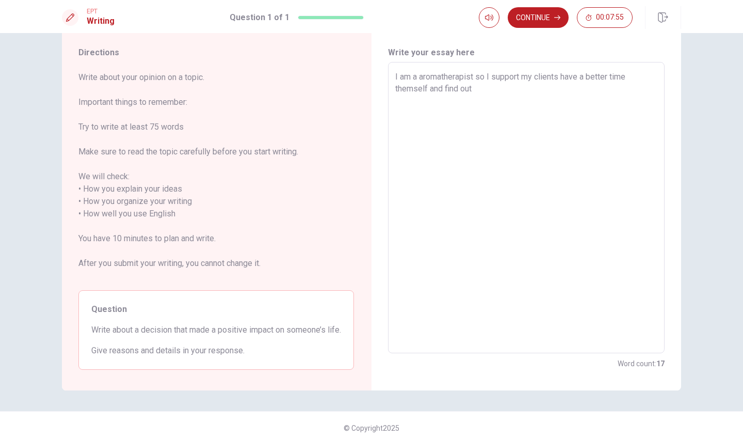
drag, startPoint x: 562, startPoint y: 77, endPoint x: 591, endPoint y: 98, distance: 35.8
click at [591, 98] on textarea "I am a aromatherapist so I support my clients have a better time themself and f…" at bounding box center [526, 208] width 262 height 274
click at [649, 90] on textarea "I am a aromatherapist so I support my clients have a good time themself and enj…" at bounding box center [526, 208] width 262 height 274
click at [510, 112] on textarea "I am a aromatherapist so I support my clients have a good time themself and enj…" at bounding box center [526, 208] width 262 height 274
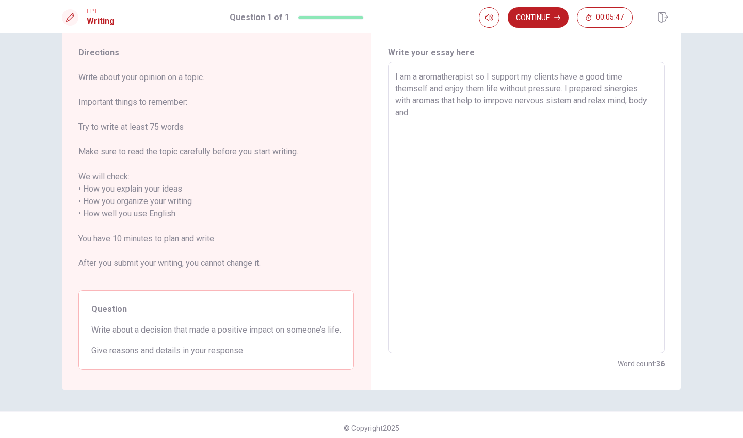
click at [582, 100] on textarea "I am a aromatherapist so I support my clients have a good time themself and enj…" at bounding box center [526, 208] width 262 height 274
click at [499, 99] on textarea "I am a aromatherapist so I support my clients have a good time themself and enj…" at bounding box center [526, 208] width 262 height 274
